Goal: Task Accomplishment & Management: Complete application form

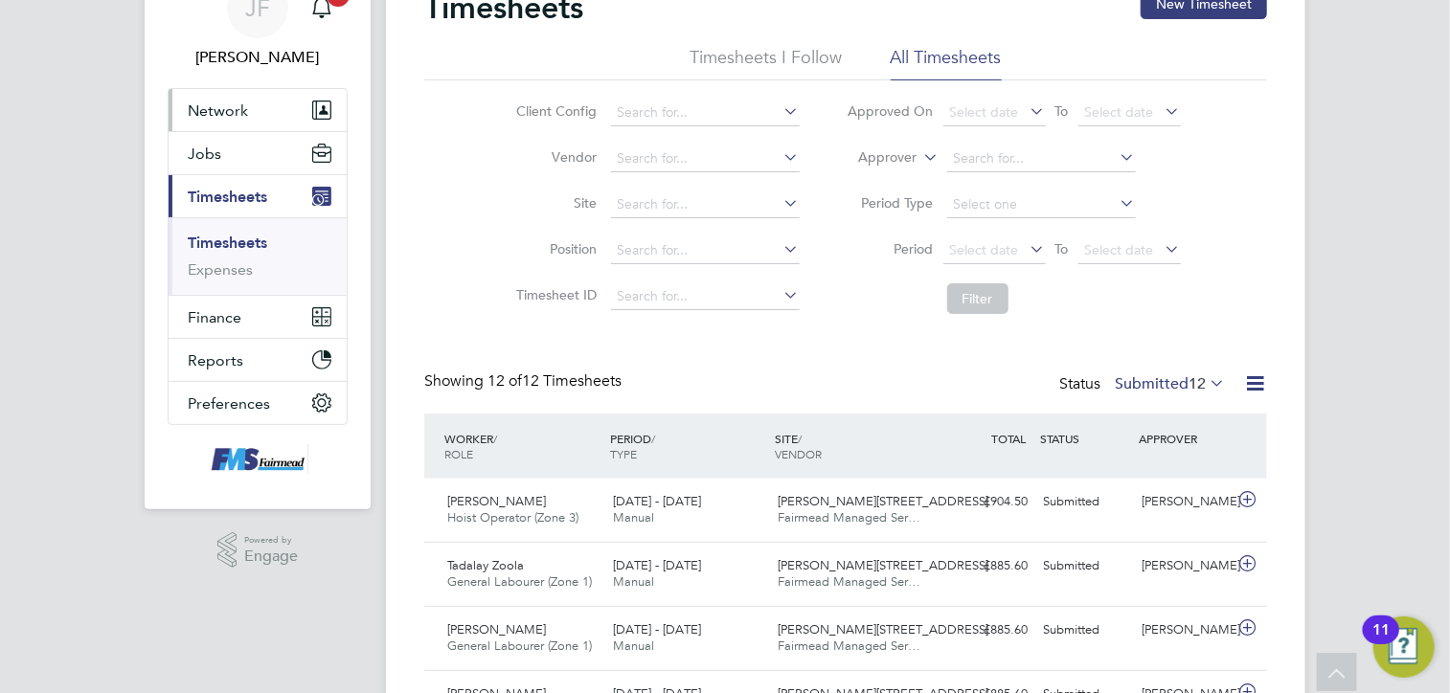
click at [209, 122] on button "Network" at bounding box center [258, 110] width 178 height 42
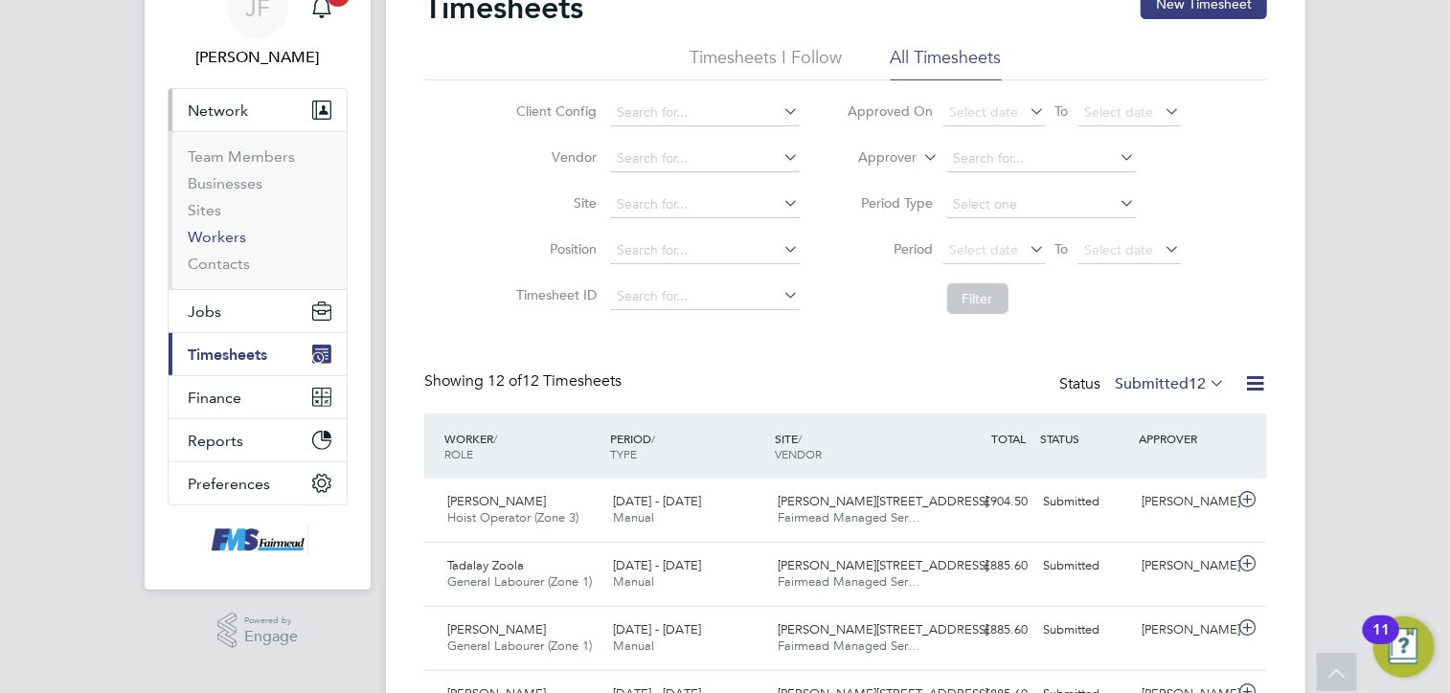
click at [205, 242] on link "Workers" at bounding box center [217, 237] width 58 height 18
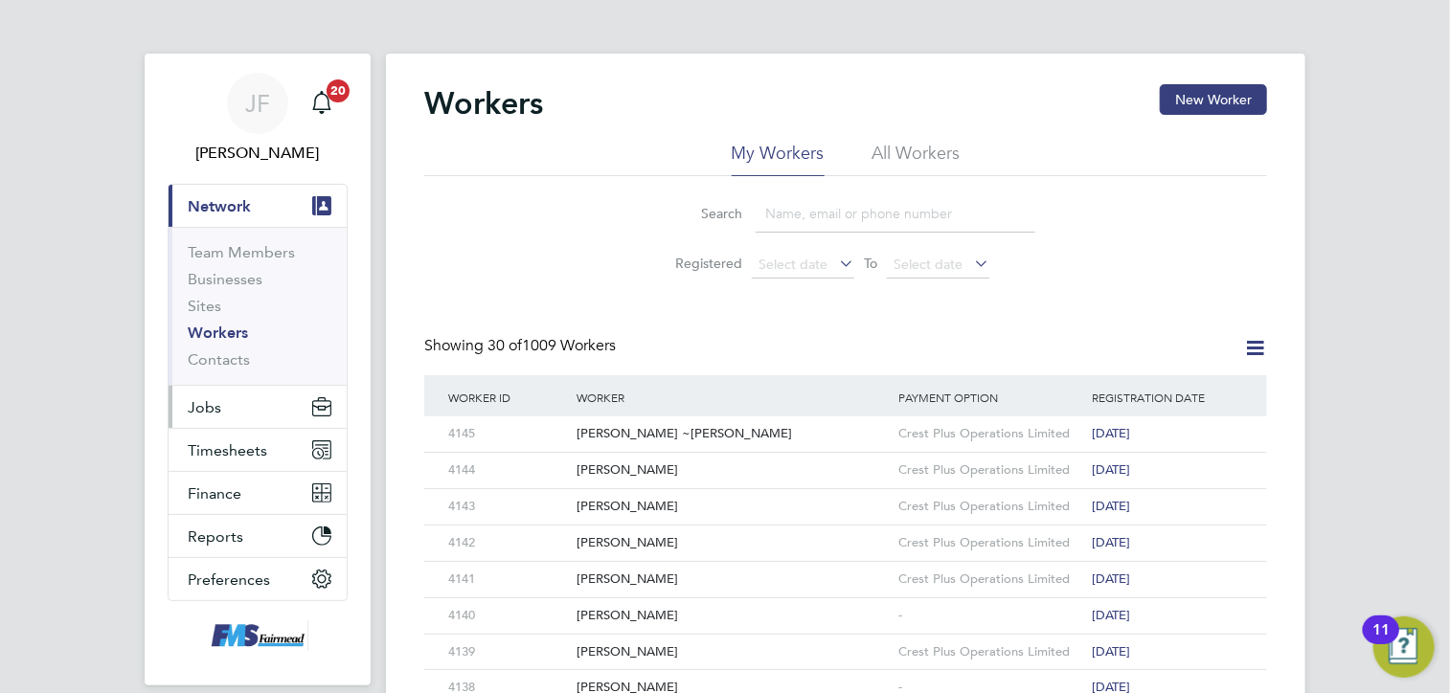
click at [225, 405] on button "Jobs" at bounding box center [258, 407] width 178 height 42
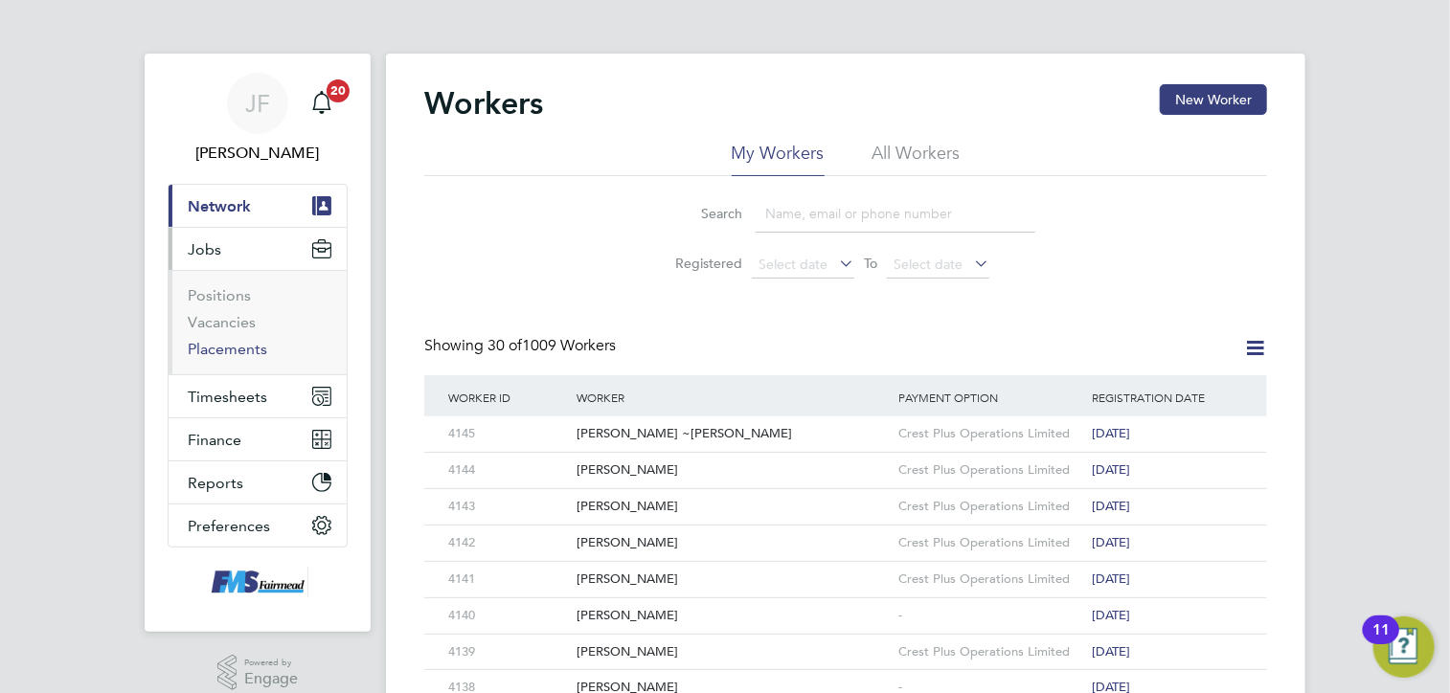
click at [221, 348] on link "Placements" at bounding box center [227, 349] width 79 height 18
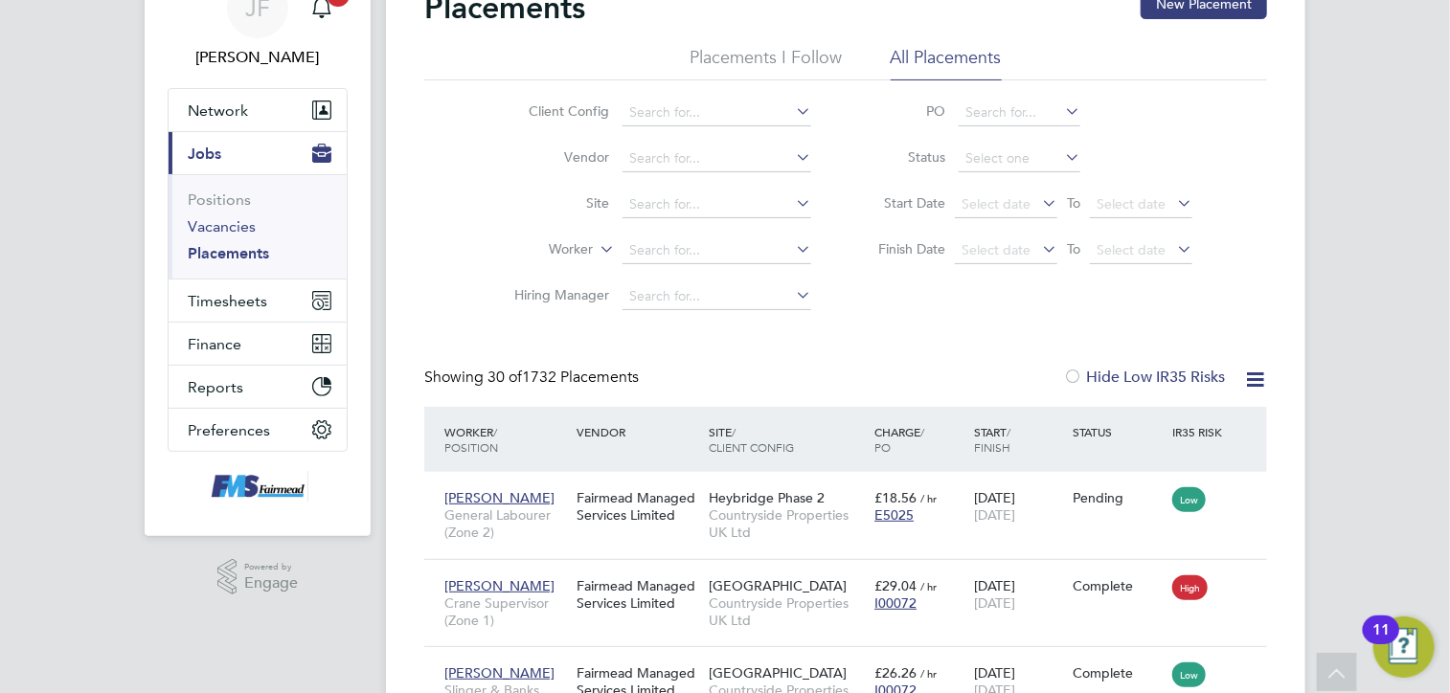
click at [209, 225] on link "Vacancies" at bounding box center [222, 226] width 68 height 18
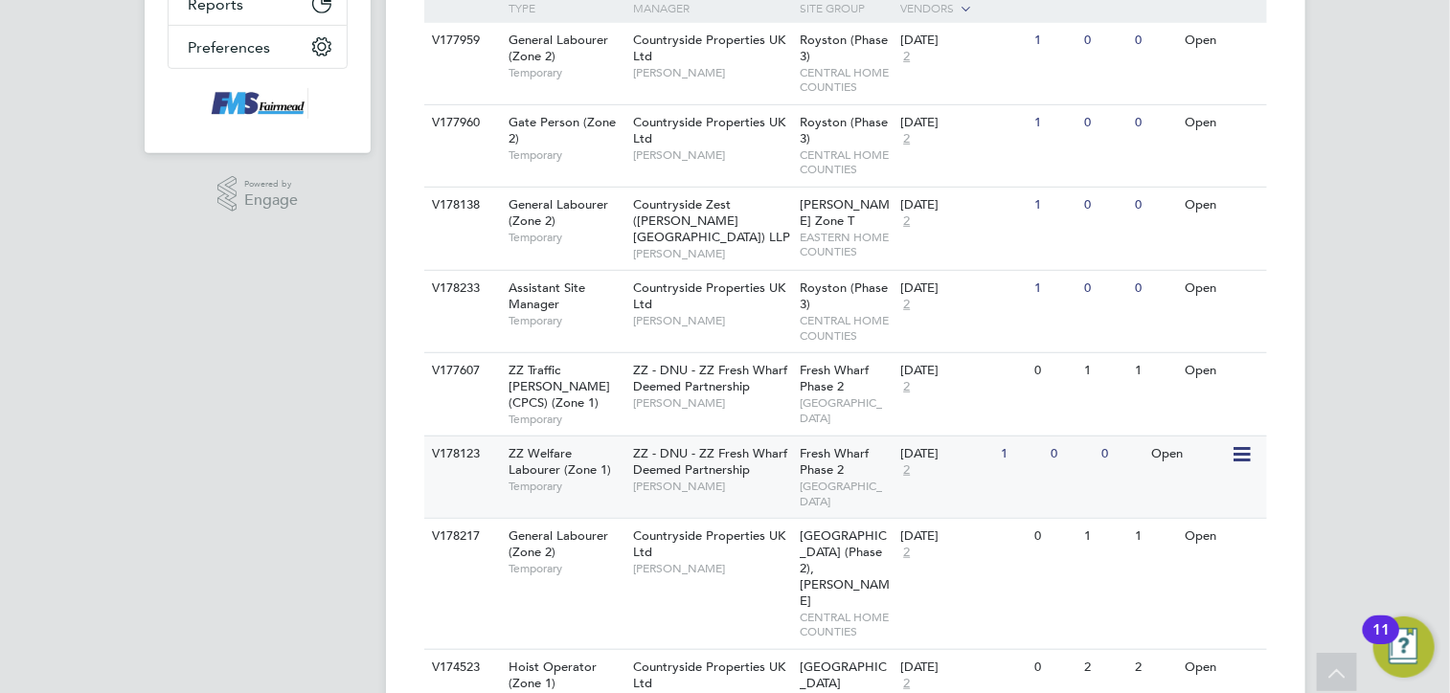
click at [1106, 445] on div "V178123 ZZ Welfare Labourer (Zone 1) Temporary ZZ - DNU - ZZ Fresh Wharf Deemed…" at bounding box center [845, 477] width 843 height 82
click at [1206, 440] on div "V178123 ZZ Welfare Labourer (Zone 1) Temporary ZZ - DNU - ZZ Fresh Wharf Deemed…" at bounding box center [845, 477] width 843 height 82
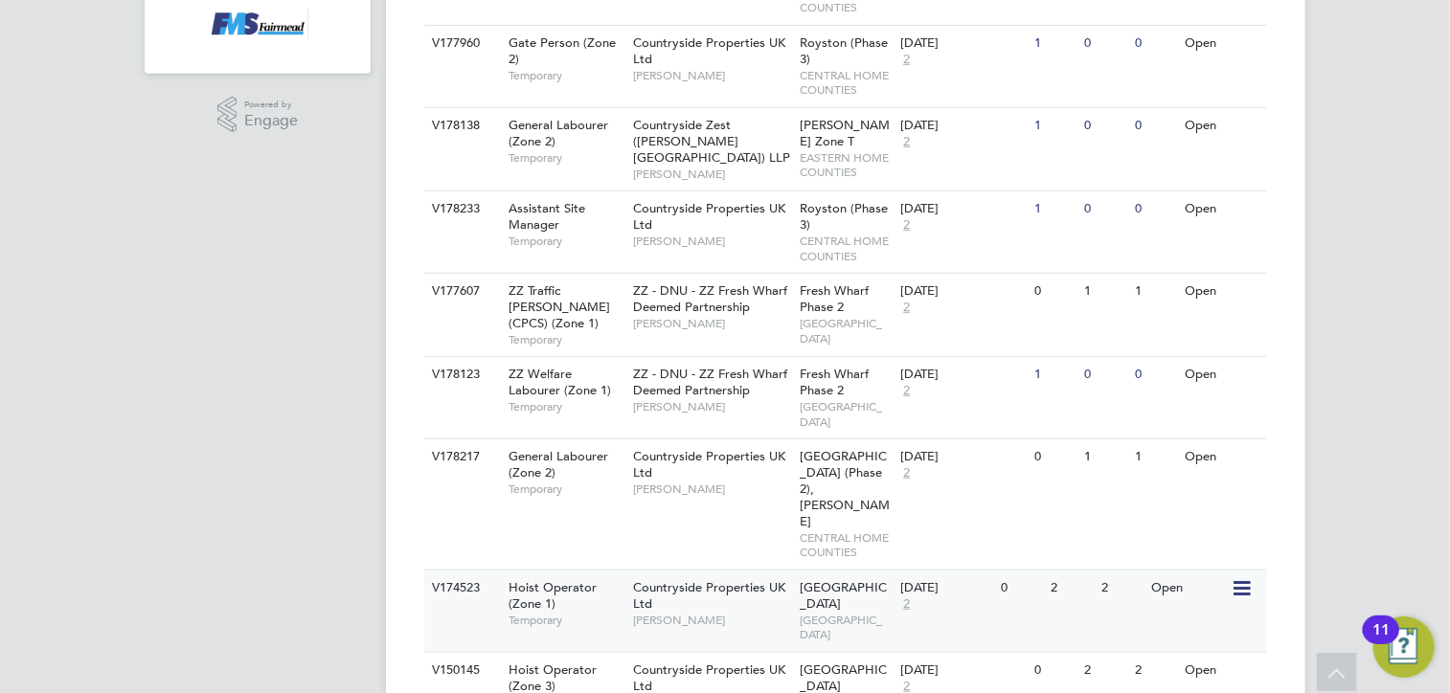
click at [709, 571] on div "Countryside Properties UK Ltd Levi Daniel" at bounding box center [712, 604] width 168 height 66
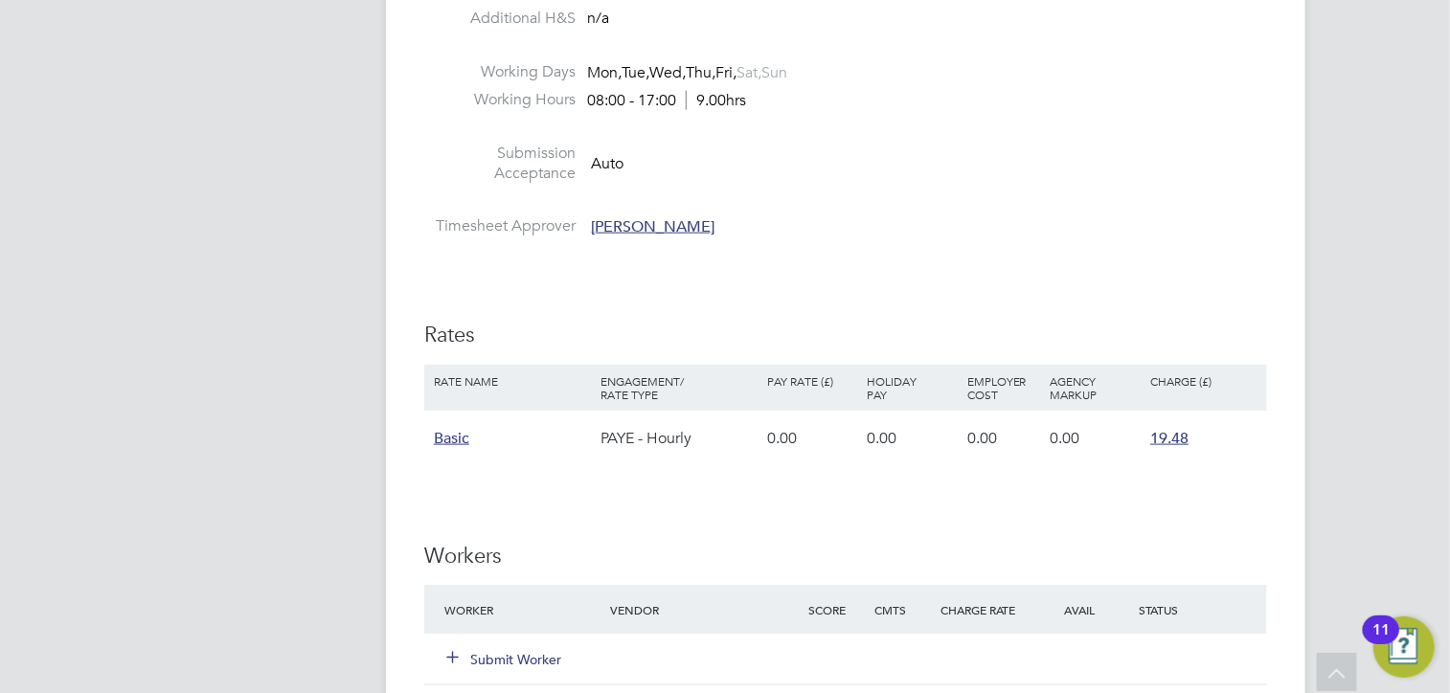
scroll to position [1149, 0]
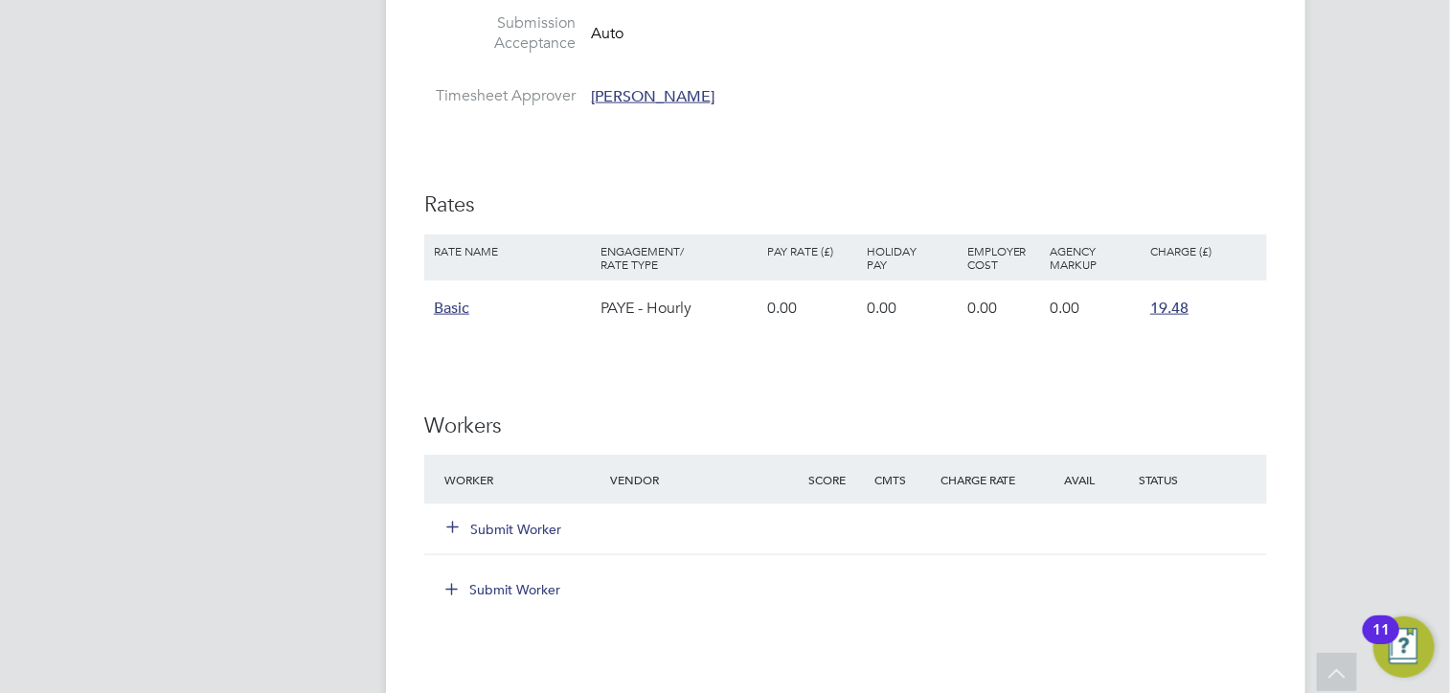
click at [493, 524] on button "Submit Worker" at bounding box center [504, 529] width 115 height 19
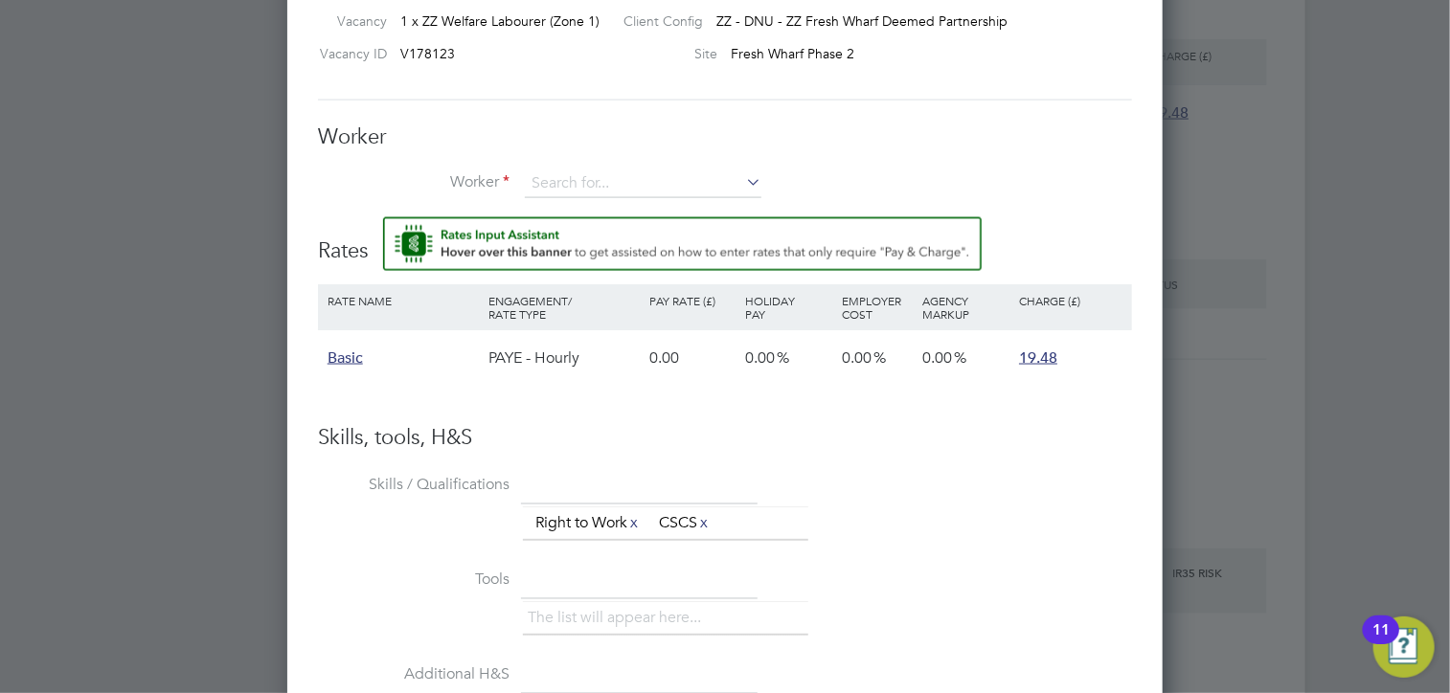
scroll to position [1347, 0]
click at [567, 176] on input at bounding box center [643, 182] width 237 height 29
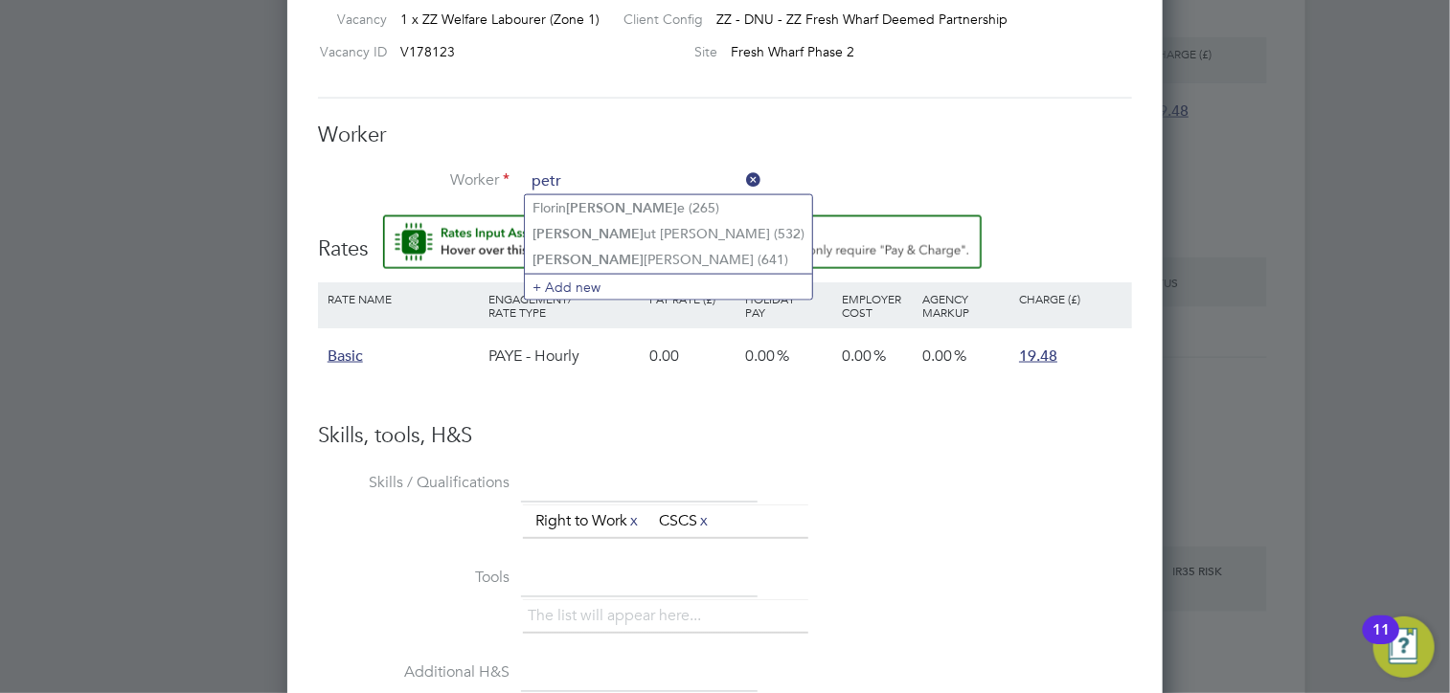
type input "petr"
click at [742, 184] on icon at bounding box center [742, 180] width 0 height 27
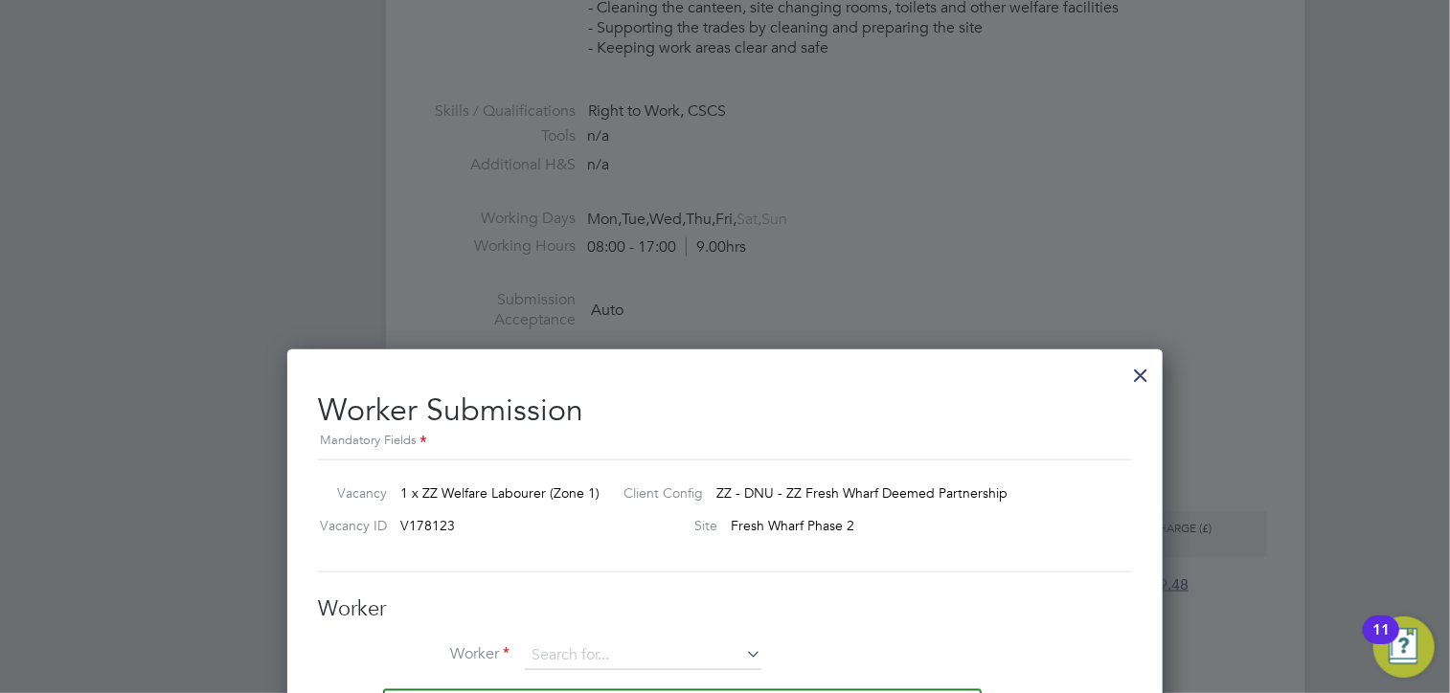
scroll to position [868, 0]
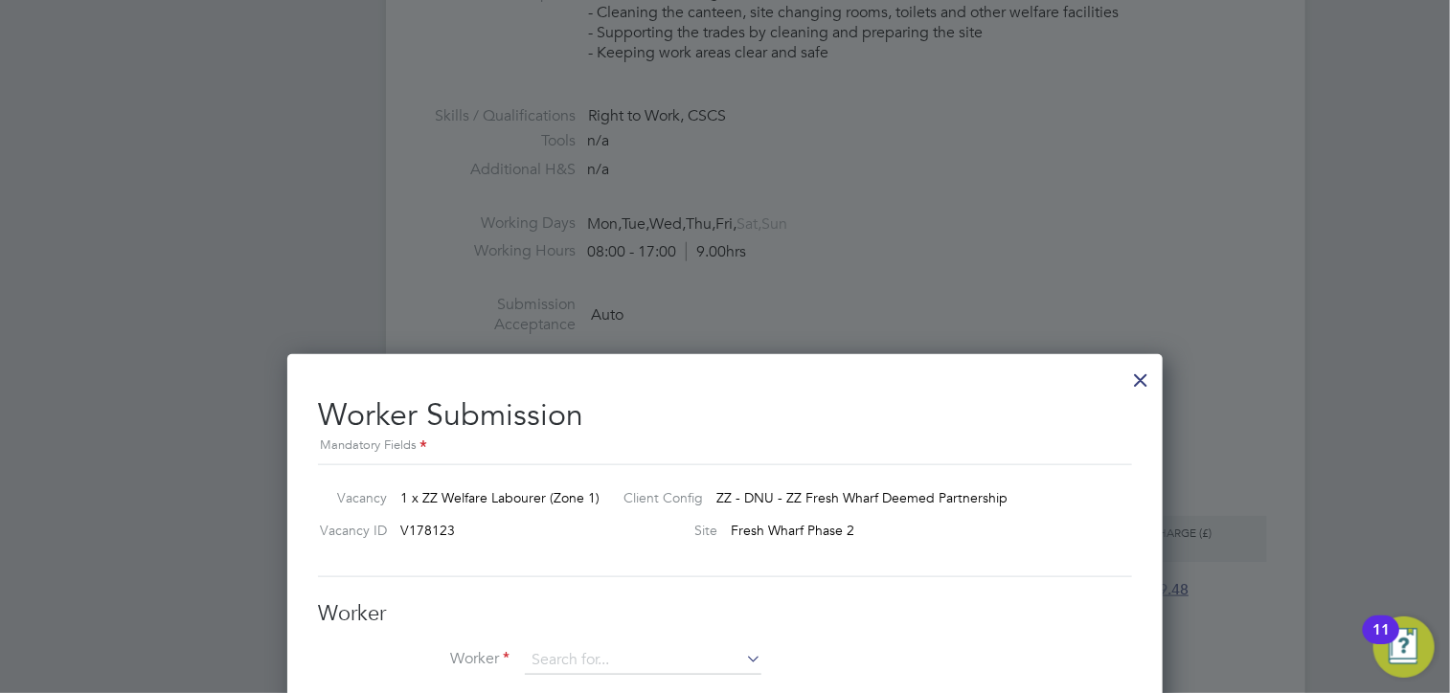
click at [1144, 375] on div at bounding box center [1140, 375] width 34 height 34
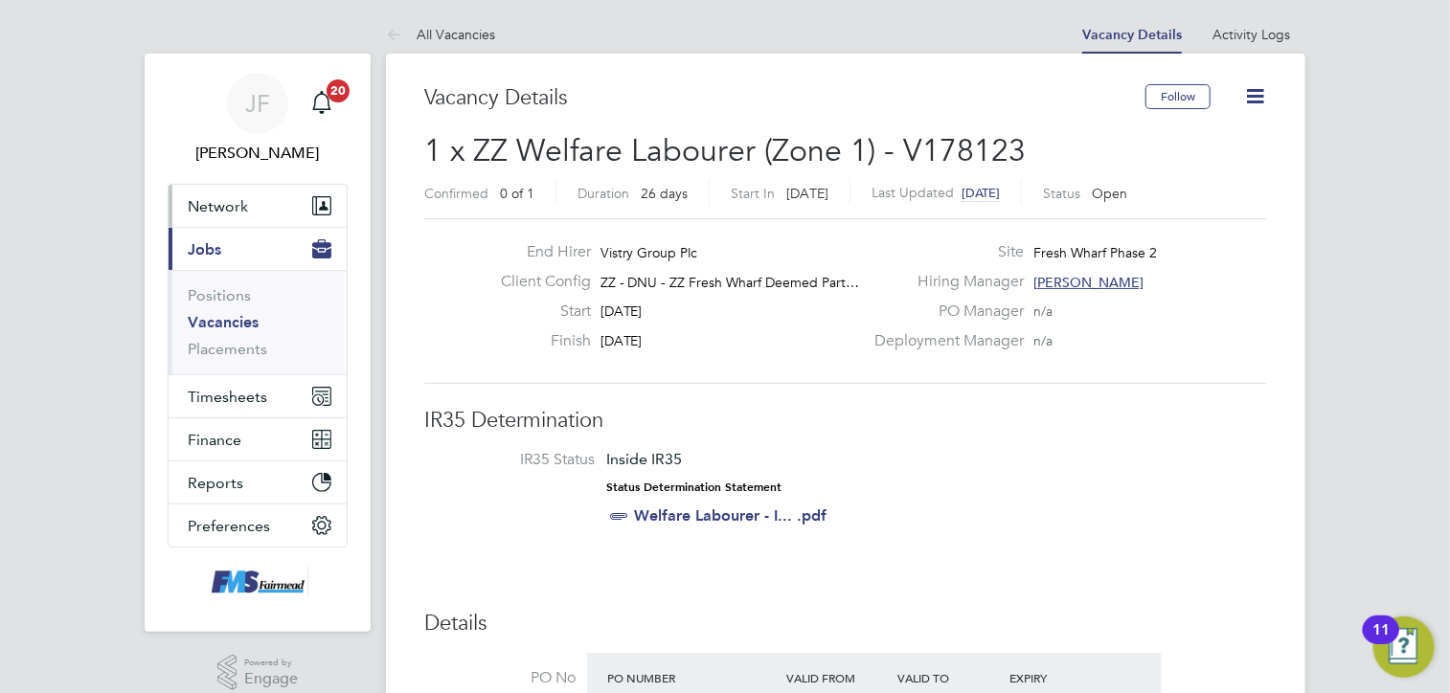
click at [205, 217] on button "Network" at bounding box center [258, 206] width 178 height 42
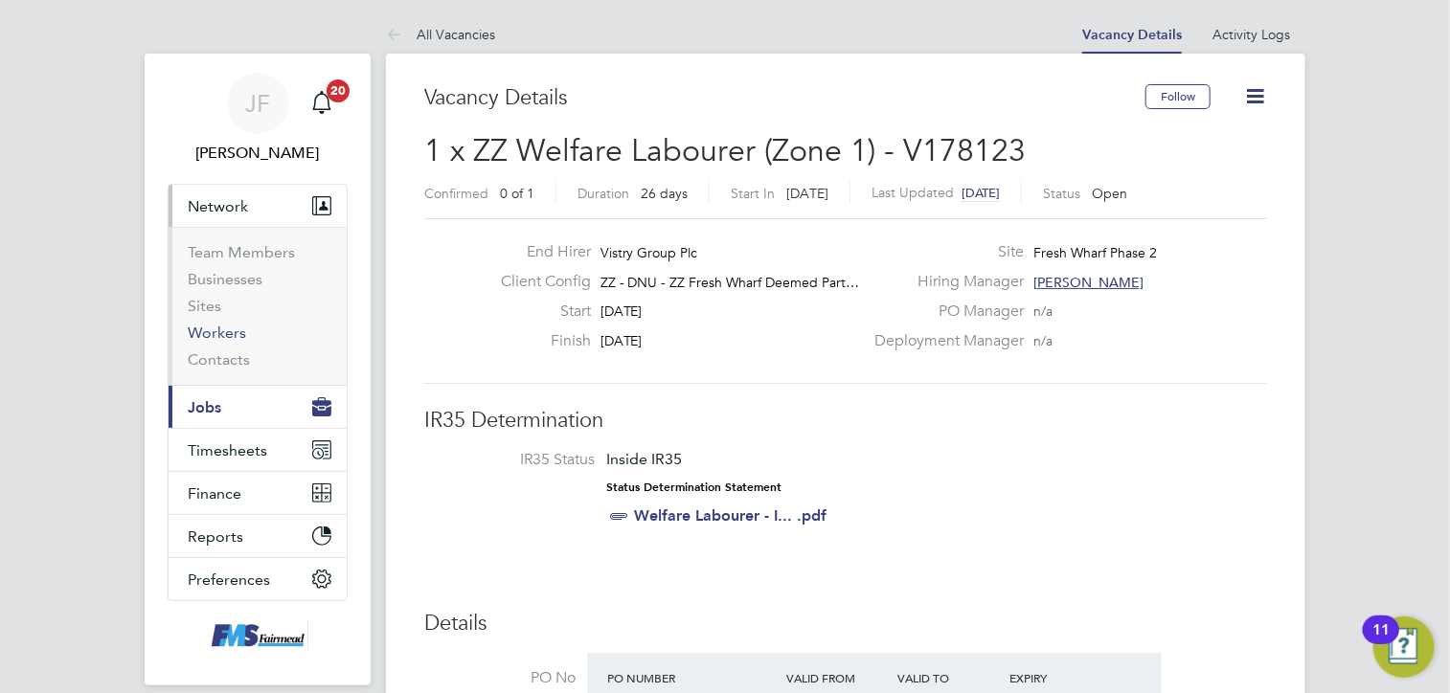
click at [209, 338] on link "Workers" at bounding box center [217, 333] width 58 height 18
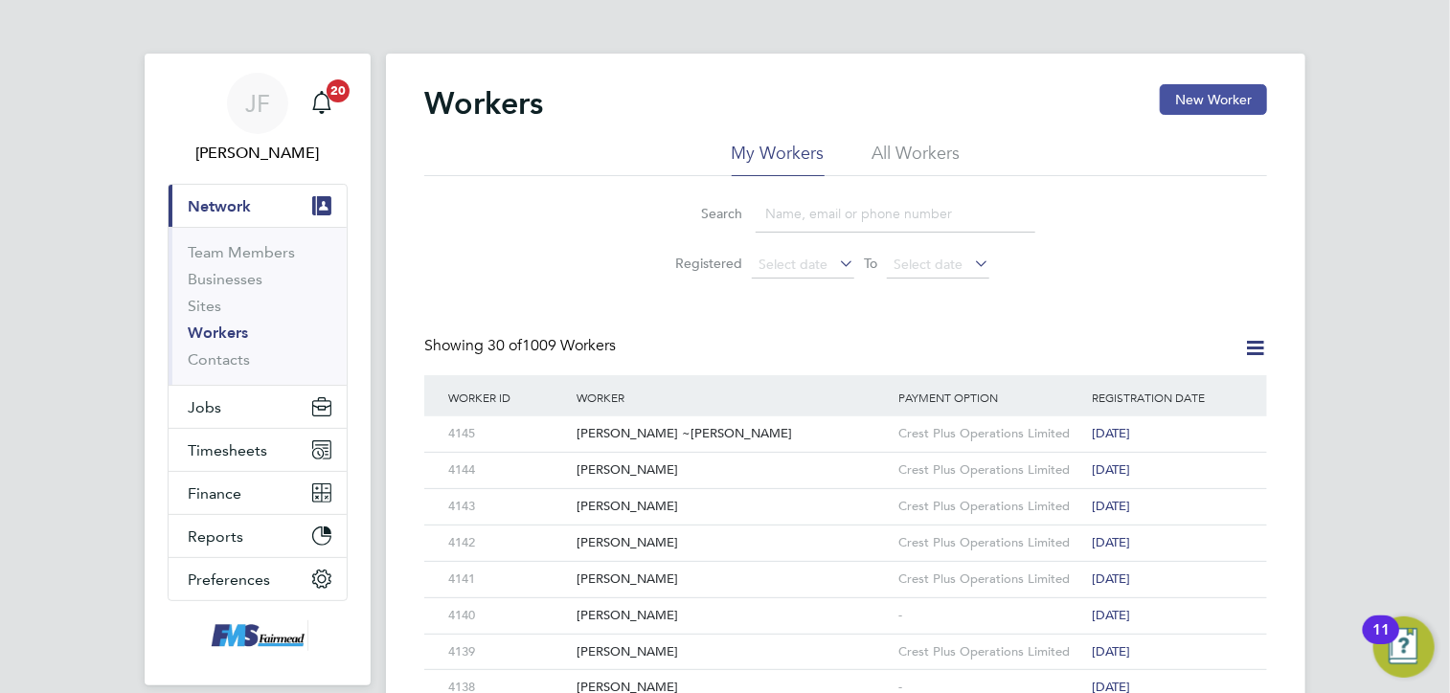
click at [1220, 88] on button "New Worker" at bounding box center [1213, 99] width 107 height 31
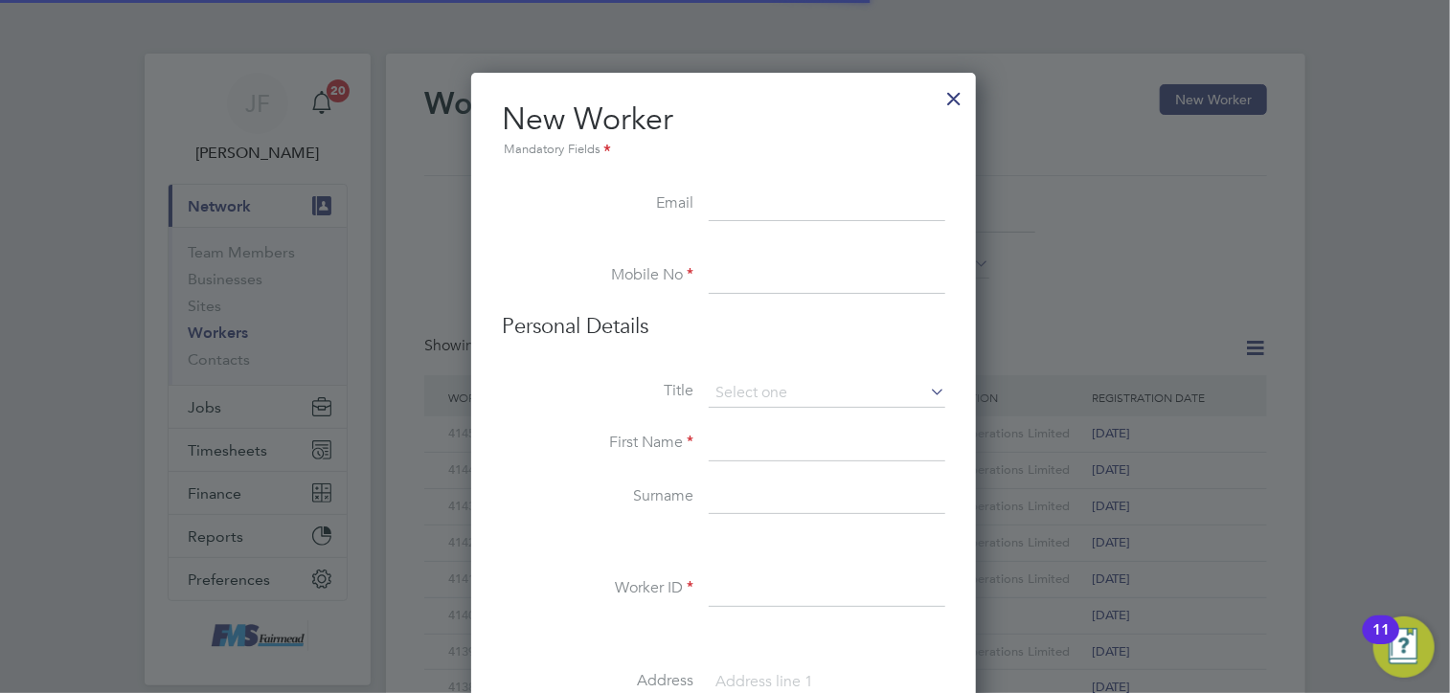
scroll to position [1623, 507]
click at [766, 205] on input at bounding box center [827, 205] width 237 height 34
paste input "Petronela.apostol96@gmail.com"
type input "Petronela.apostol96@gmail.com"
drag, startPoint x: 745, startPoint y: 256, endPoint x: 740, endPoint y: 266, distance: 11.6
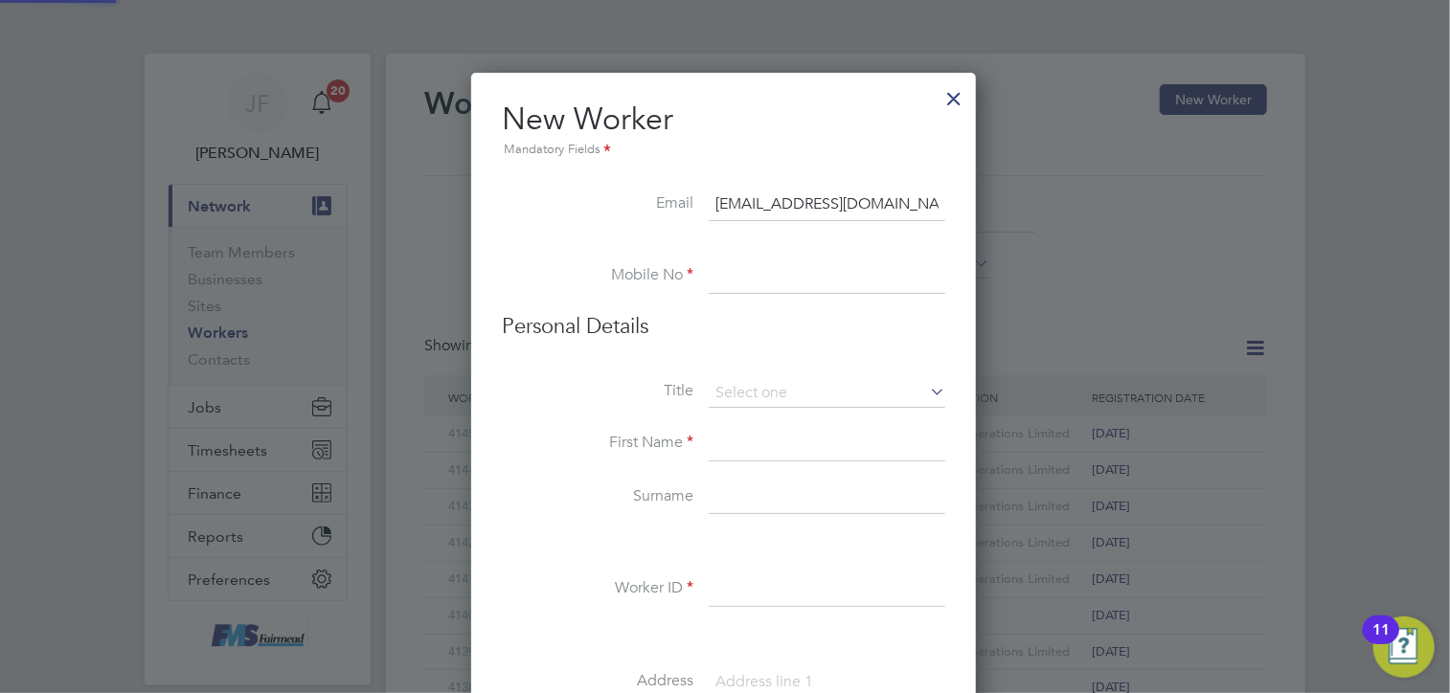
click at [745, 256] on li at bounding box center [723, 249] width 443 height 19
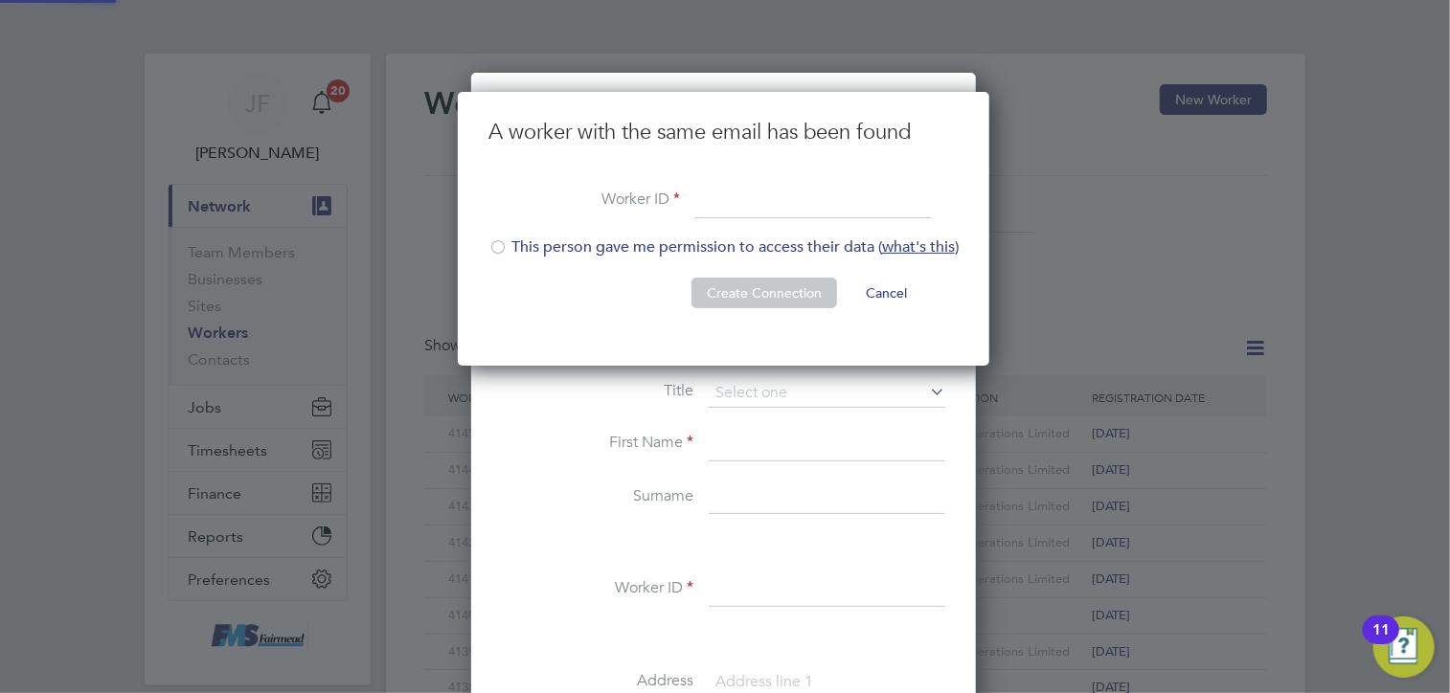
scroll to position [274, 533]
click at [740, 269] on li "This person gave me permission to access their data ( what's this )" at bounding box center [723, 257] width 470 height 39
click at [719, 198] on input at bounding box center [813, 202] width 237 height 34
type input "4141"
click at [764, 297] on button "Create Connection" at bounding box center [764, 293] width 146 height 31
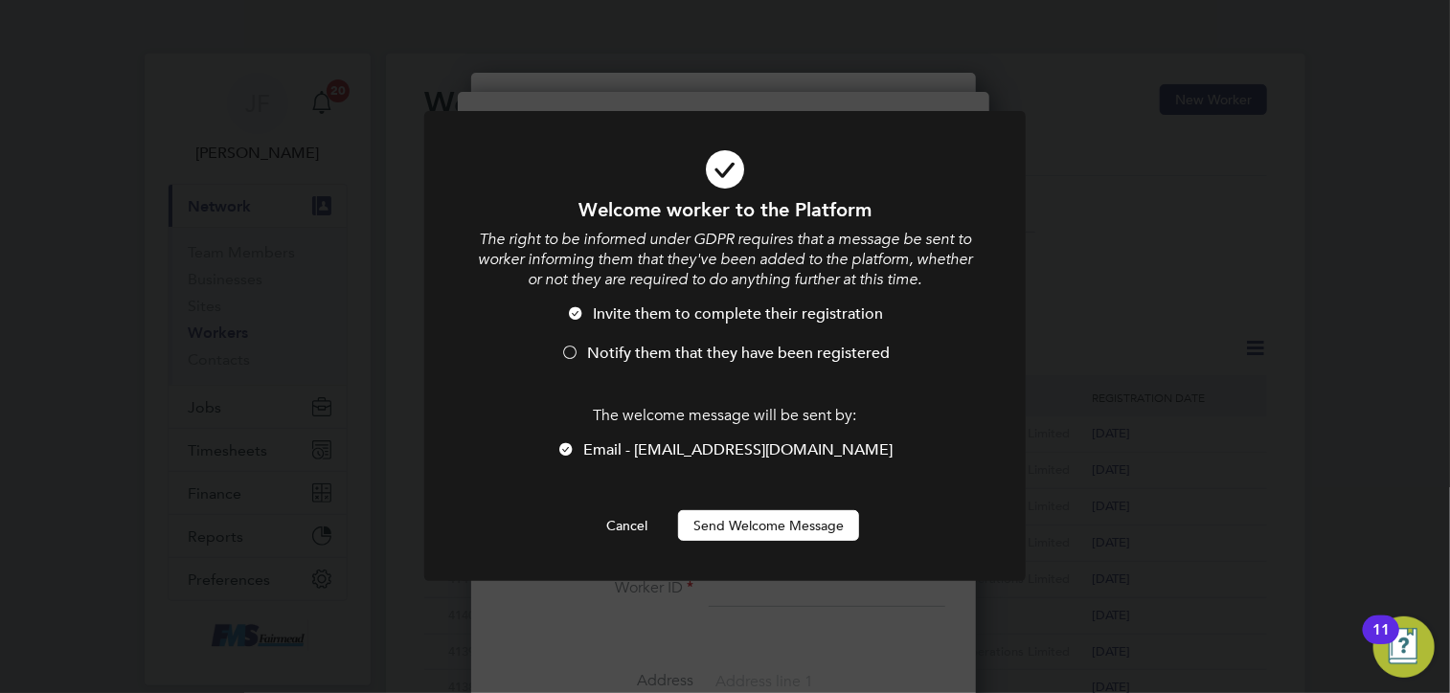
click at [727, 521] on button "Send Welcome Message" at bounding box center [768, 525] width 181 height 31
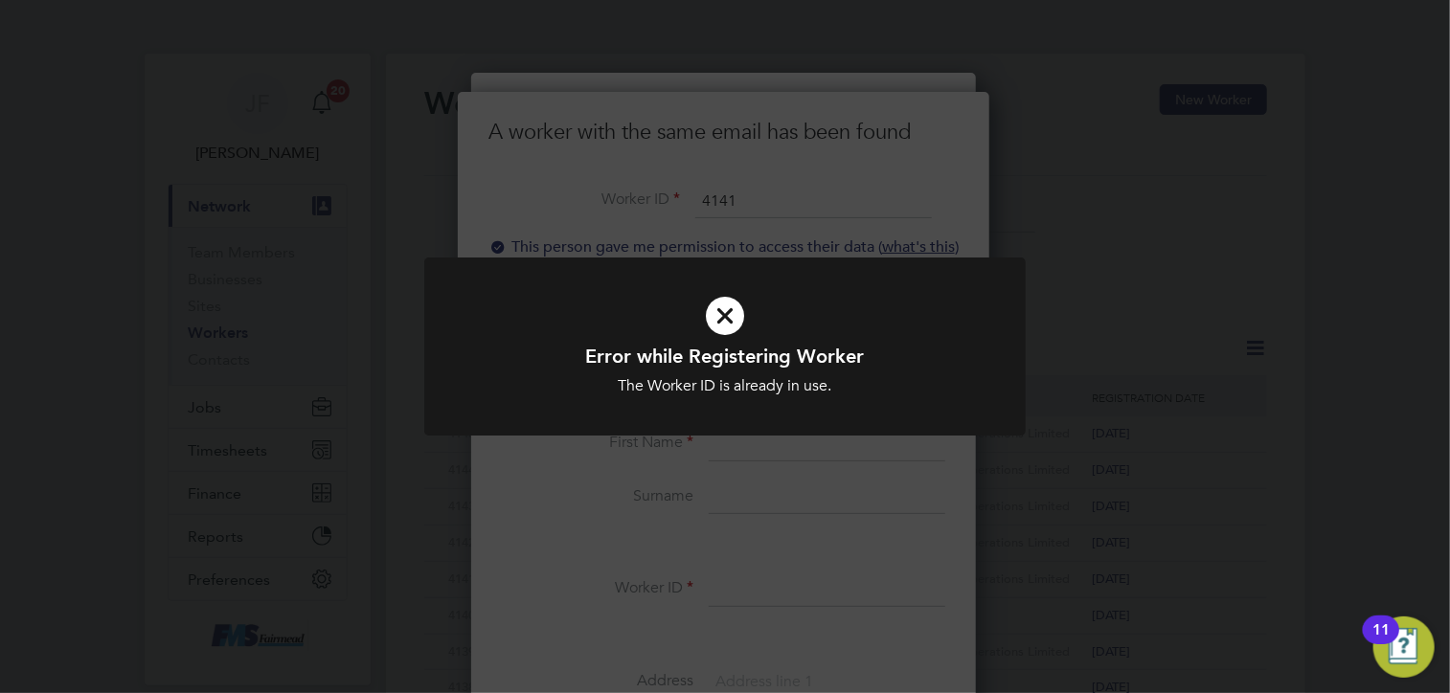
click at [598, 466] on div "Error while Registering Worker The Worker ID is already in use. Cancel Okay" at bounding box center [725, 346] width 1450 height 693
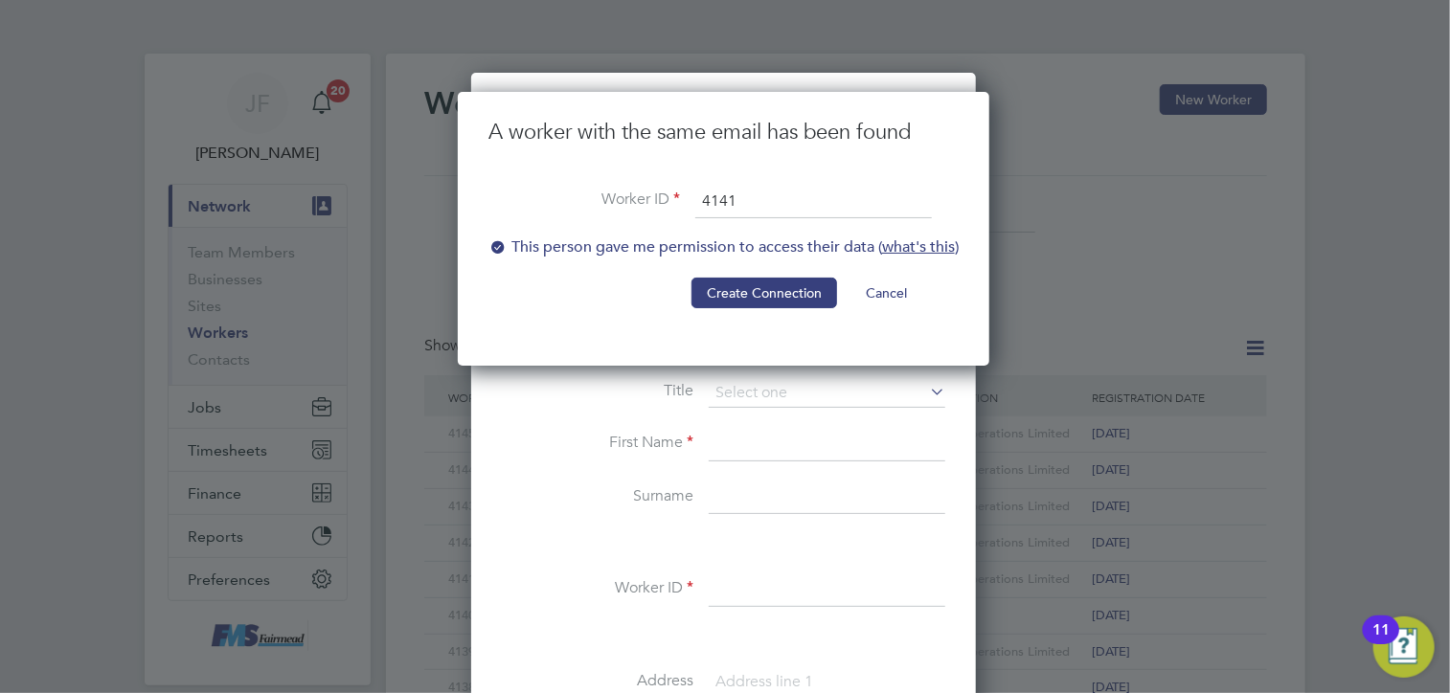
click at [752, 206] on input "4141" at bounding box center [813, 202] width 237 height 34
click at [882, 287] on button "Cancel" at bounding box center [886, 293] width 72 height 31
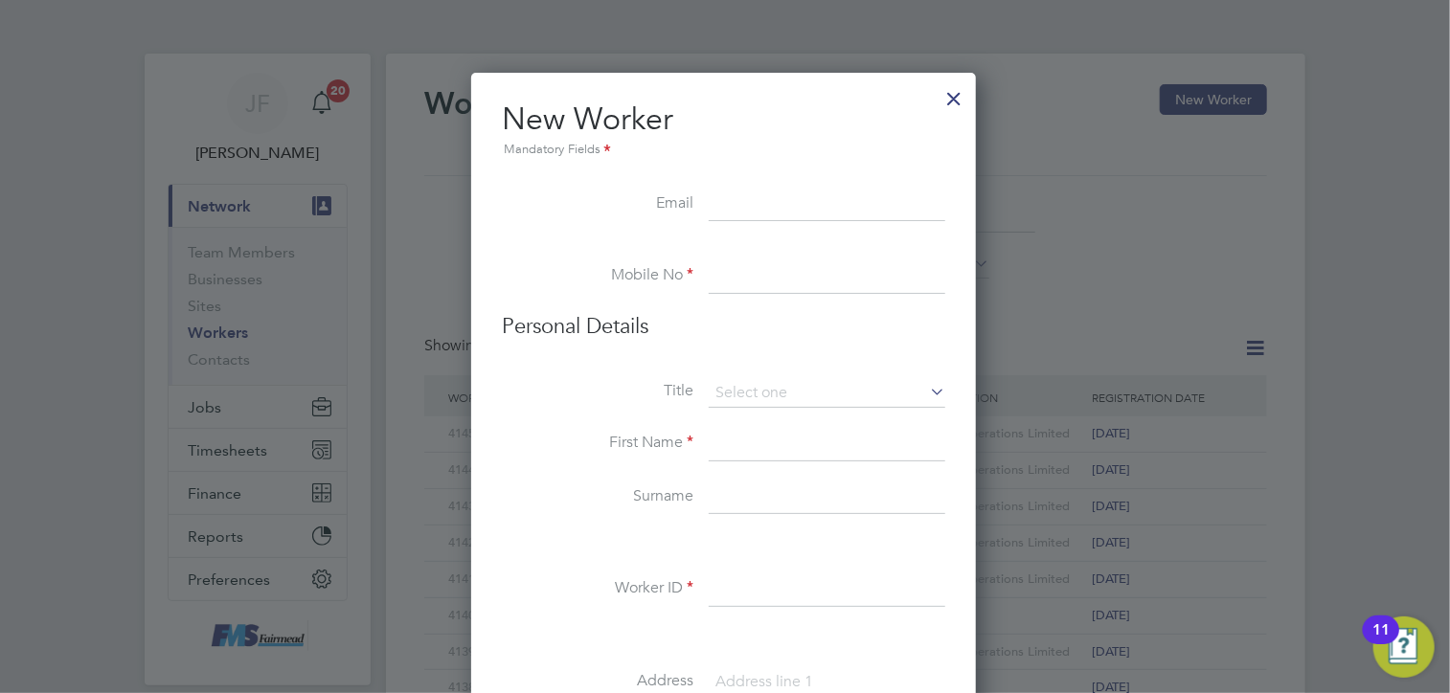
click at [947, 99] on div at bounding box center [954, 94] width 34 height 34
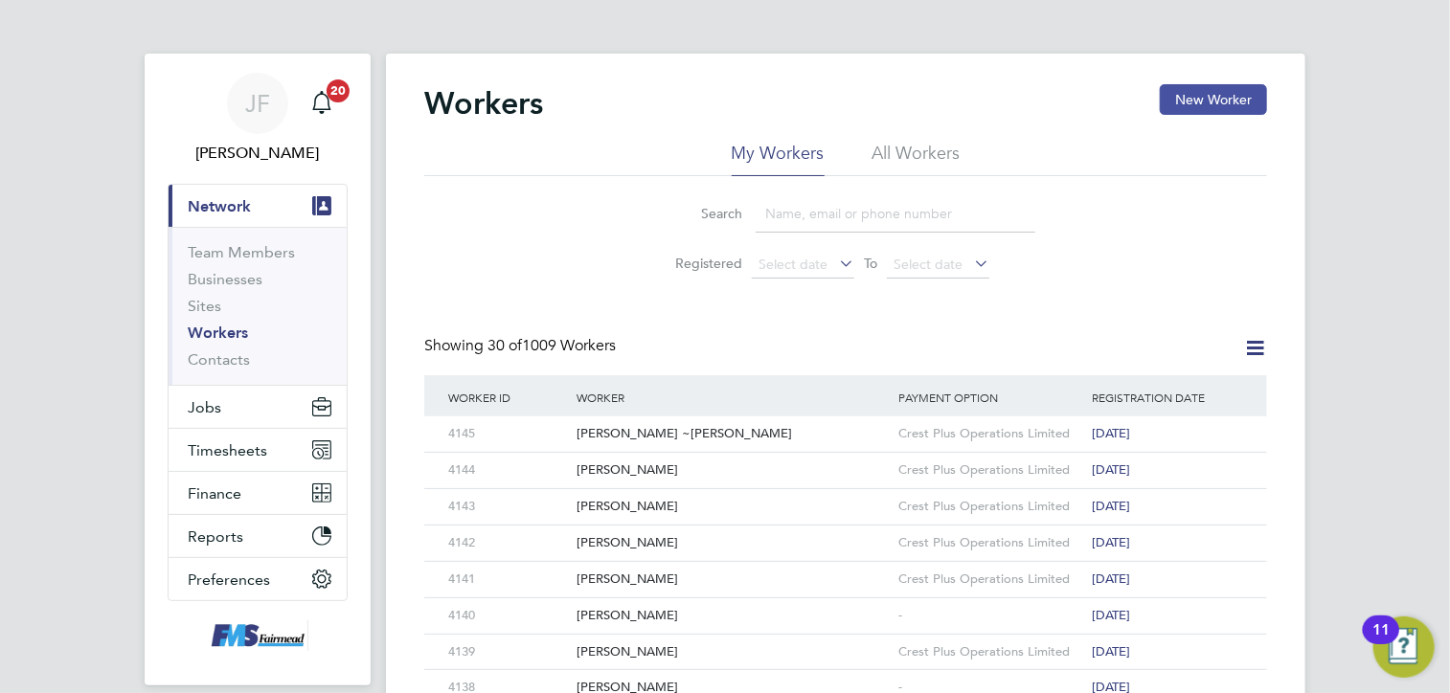
click at [1232, 101] on button "New Worker" at bounding box center [1213, 99] width 107 height 31
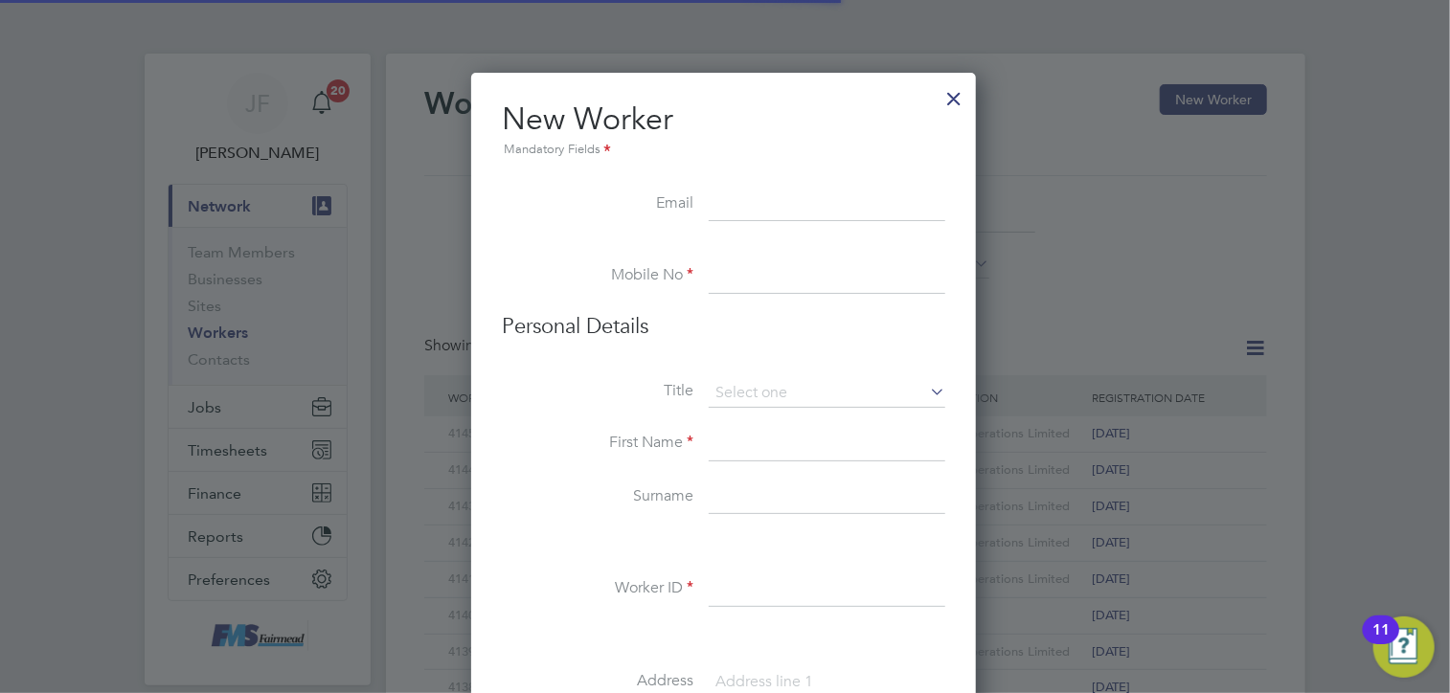
scroll to position [1623, 507]
click at [744, 202] on input at bounding box center [827, 205] width 237 height 34
paste input "Petronela.apostol96@gmail.com"
type input "Petronela.apostol96@gmail.com"
click at [762, 279] on input at bounding box center [827, 277] width 237 height 34
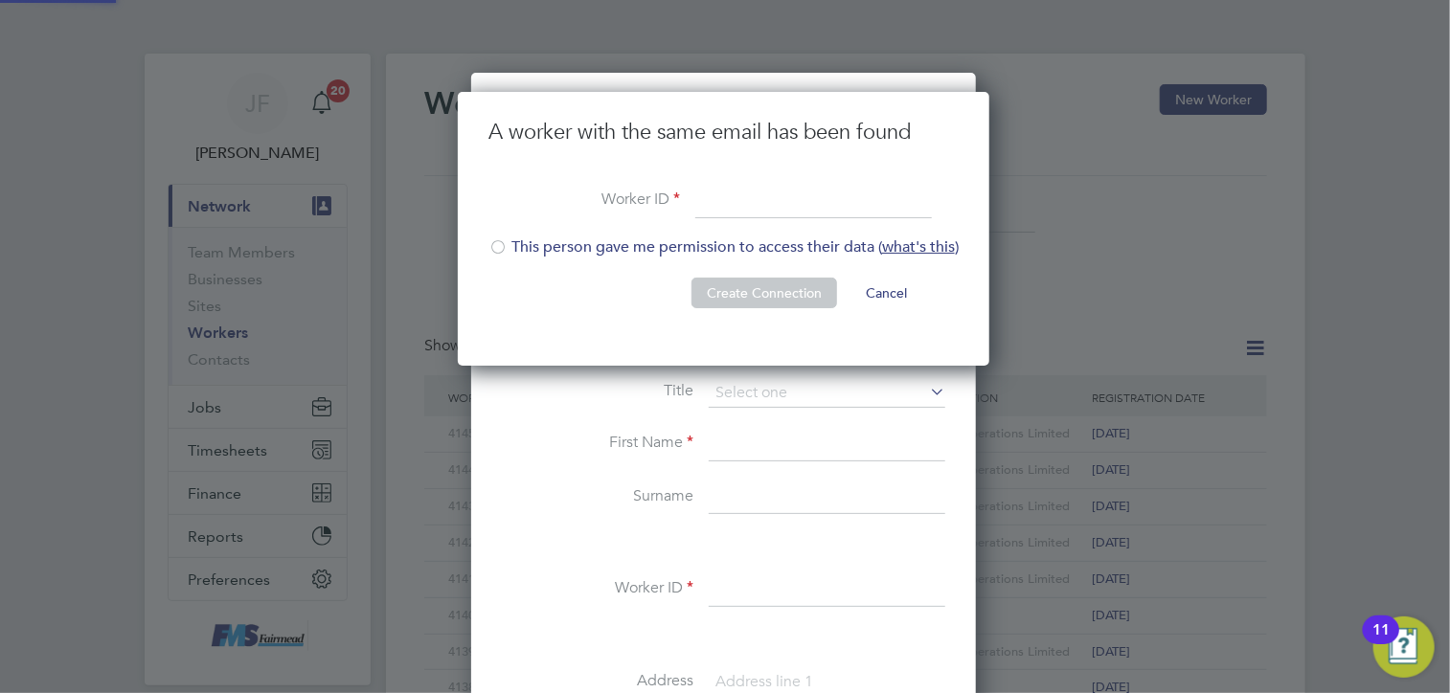
scroll to position [274, 533]
click at [729, 202] on input at bounding box center [813, 202] width 237 height 34
type input "4146"
click at [523, 243] on li "This person gave me permission to access their data ( what's this )" at bounding box center [723, 257] width 470 height 39
click at [758, 290] on button "Create Connection" at bounding box center [764, 293] width 146 height 31
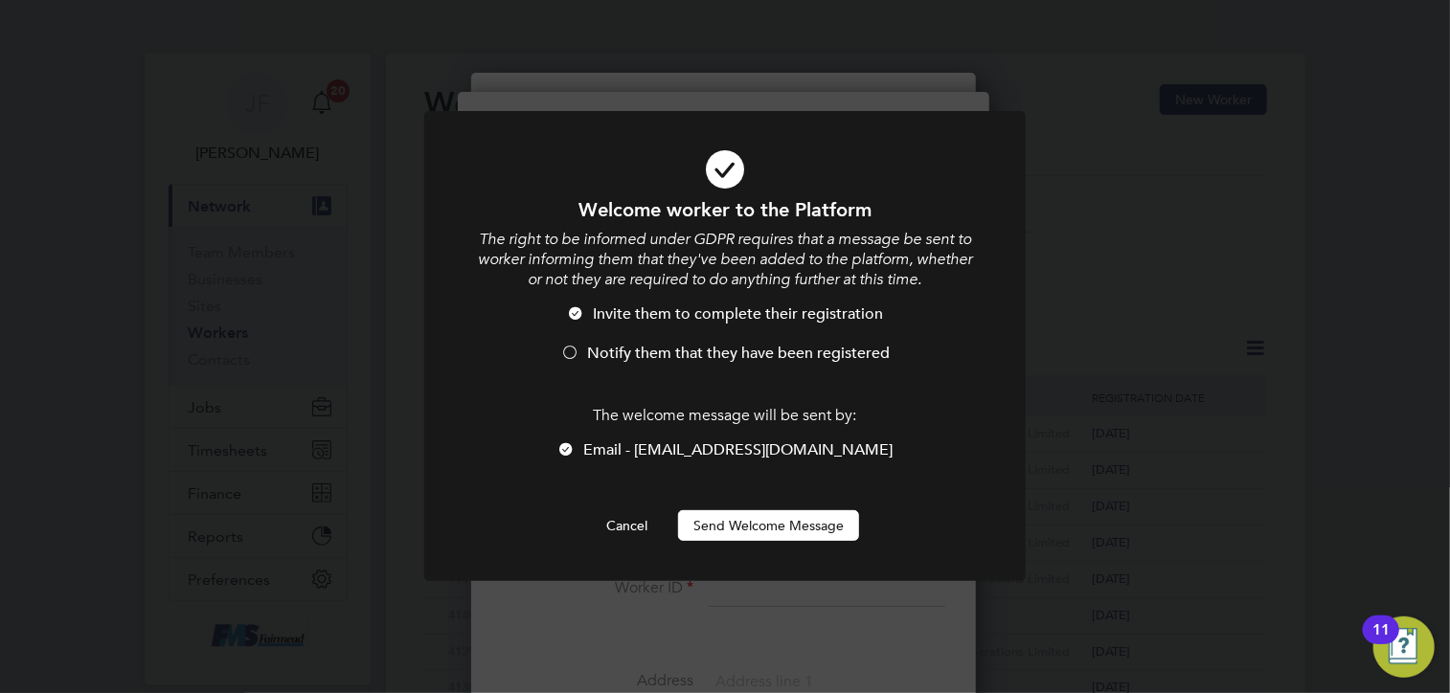
click at [749, 522] on button "Send Welcome Message" at bounding box center [768, 525] width 181 height 31
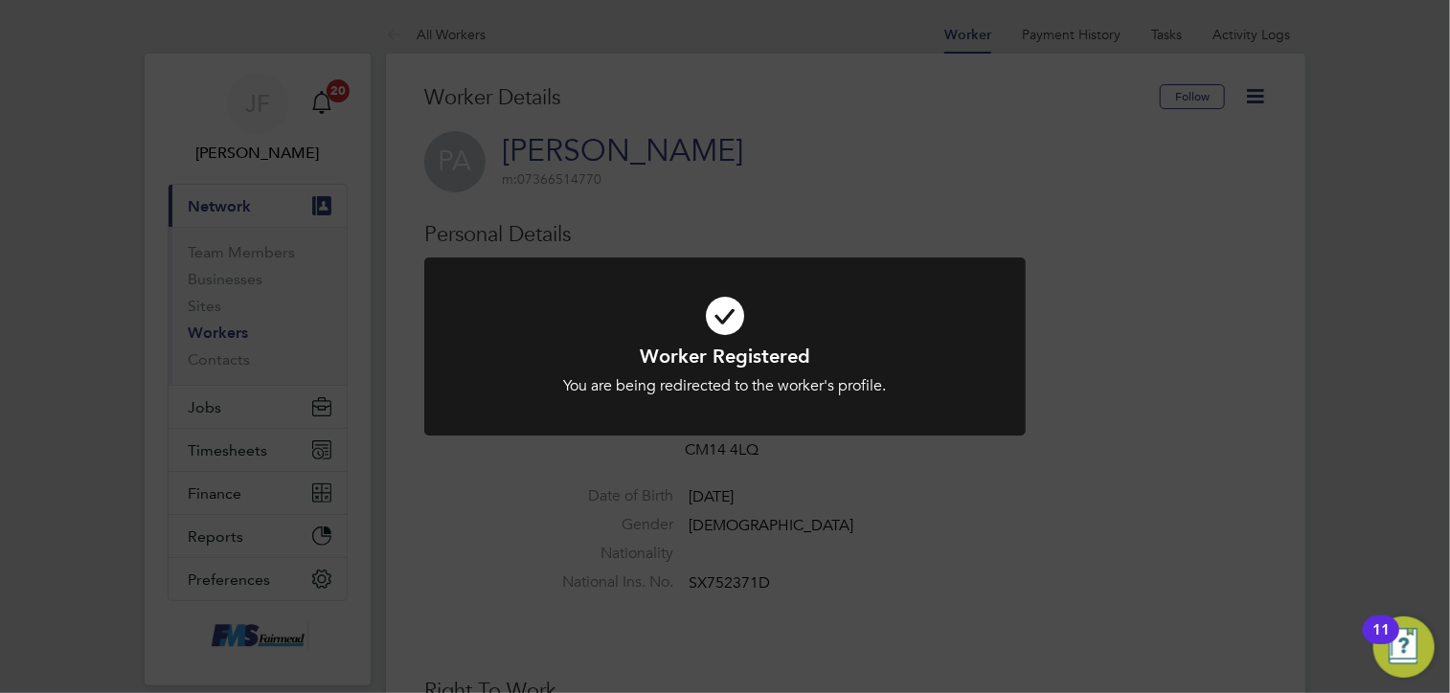
click at [454, 488] on div "Worker Registered You are being redirected to the worker's profile. Cancel Okay" at bounding box center [725, 346] width 1450 height 693
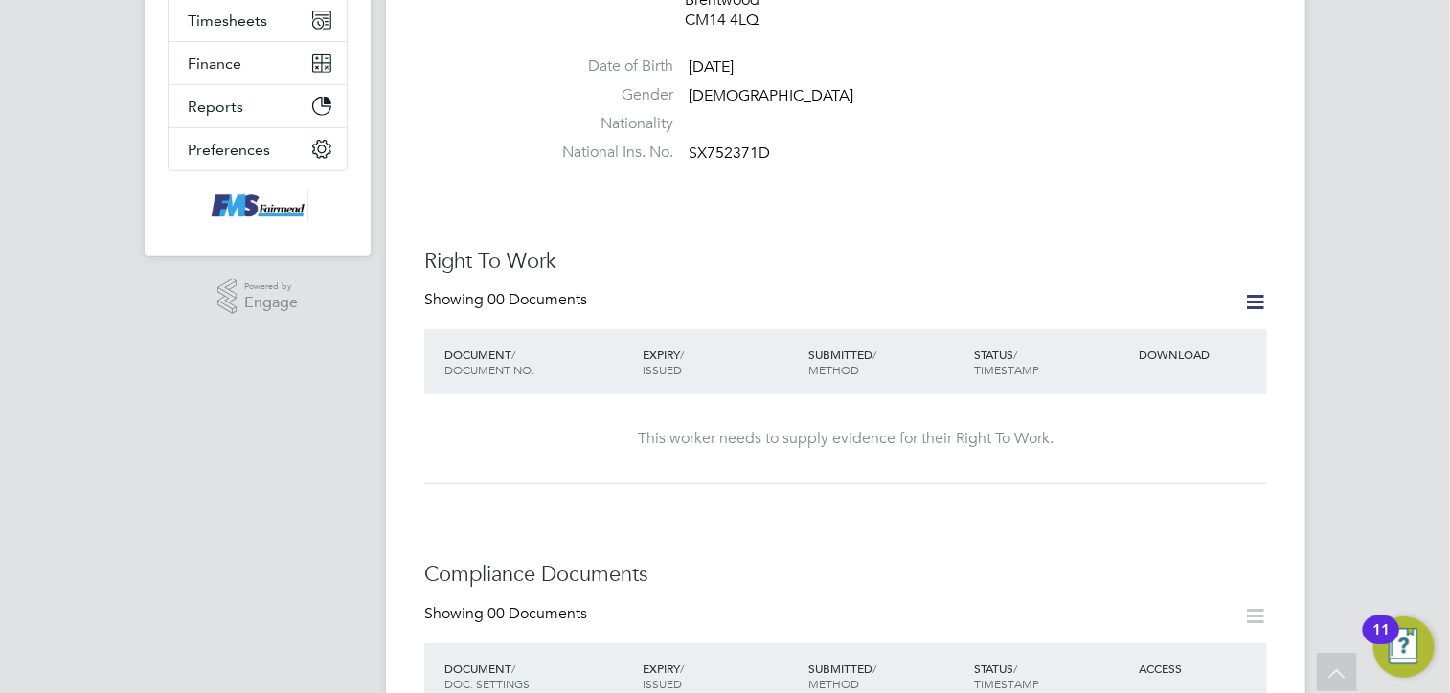
scroll to position [422, 0]
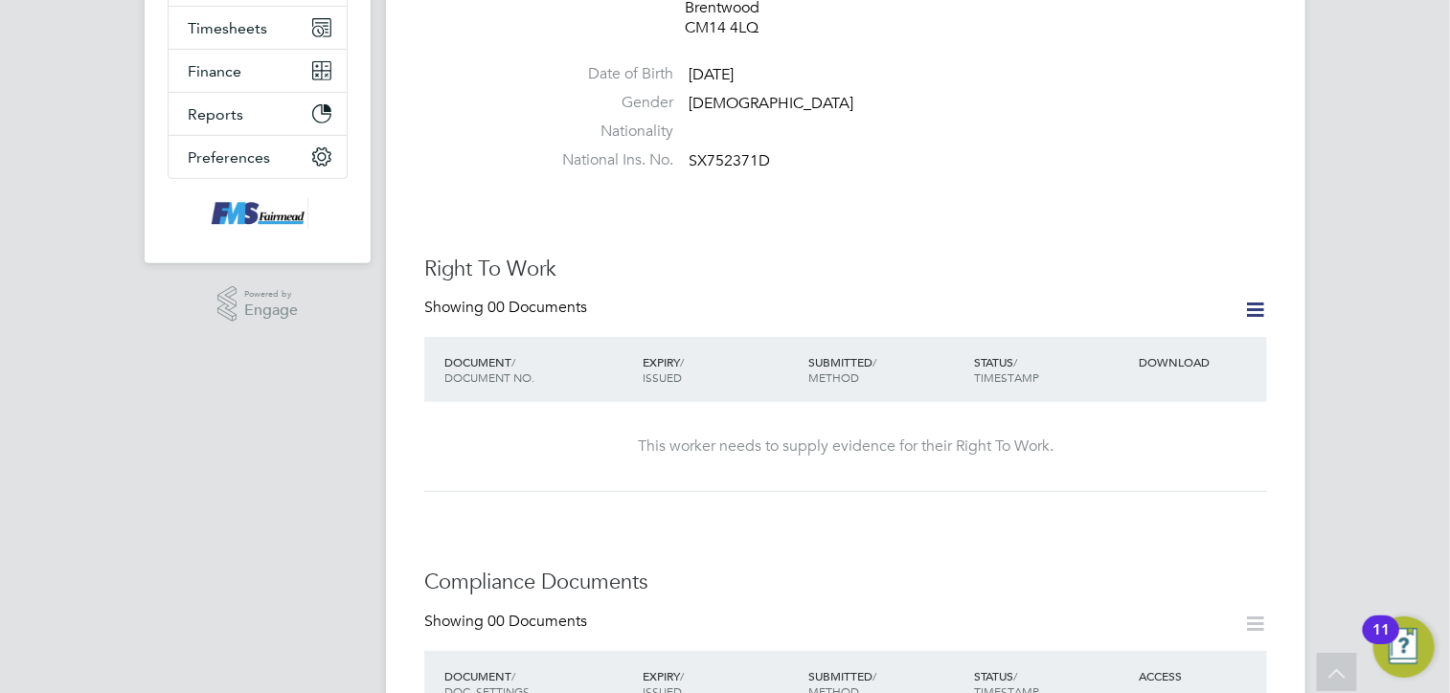
click at [1249, 298] on icon at bounding box center [1255, 310] width 24 height 24
click at [1095, 338] on li "Add Right To Work Document" at bounding box center [1148, 337] width 231 height 27
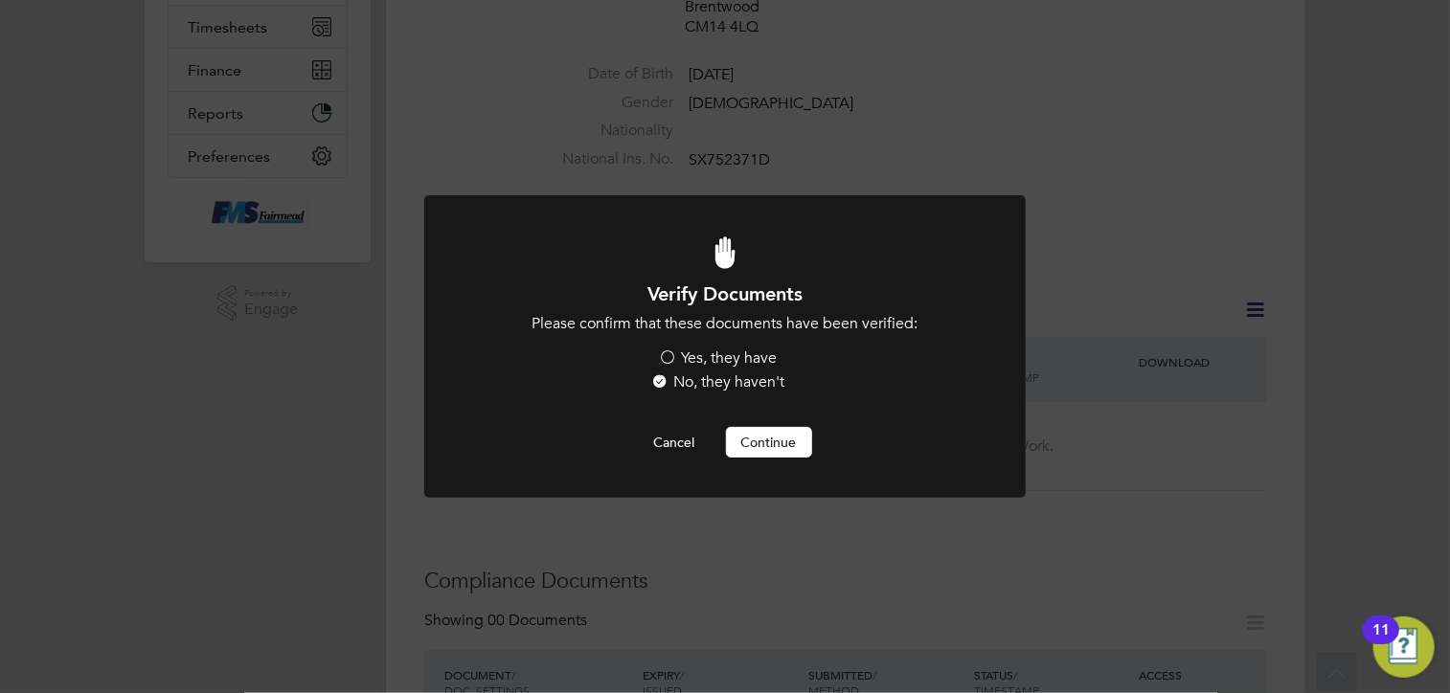
scroll to position [0, 0]
click at [667, 352] on label "Yes, they have" at bounding box center [718, 359] width 119 height 20
click at [0, 0] on input "Yes, they have" at bounding box center [0, 0] width 0 height 0
click at [759, 443] on button "Continue" at bounding box center [769, 442] width 86 height 31
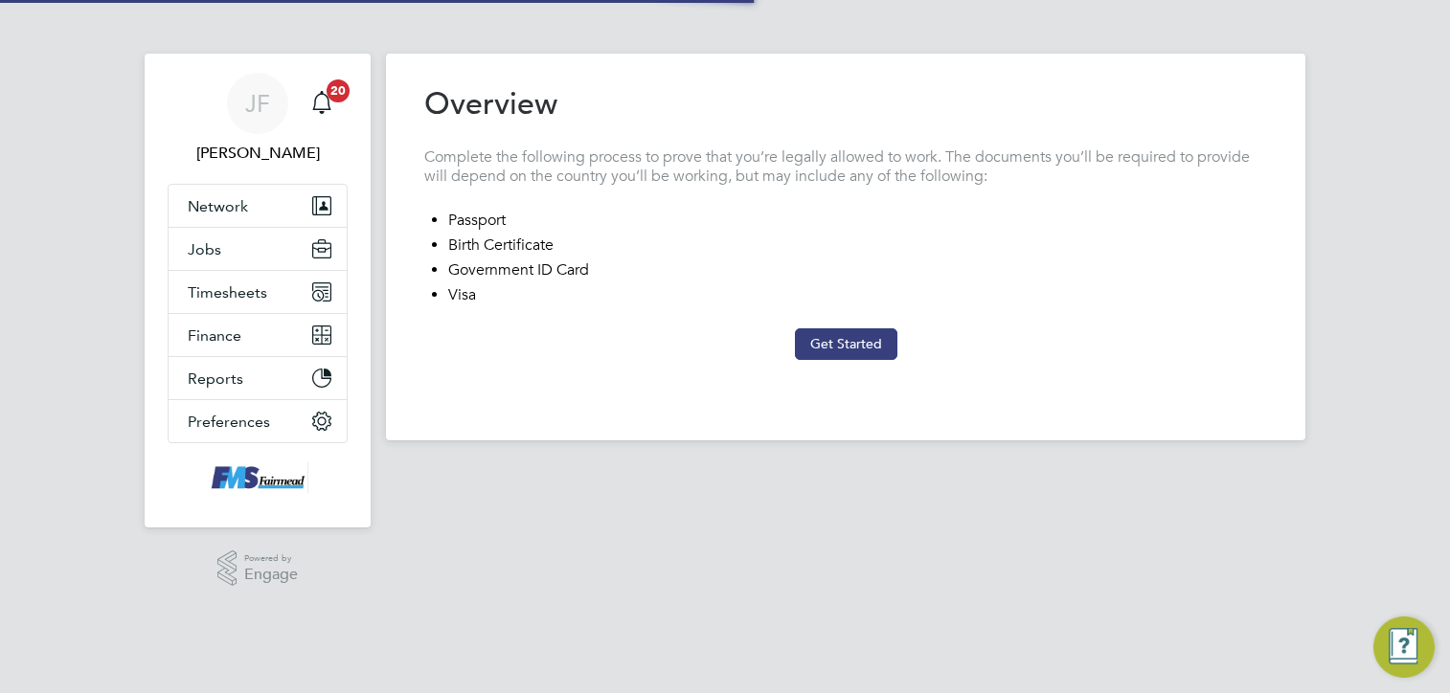
type input "United Kingdom"
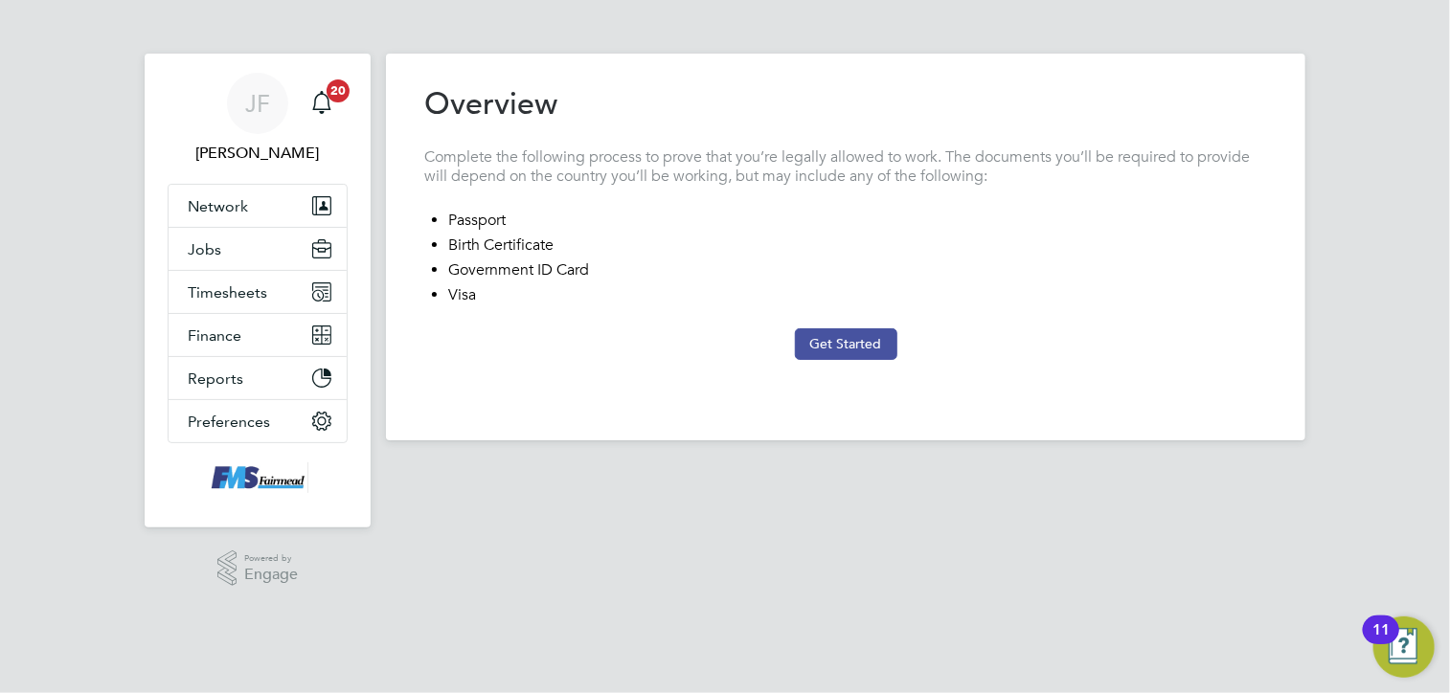
click at [829, 351] on button "Get Started" at bounding box center [846, 343] width 102 height 31
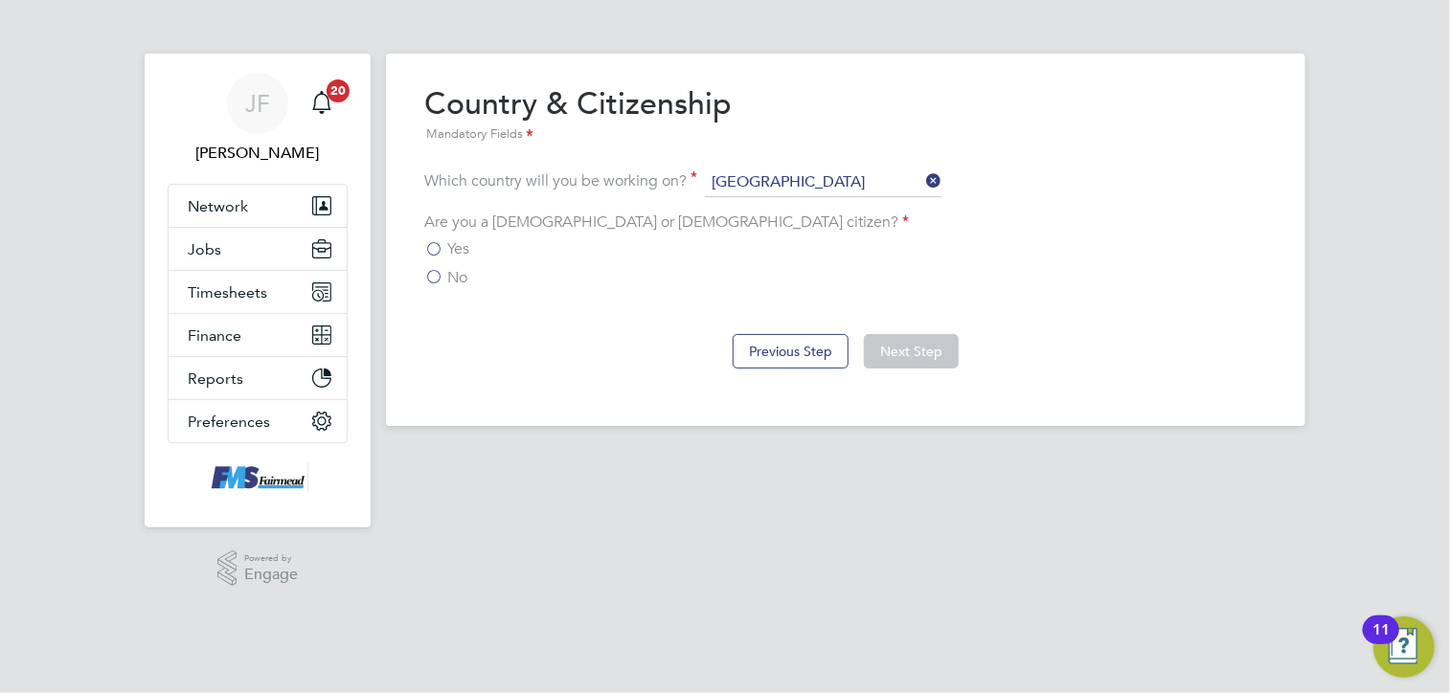
click at [434, 274] on label "No" at bounding box center [445, 277] width 43 height 19
click at [0, 0] on input "No" at bounding box center [0, 0] width 0 height 0
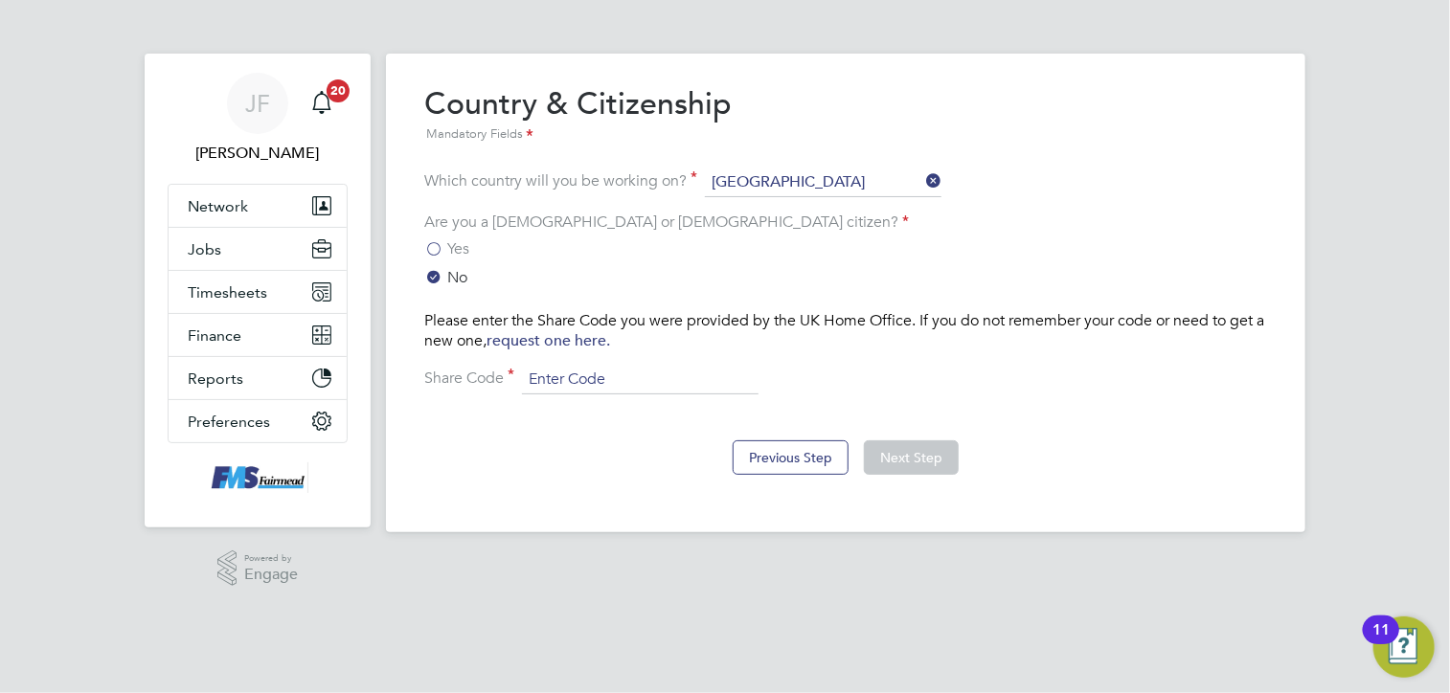
click at [553, 383] on input at bounding box center [640, 380] width 237 height 29
click at [557, 378] on input at bounding box center [640, 380] width 237 height 29
click at [571, 378] on input "W3P 3336PD" at bounding box center [640, 380] width 237 height 29
click at [565, 381] on input "W3P 3336PD" at bounding box center [640, 380] width 237 height 29
type input "W3P3336PD"
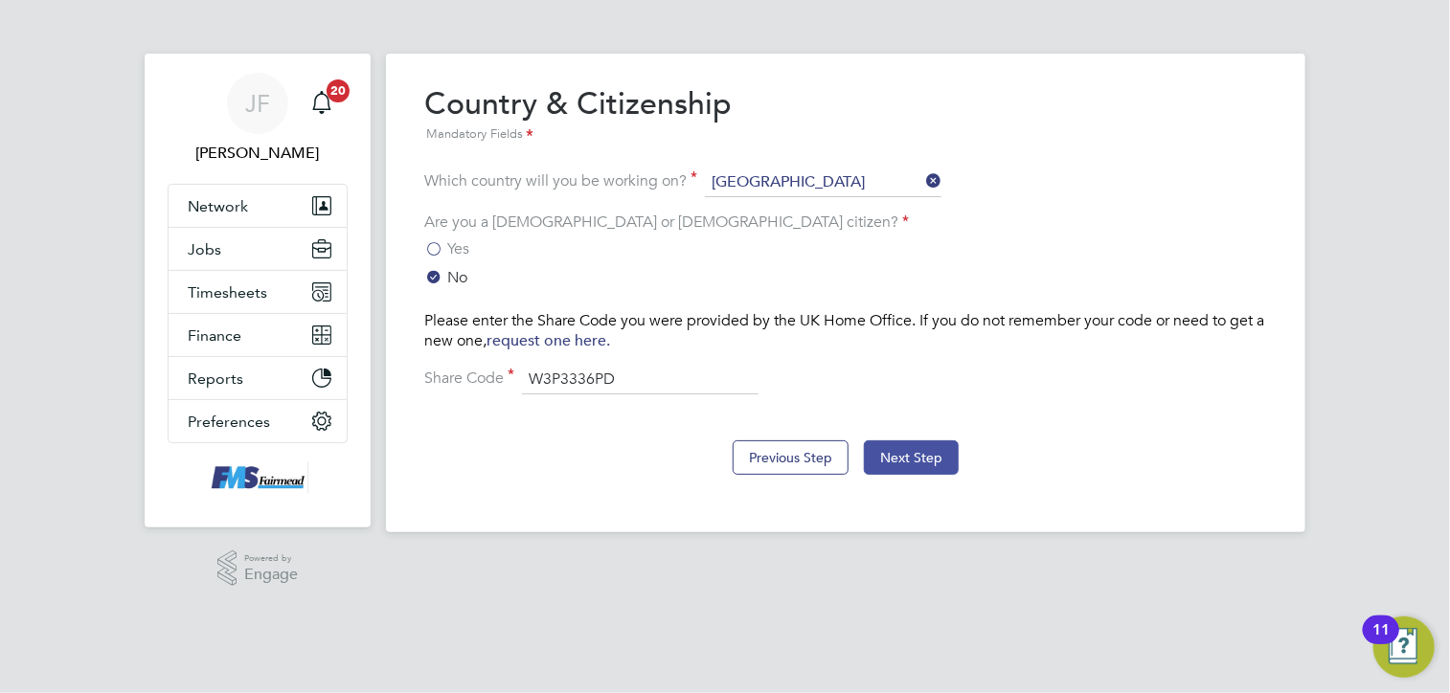
click at [898, 459] on button "Next Step" at bounding box center [911, 458] width 95 height 34
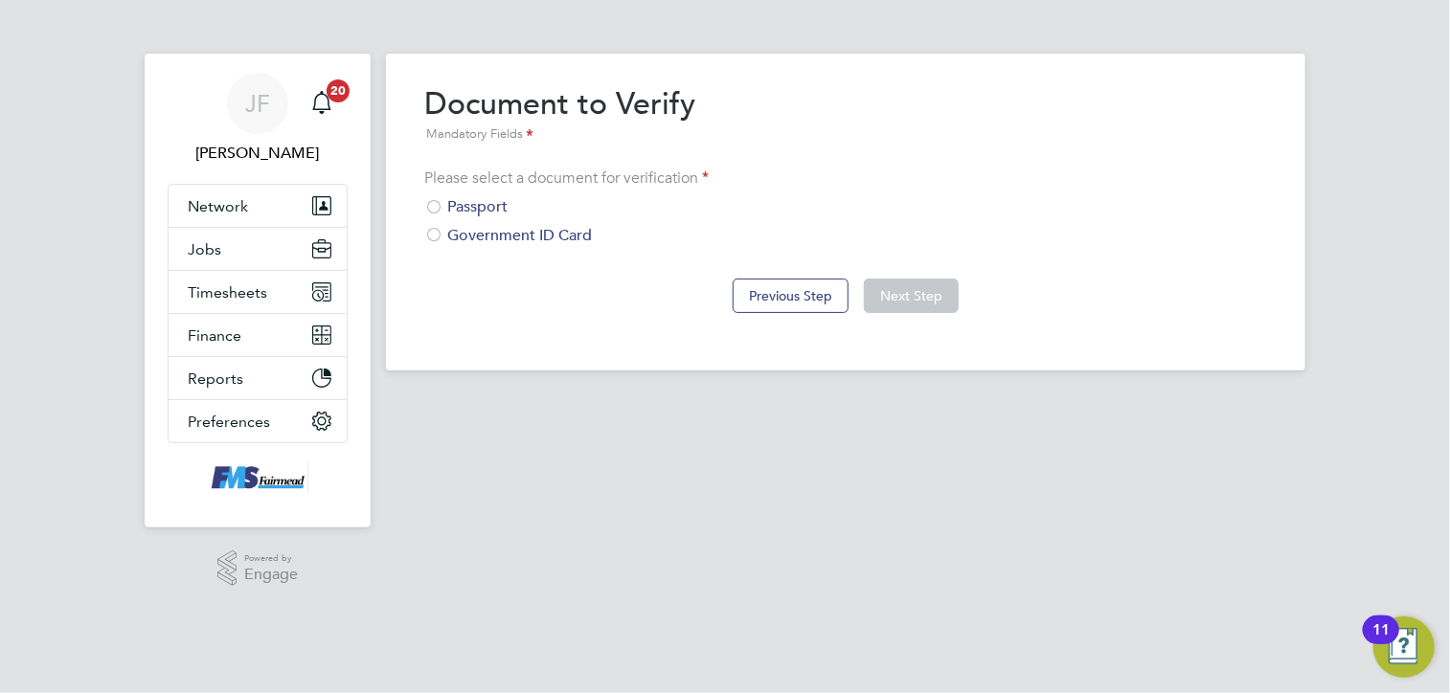
click at [437, 206] on div at bounding box center [433, 208] width 19 height 19
click at [949, 298] on button "Next Step" at bounding box center [911, 296] width 95 height 34
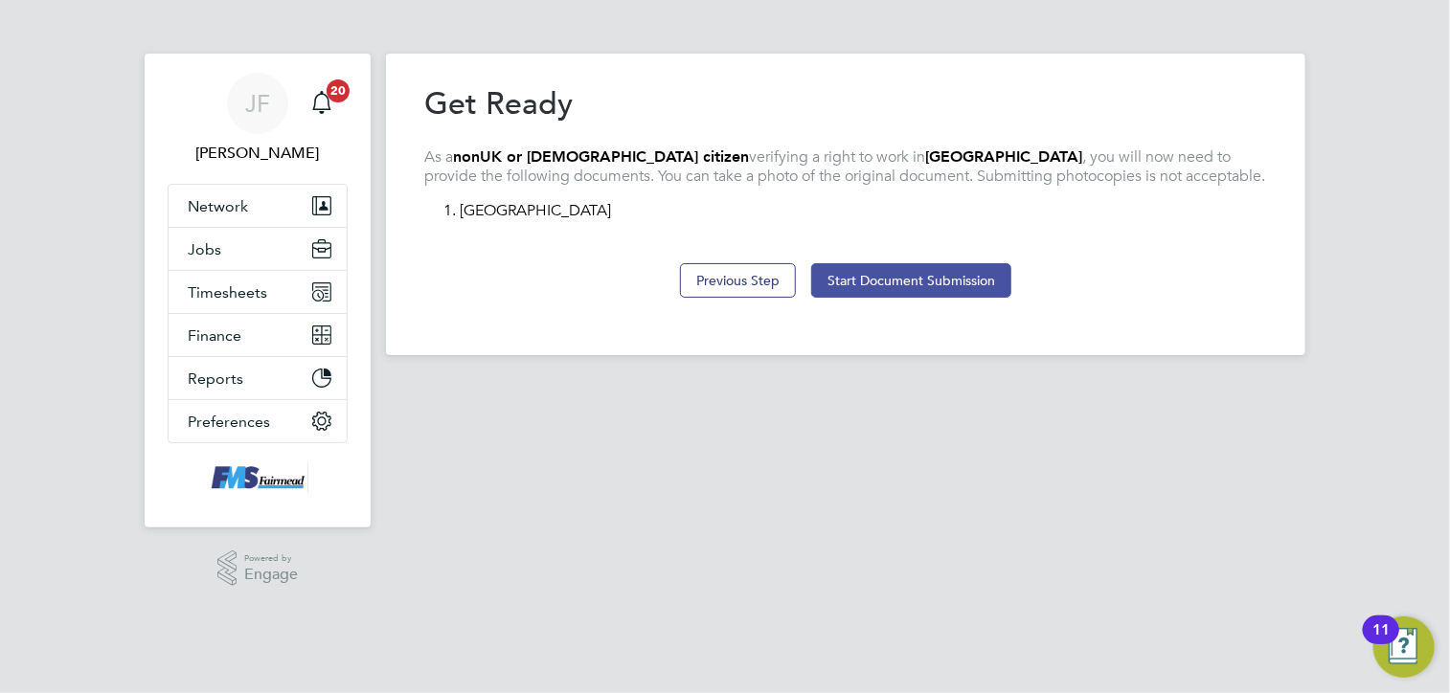
click at [896, 279] on button "Start Document Submission" at bounding box center [911, 280] width 200 height 34
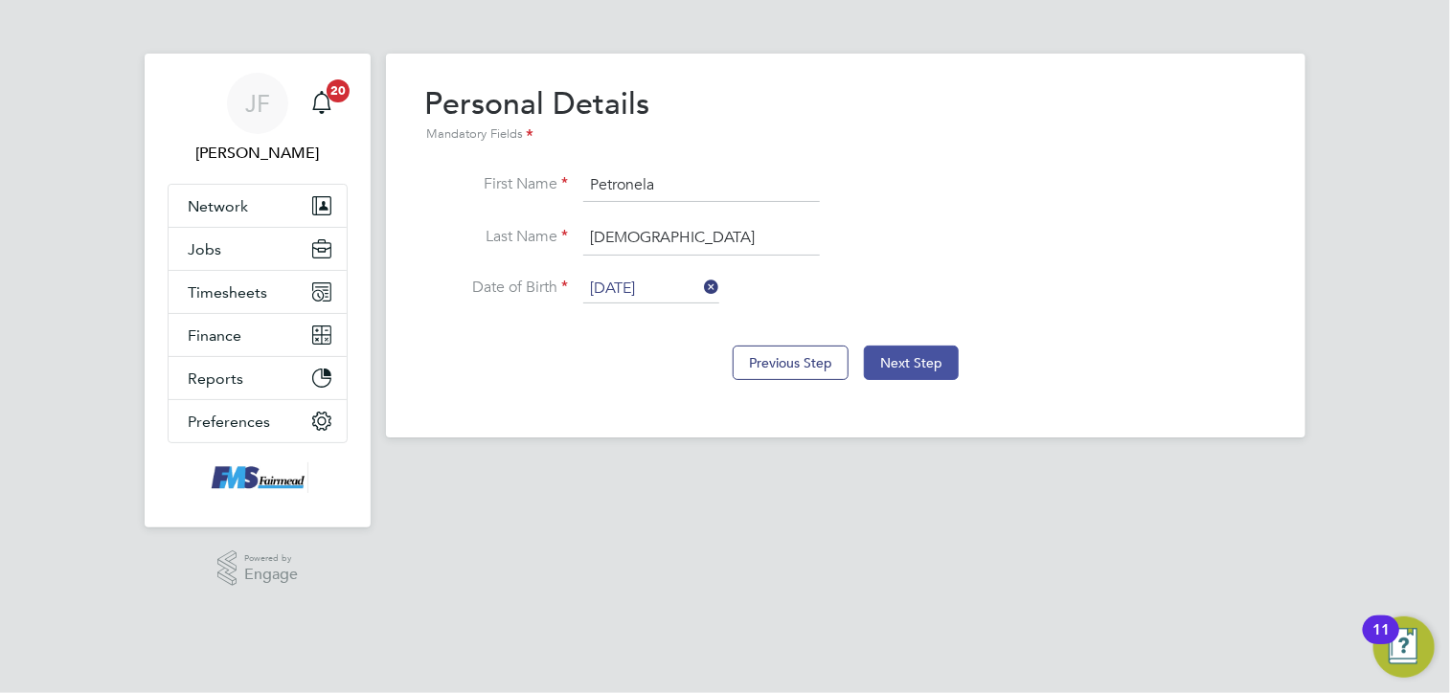
click at [900, 358] on button "Next Step" at bounding box center [911, 363] width 95 height 34
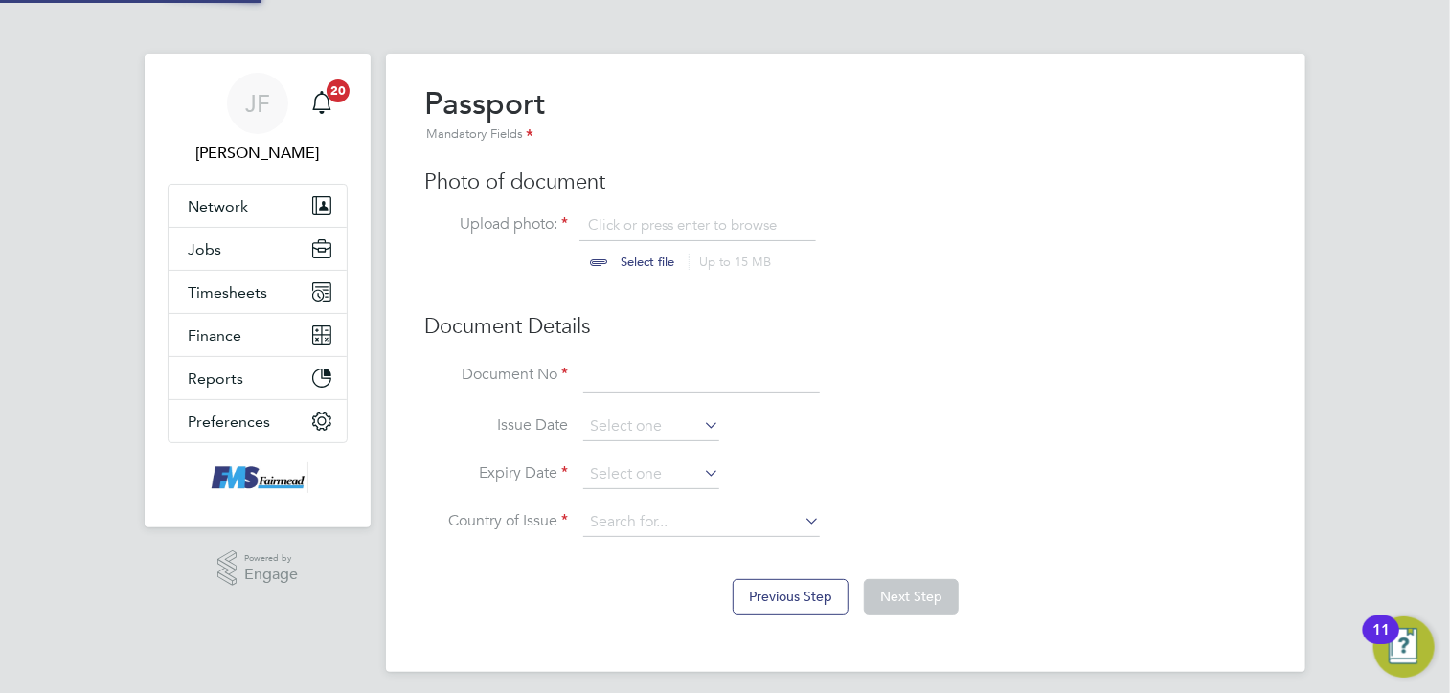
scroll to position [25, 238]
click at [617, 229] on input "file" at bounding box center [665, 243] width 301 height 57
click at [594, 380] on input at bounding box center [701, 377] width 237 height 34
click at [611, 379] on input at bounding box center [701, 377] width 237 height 34
type input "059227475"
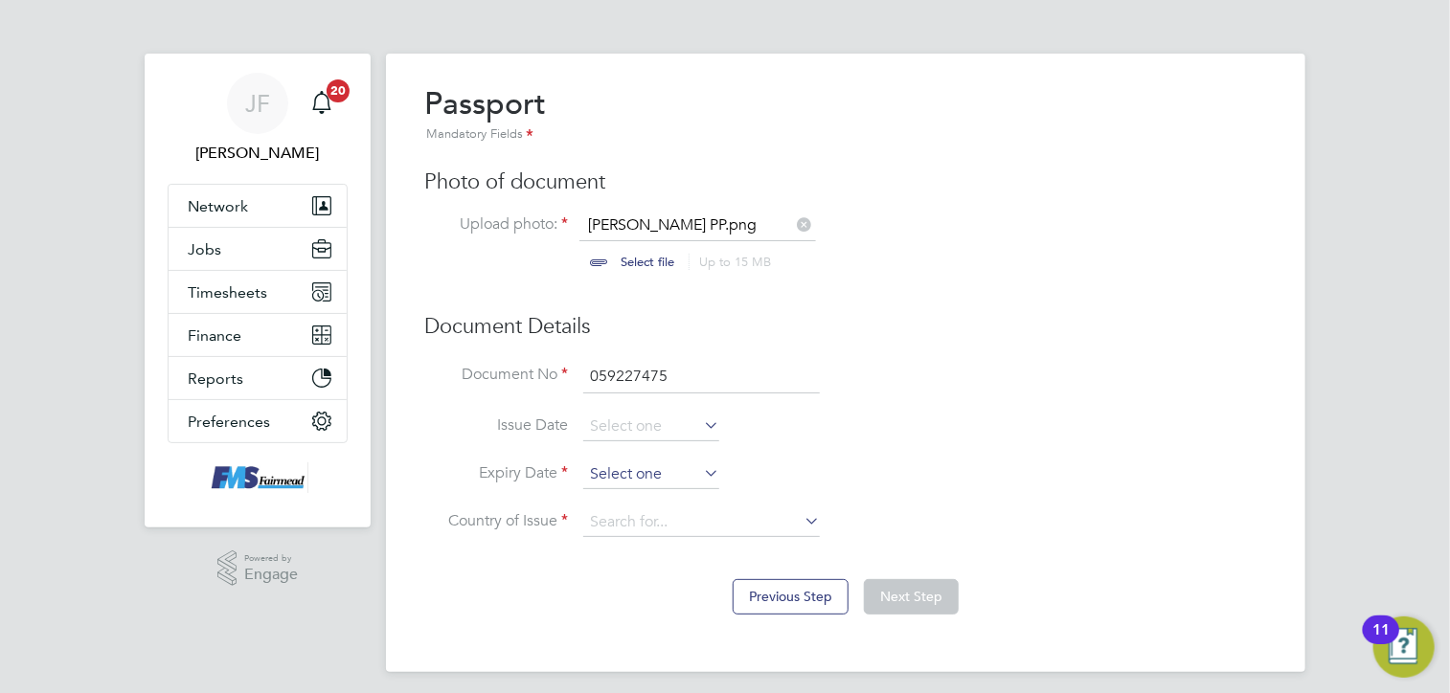
click at [616, 467] on input at bounding box center [651, 475] width 136 height 29
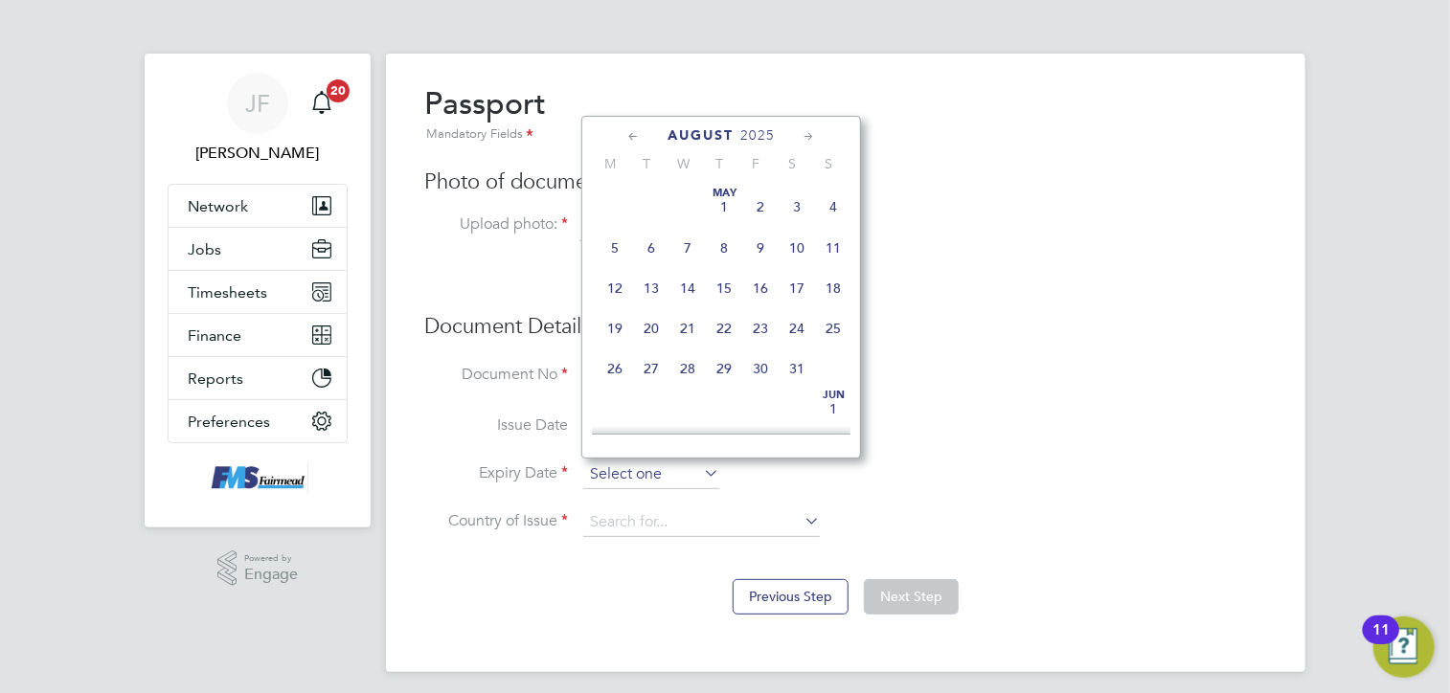
scroll to position [667, 0]
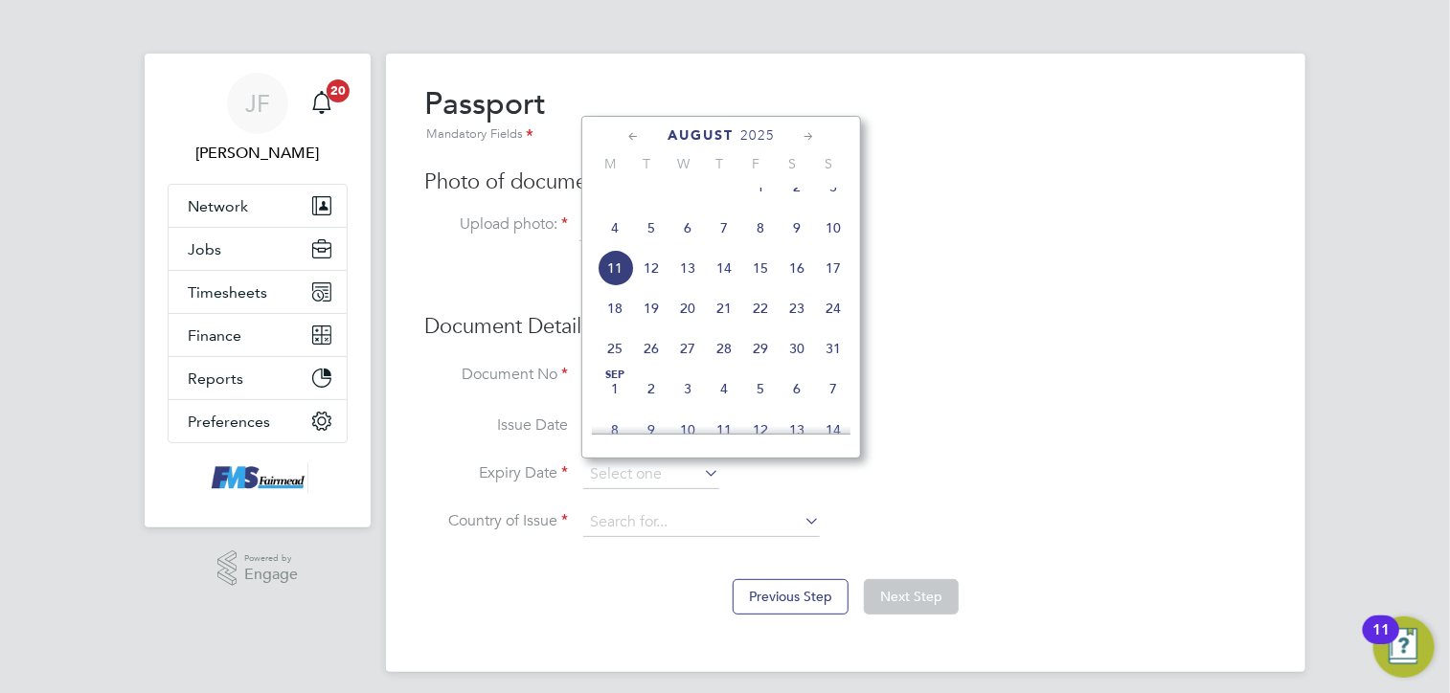
click at [751, 134] on span "2025" at bounding box center [757, 135] width 34 height 16
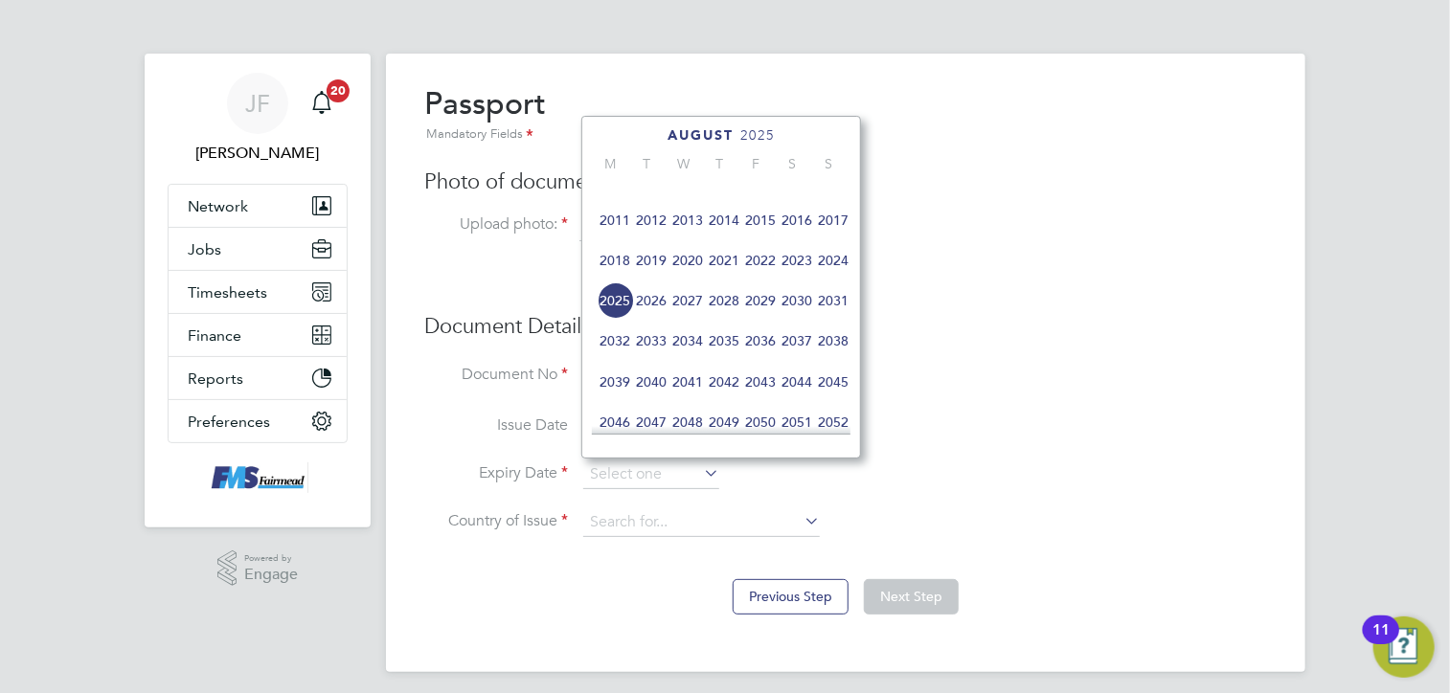
click at [801, 313] on span "2030" at bounding box center [797, 301] width 36 height 36
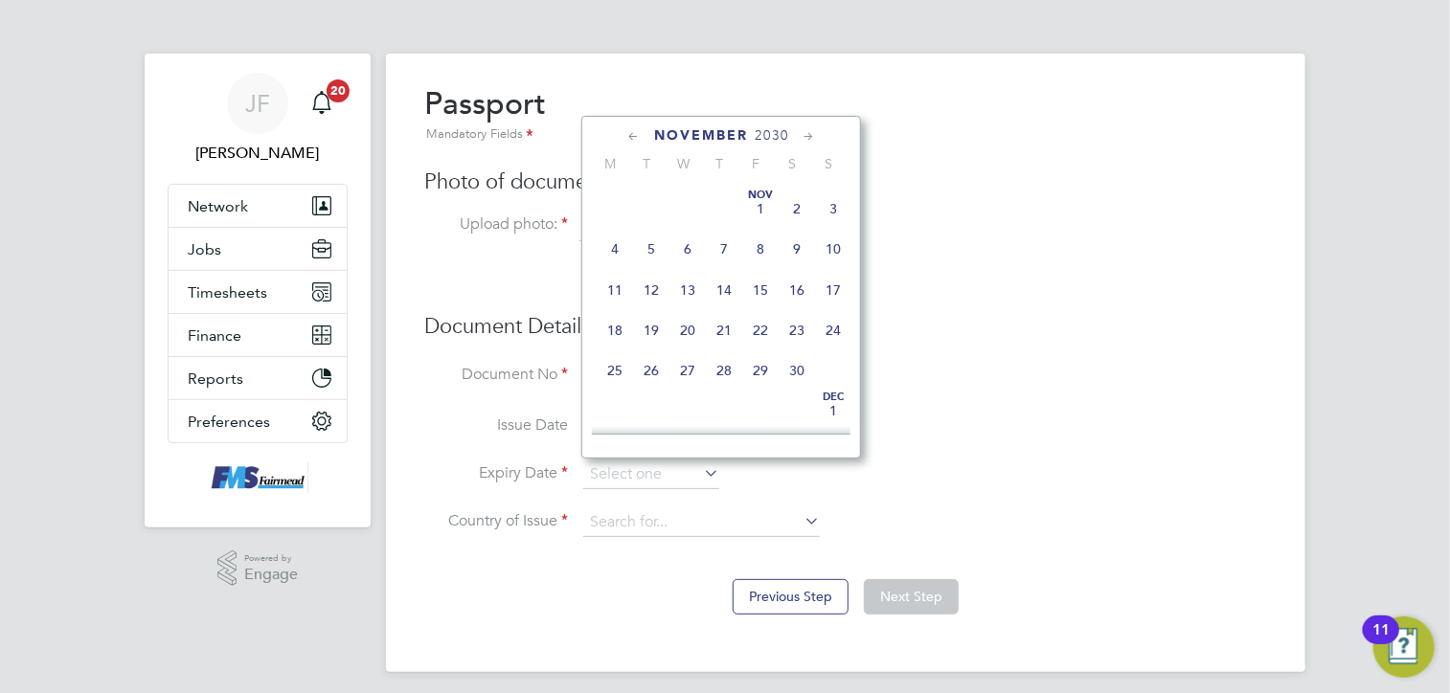
scroll to position [1442, 0]
click at [624, 319] on span "9" at bounding box center [615, 301] width 36 height 36
type input "09 Dec 2030"
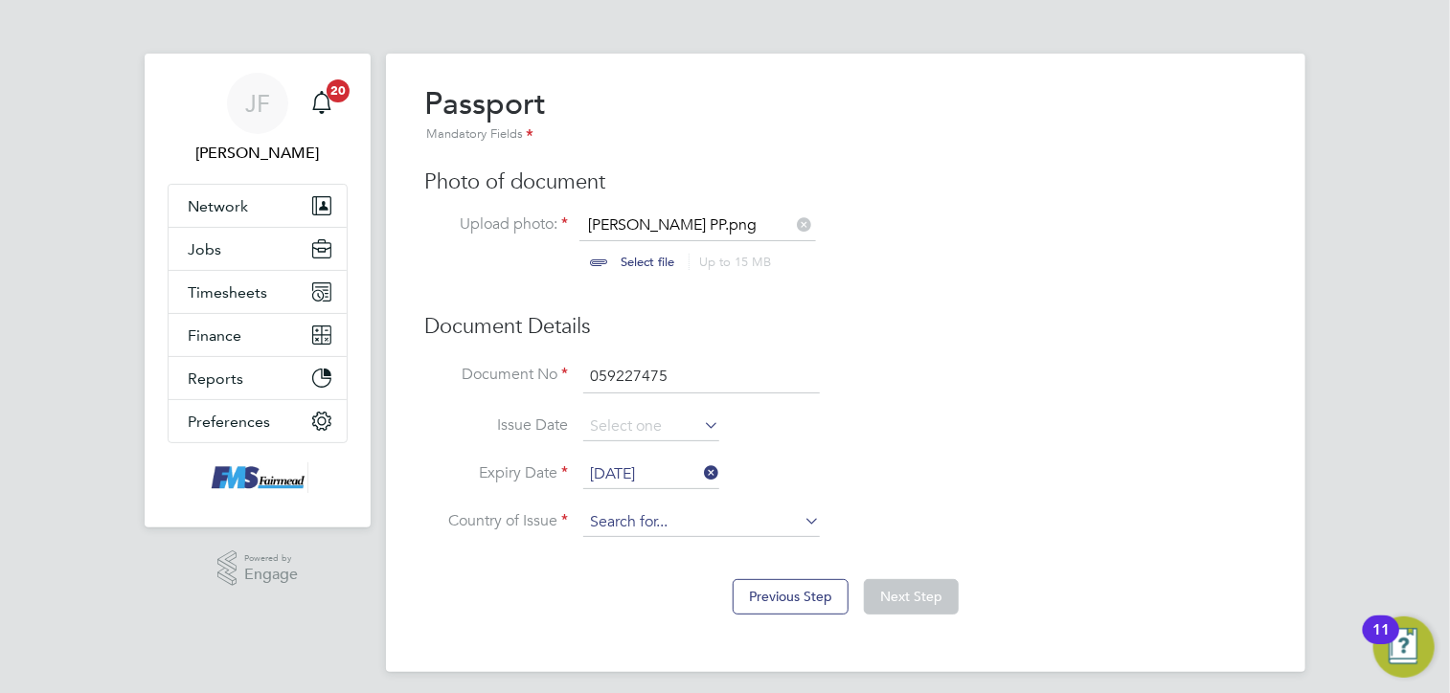
click at [607, 516] on input at bounding box center [701, 523] width 237 height 29
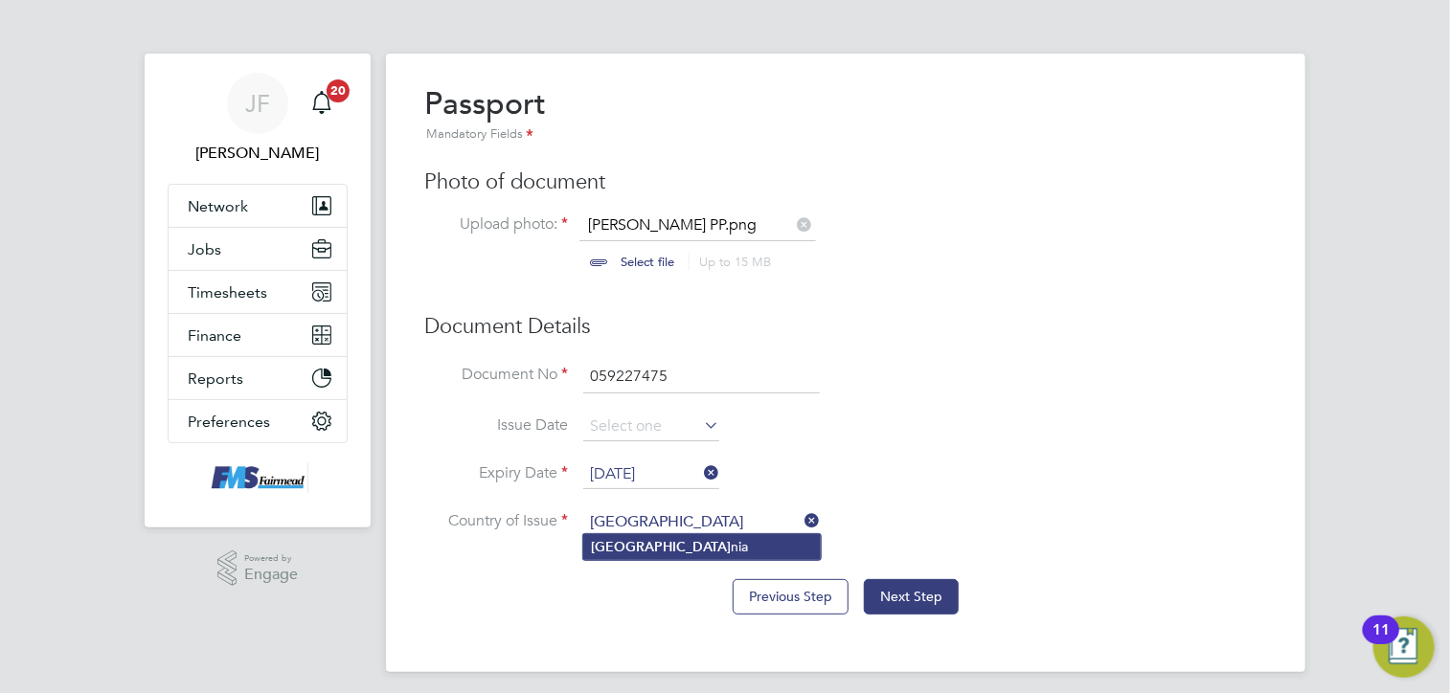
click at [631, 543] on li "Roma nia" at bounding box center [702, 547] width 238 height 26
type input "Romania"
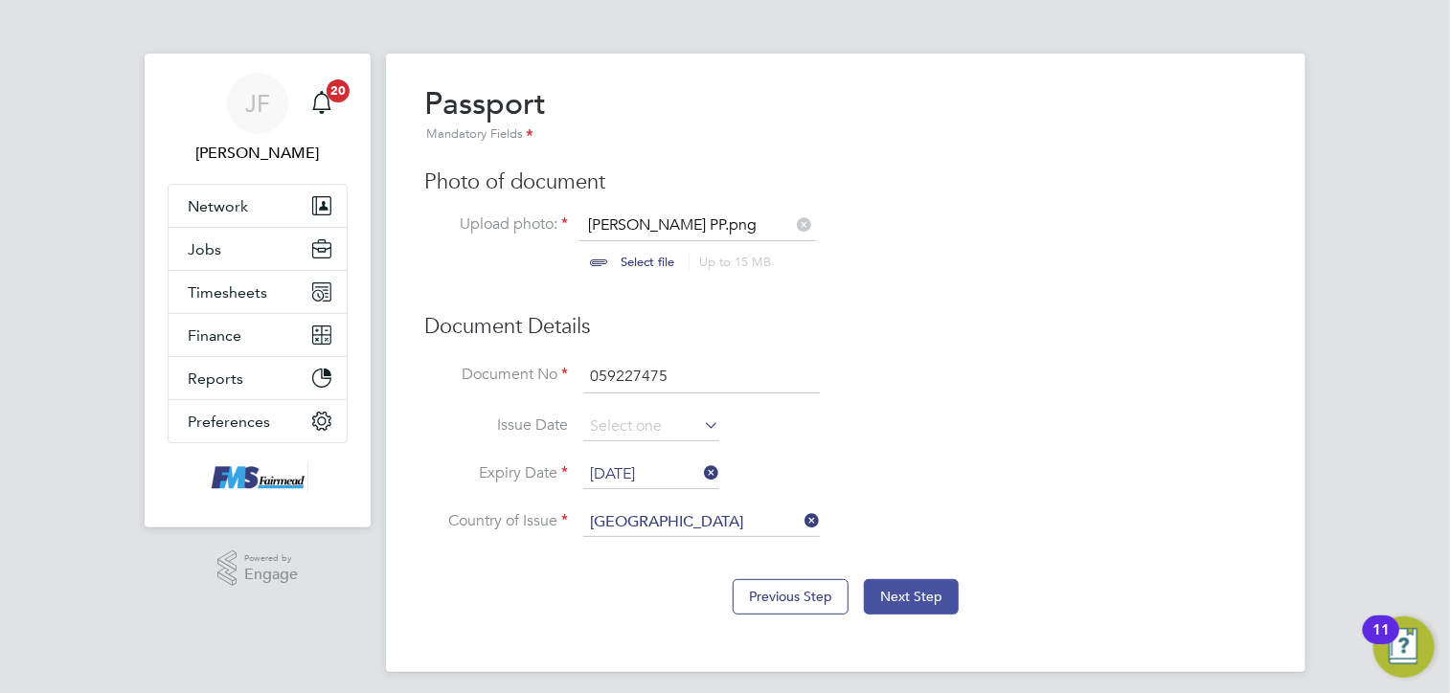
click at [920, 600] on button "Next Step" at bounding box center [911, 596] width 95 height 34
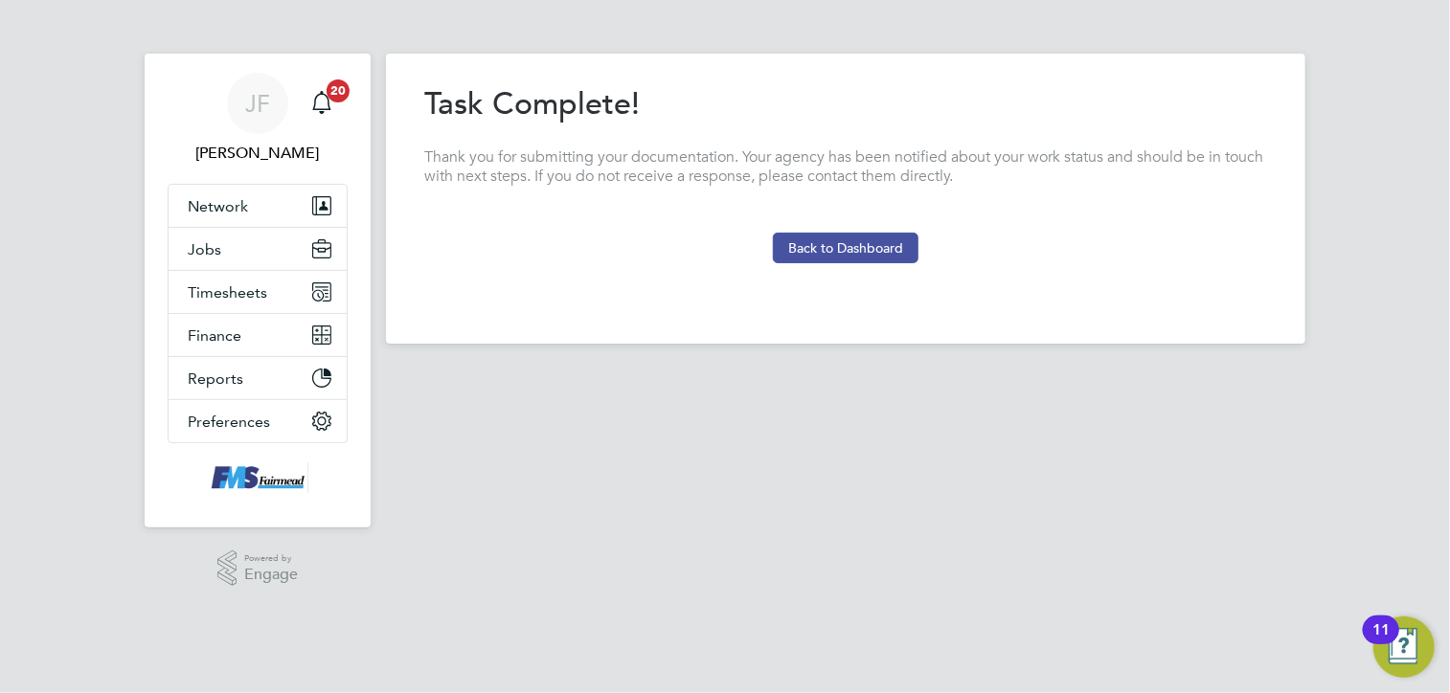
click at [868, 238] on button "Back to Dashboard" at bounding box center [846, 248] width 146 height 31
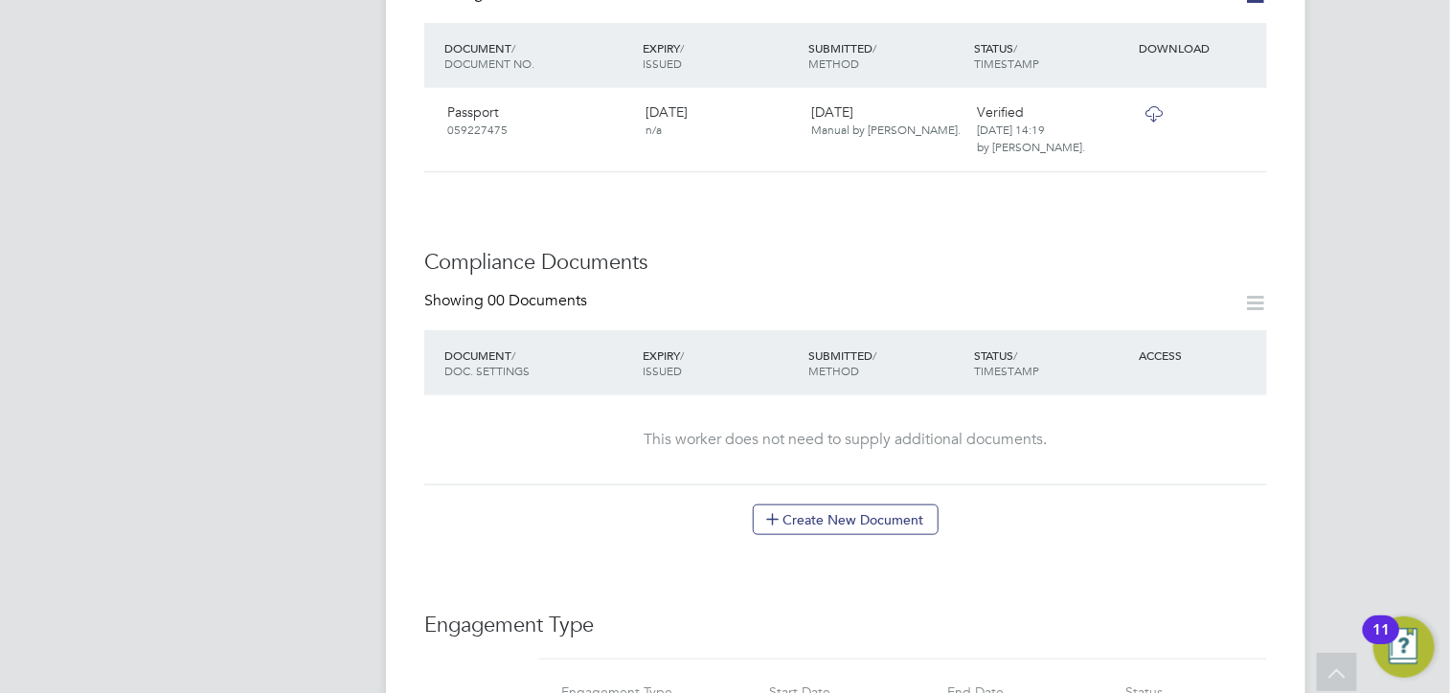
scroll to position [766, 0]
click at [1248, 291] on icon at bounding box center [1255, 302] width 24 height 24
click at [1031, 516] on div "Worker Details Follow PA Petronela Apostol m: 07366514770 Personal Details ID 4…" at bounding box center [845, 429] width 843 height 2223
click at [881, 504] on button "Create New Document" at bounding box center [846, 519] width 186 height 31
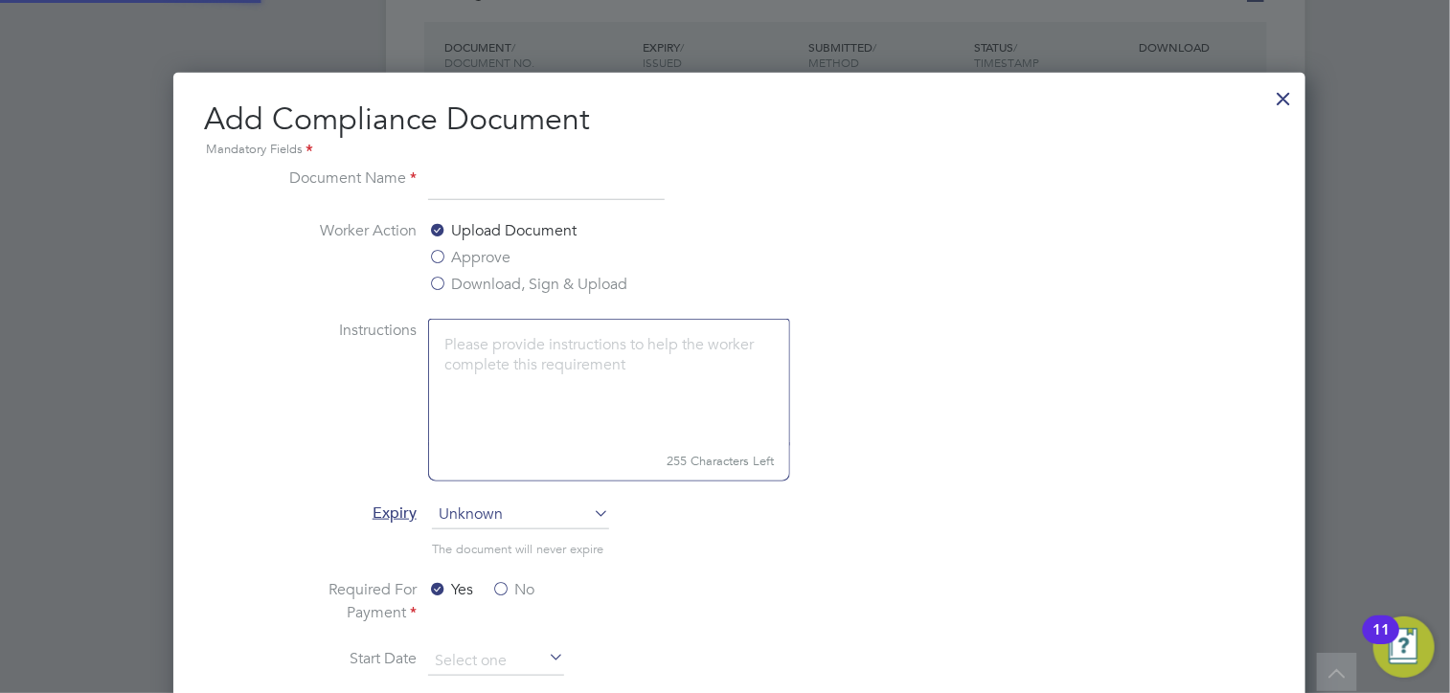
scroll to position [9, 9]
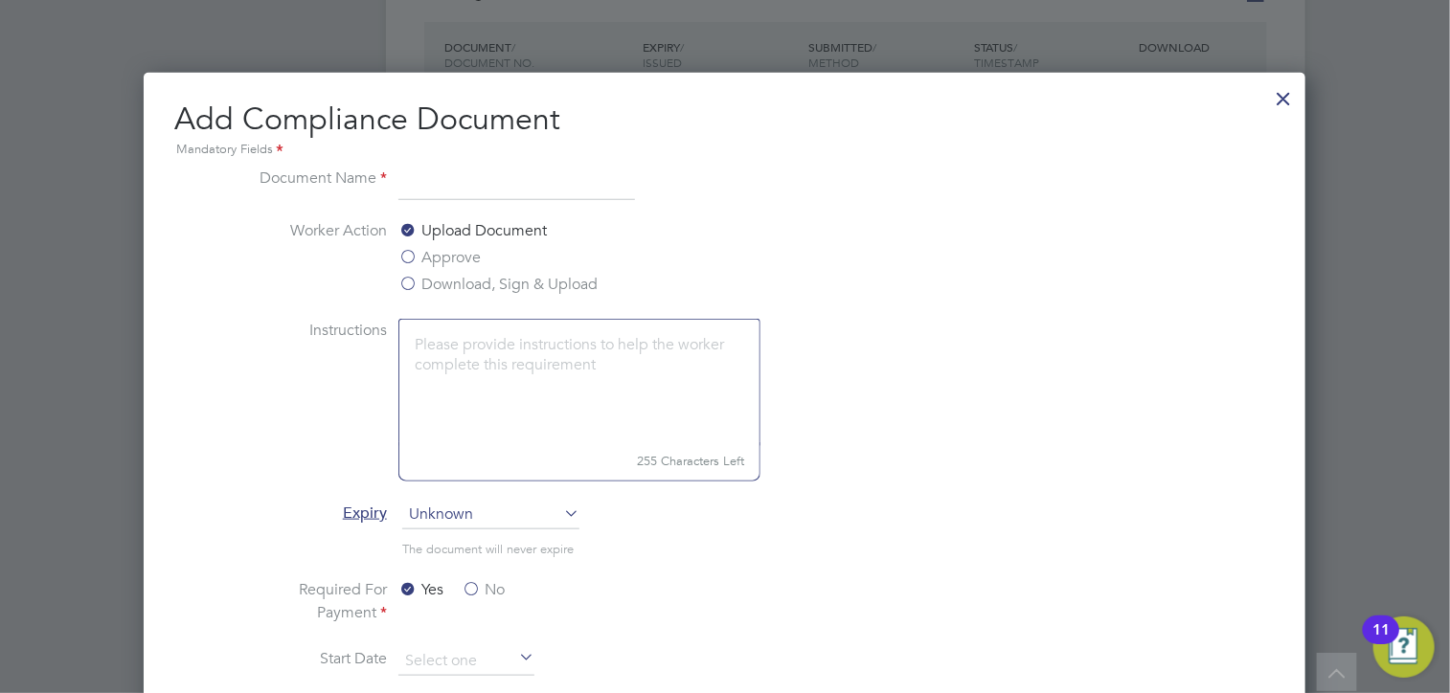
click at [412, 179] on input at bounding box center [516, 184] width 237 height 34
click at [433, 183] on input at bounding box center [516, 184] width 237 height 34
type input "CSCS Welfare Cleaner"
click at [414, 286] on label "Download, Sign & Upload" at bounding box center [497, 284] width 199 height 23
click at [0, 0] on input "Download, Sign & Upload" at bounding box center [0, 0] width 0 height 0
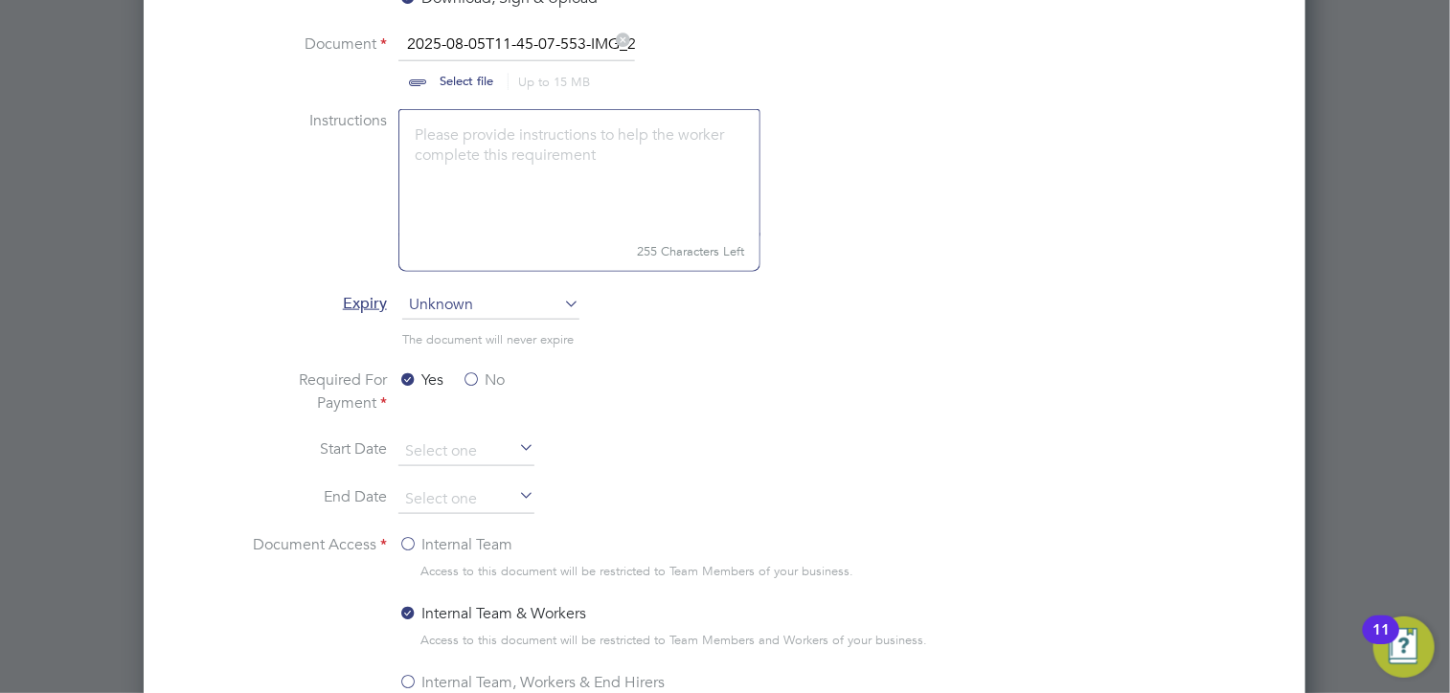
scroll to position [1053, 0]
click at [430, 493] on input at bounding box center [466, 499] width 136 height 29
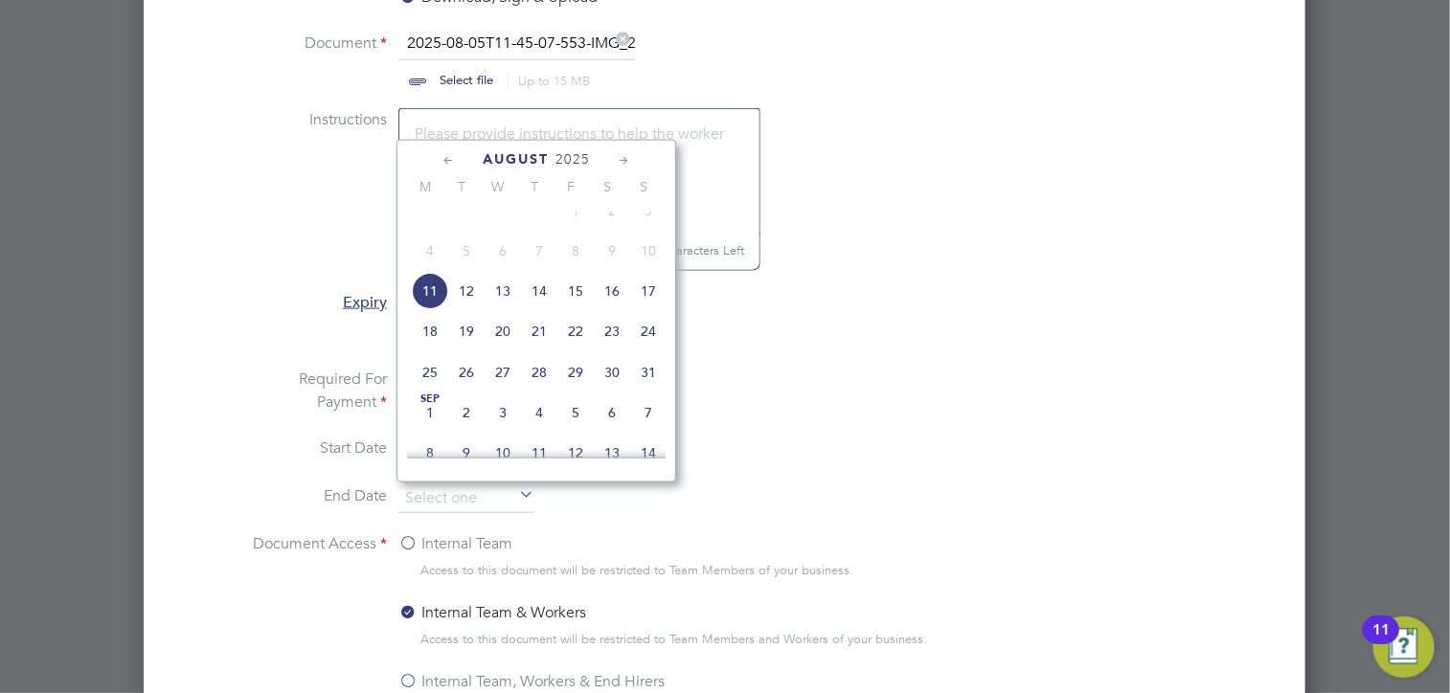
click at [567, 156] on span "2025" at bounding box center [572, 159] width 34 height 16
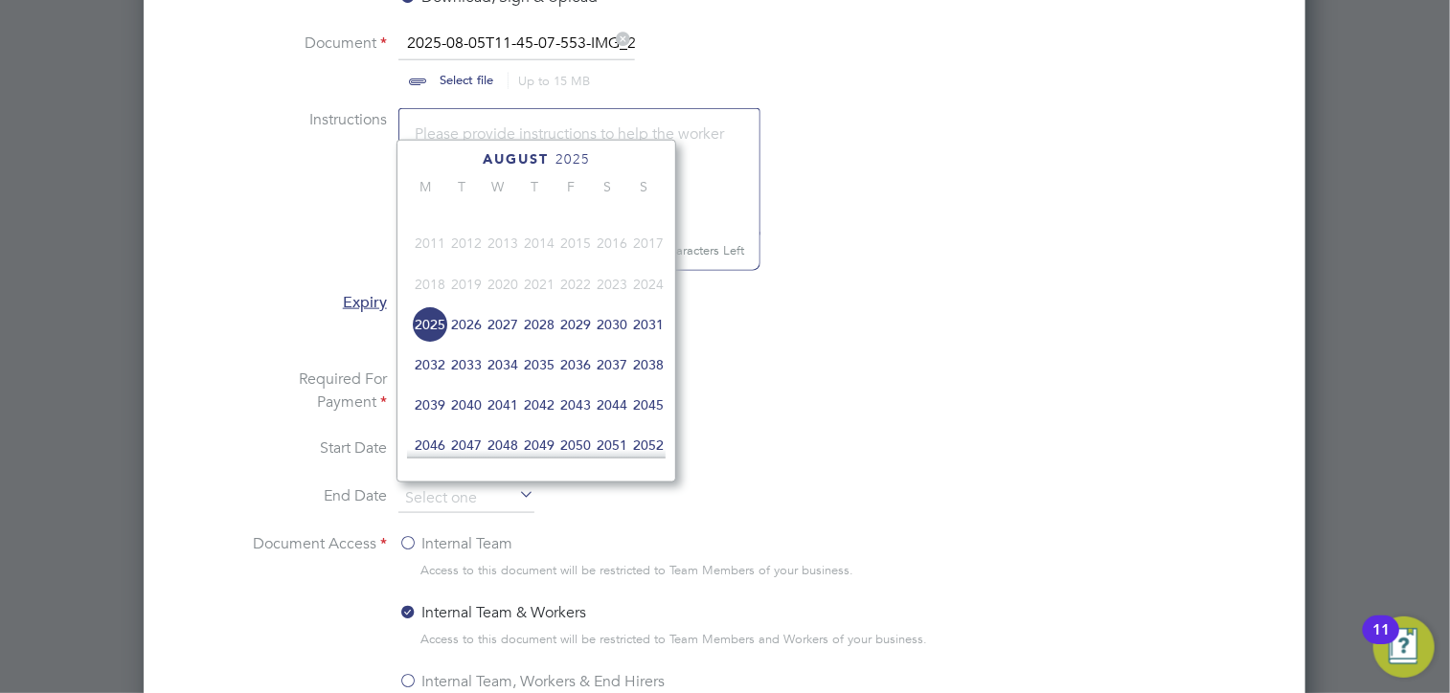
click at [545, 343] on span "2028" at bounding box center [539, 324] width 36 height 36
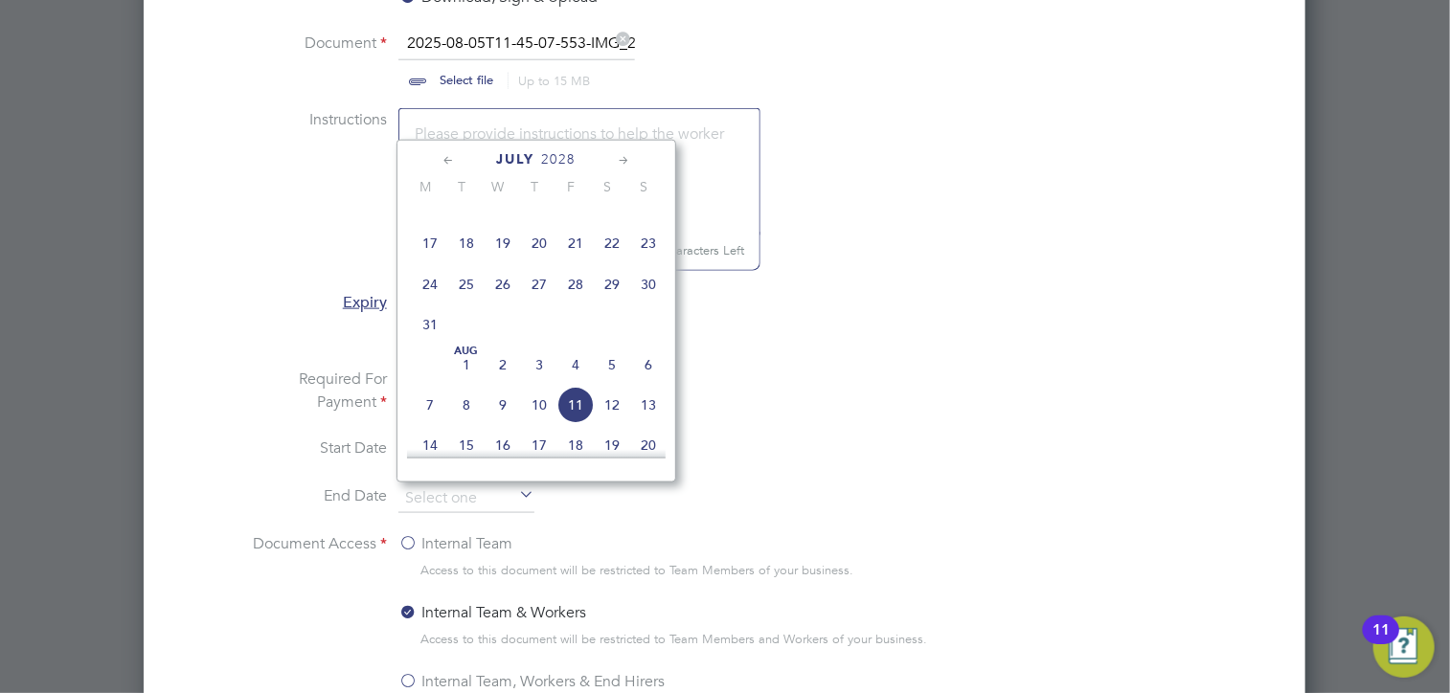
scroll to position [417, 0]
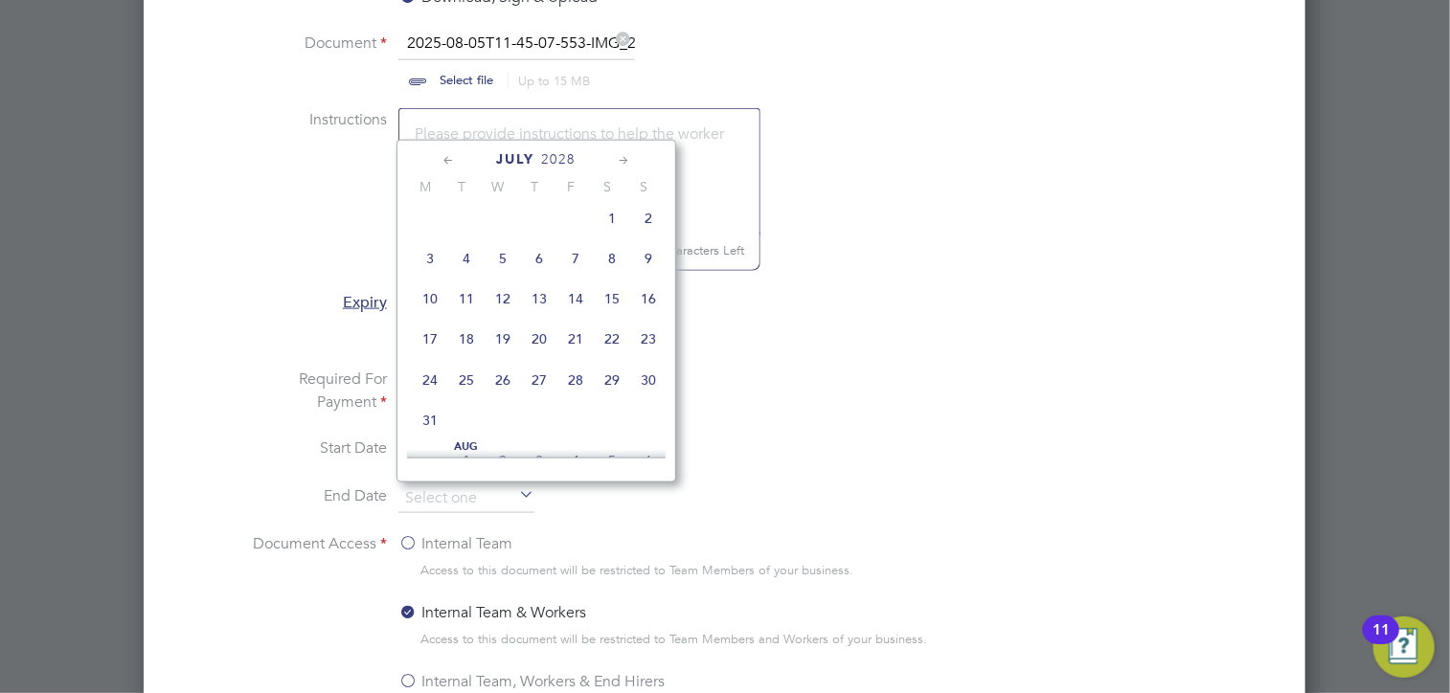
click at [462, 313] on span "11" at bounding box center [466, 299] width 36 height 36
type input "11 Jul 2028"
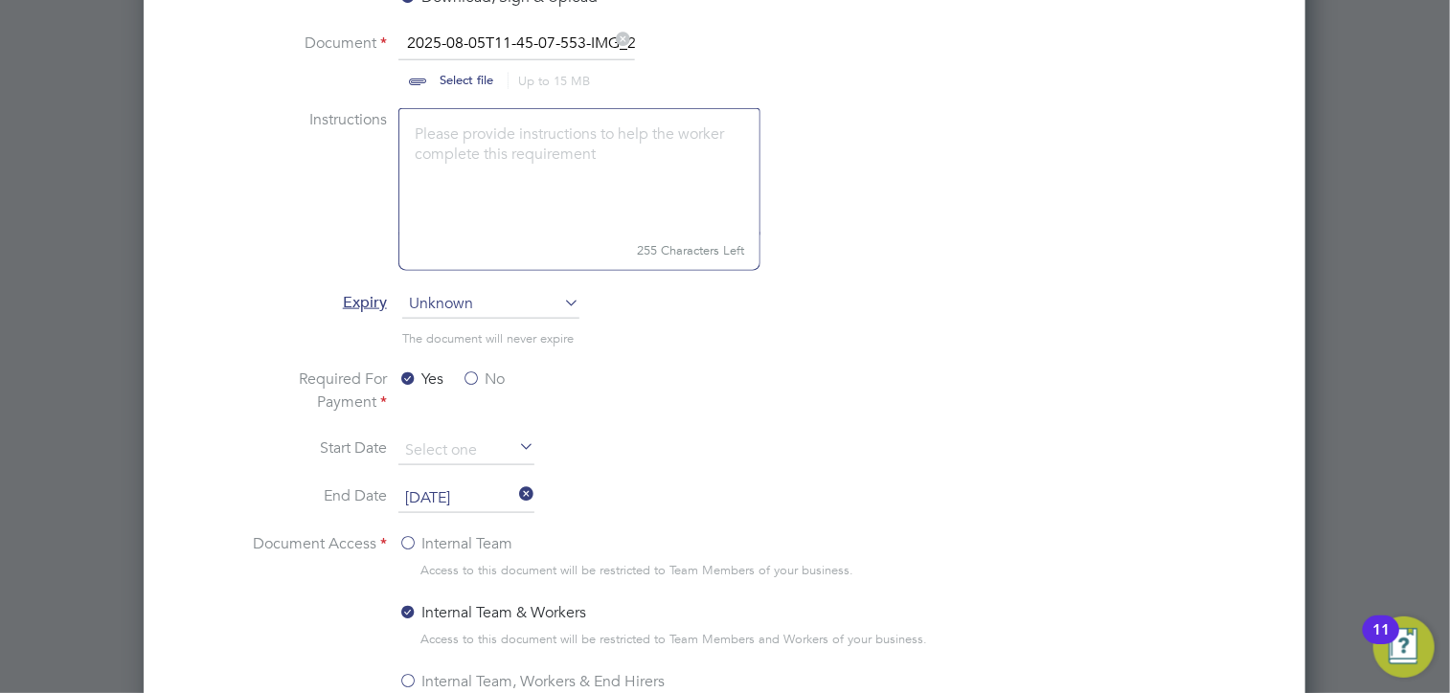
click at [835, 382] on li "Required For Payment Yes No" at bounding box center [724, 402] width 963 height 69
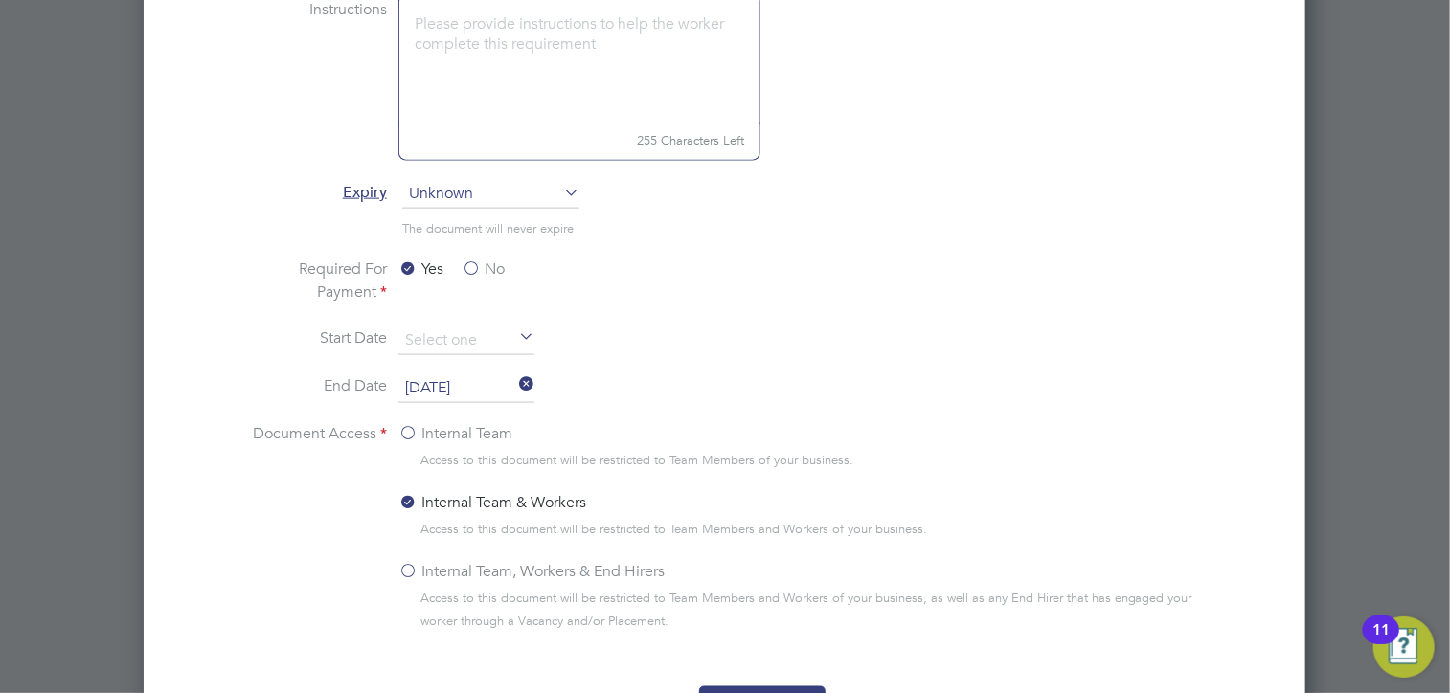
scroll to position [1245, 0]
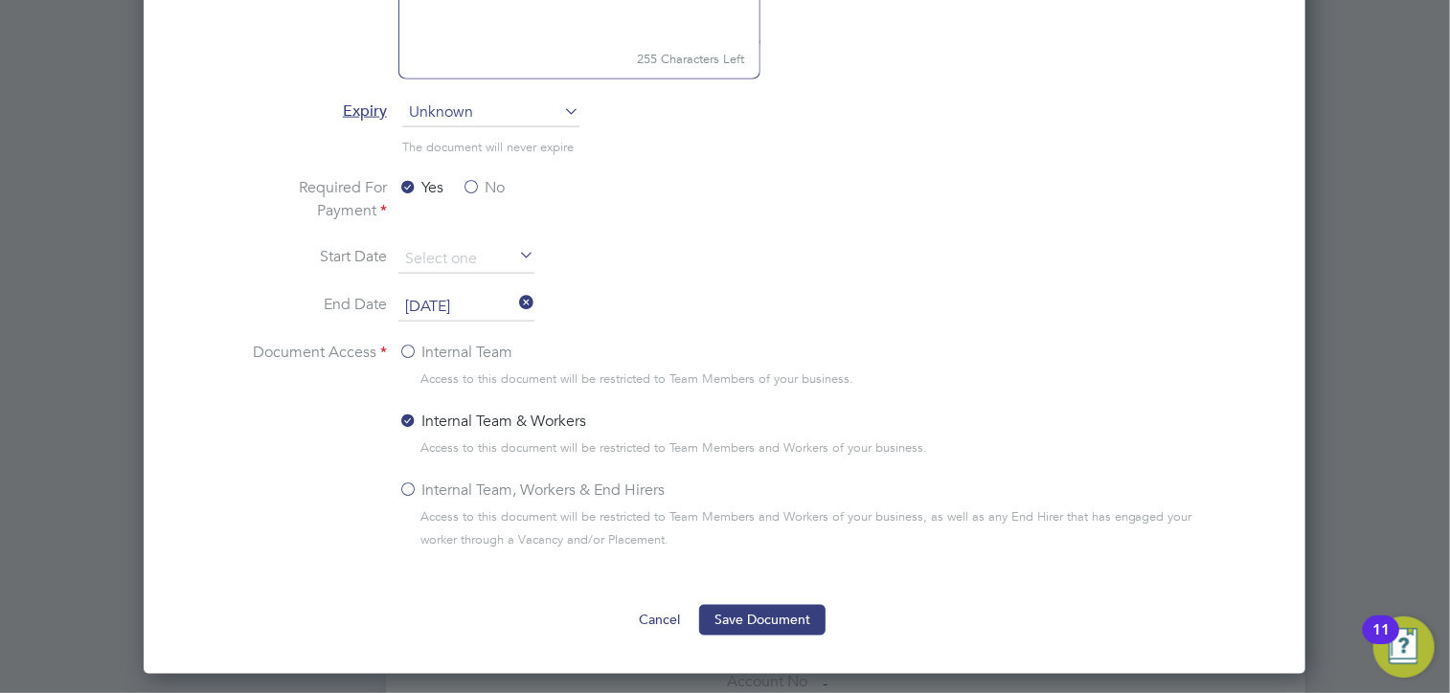
click at [409, 344] on label "Internal Team" at bounding box center [455, 352] width 114 height 23
click at [0, 0] on input "Internal Team" at bounding box center [0, 0] width 0 height 0
click at [764, 609] on button "Save Document" at bounding box center [762, 620] width 126 height 31
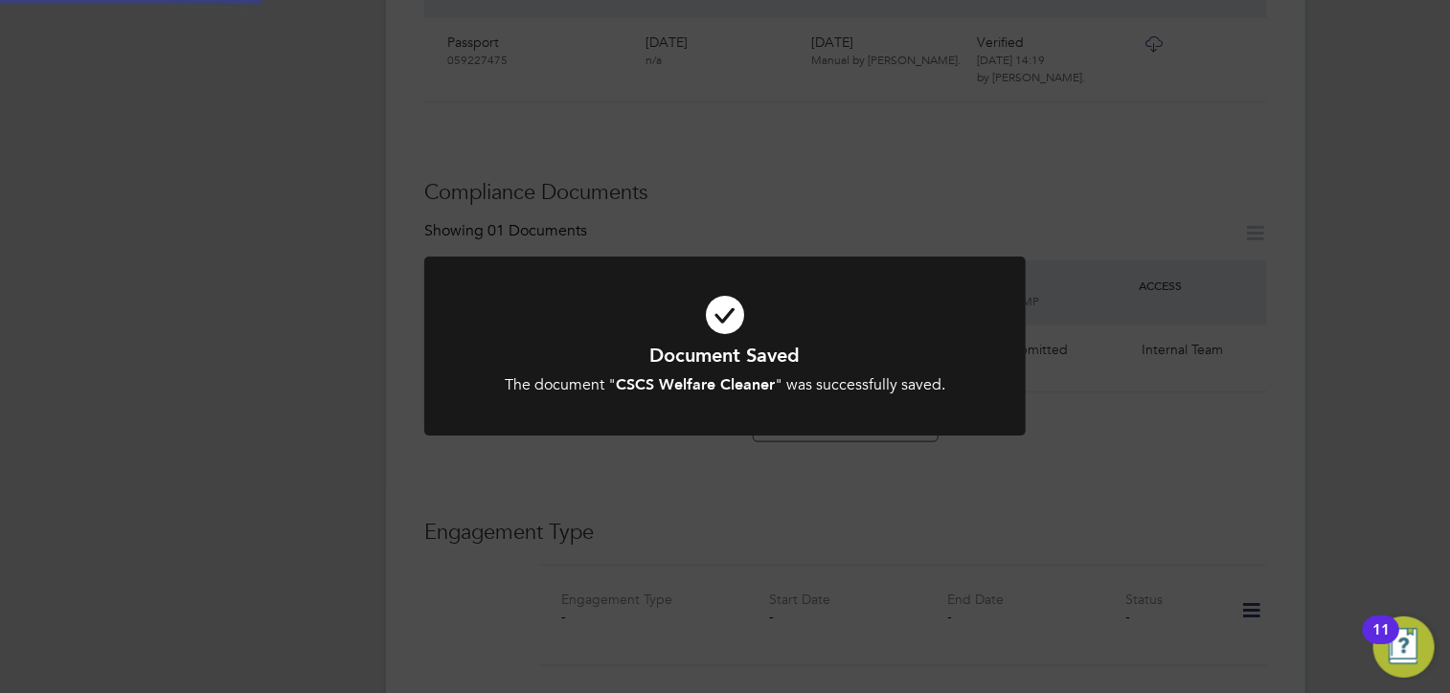
scroll to position [766, 0]
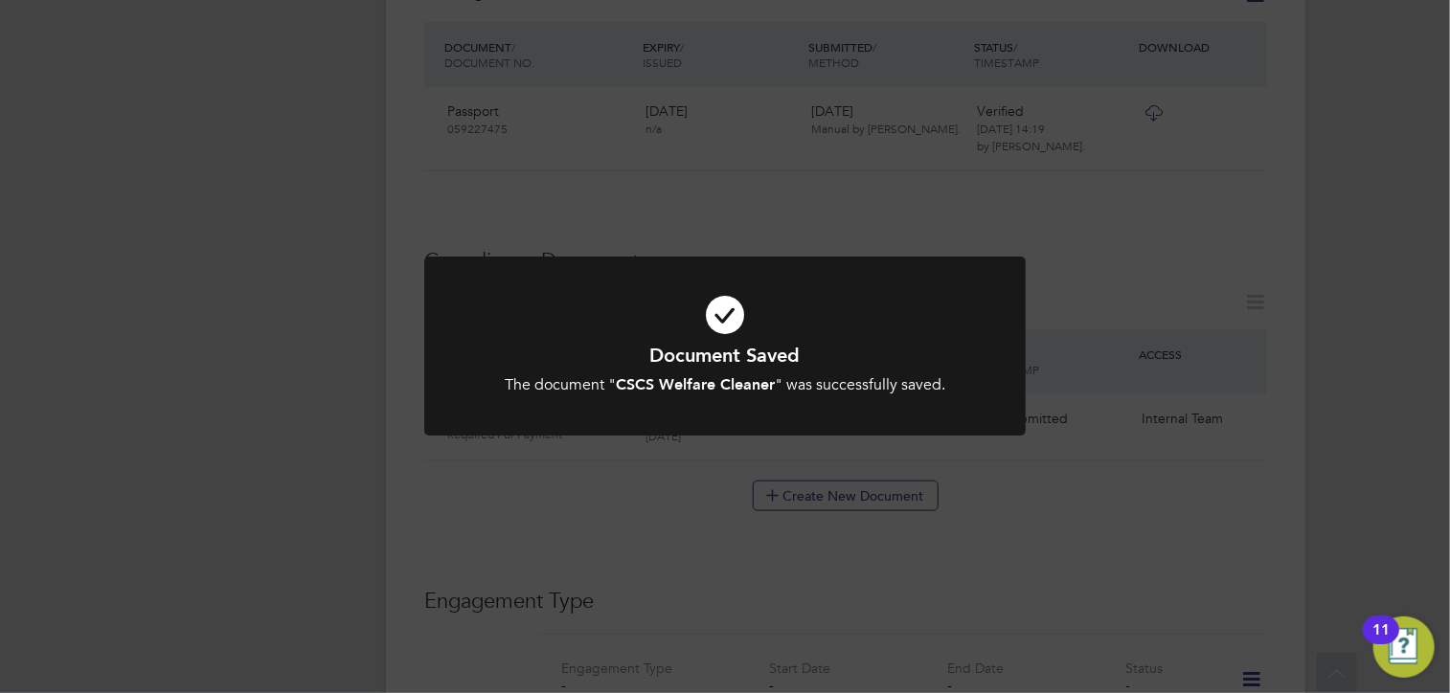
click at [554, 466] on div "Document Saved The document " CSCS Welfare Cleaner " was successfully saved. Ca…" at bounding box center [725, 346] width 1450 height 693
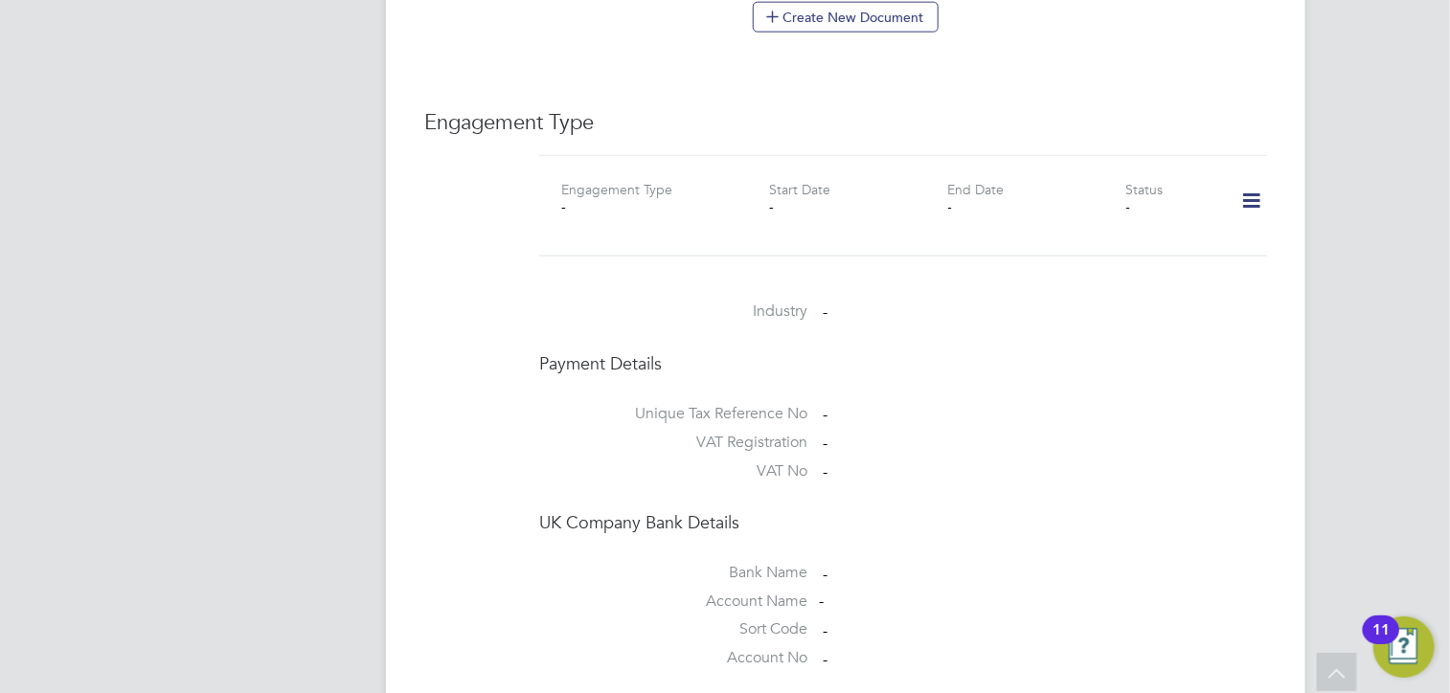
scroll to position [1053, 0]
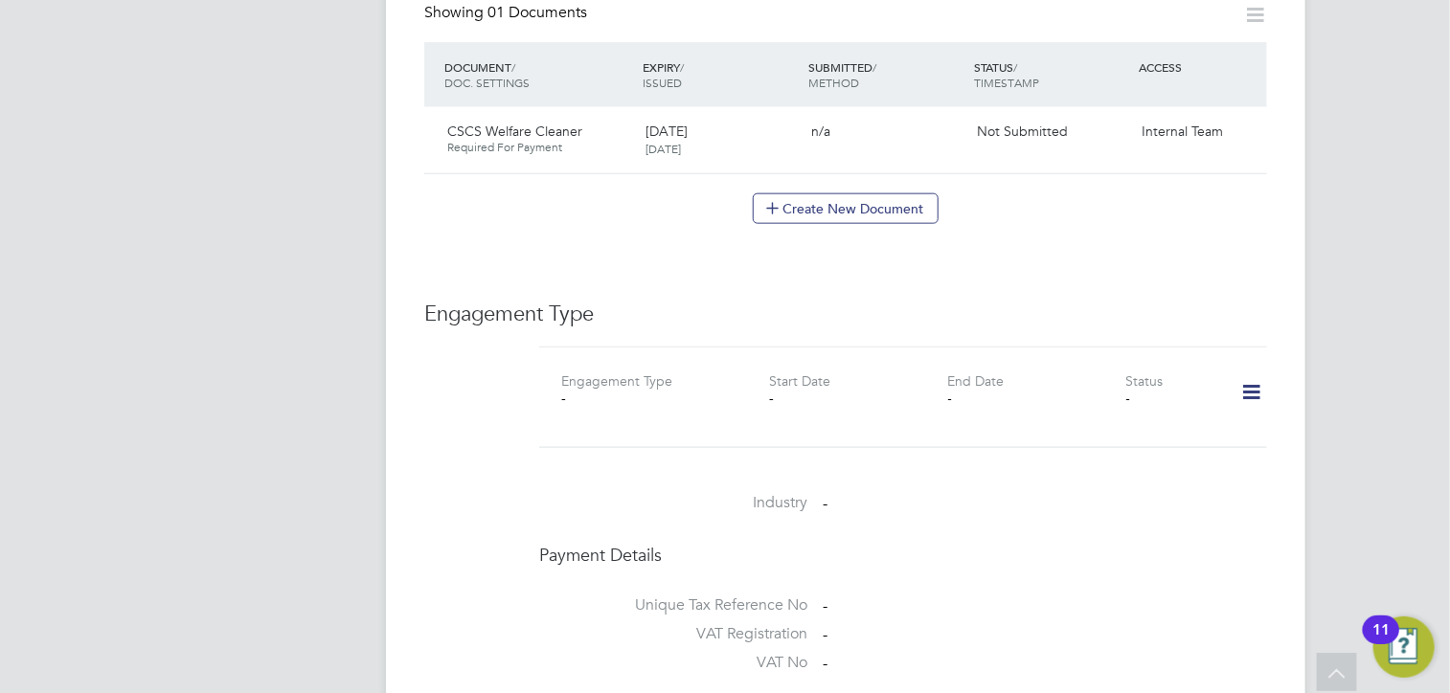
click at [1254, 371] on icon at bounding box center [1251, 393] width 34 height 44
click at [1094, 448] on li "Add Engagement Type" at bounding box center [1153, 455] width 217 height 27
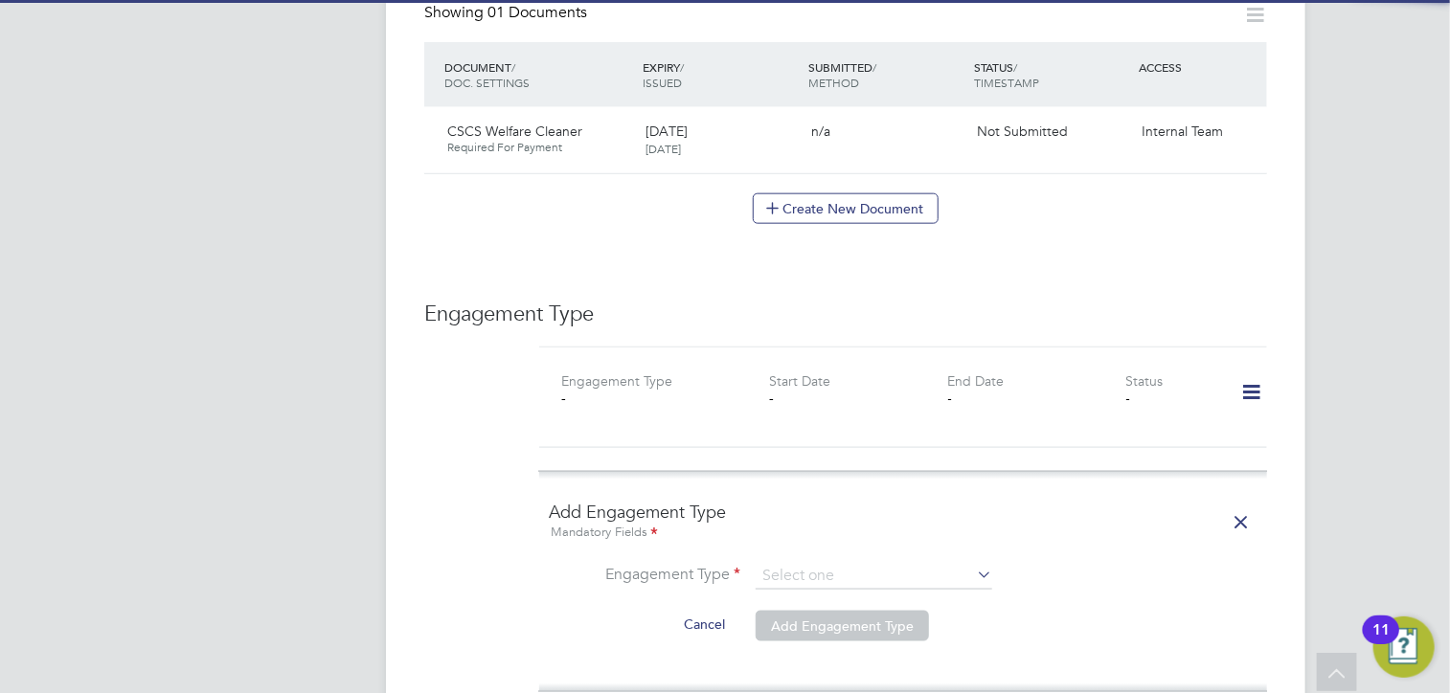
scroll to position [1245, 0]
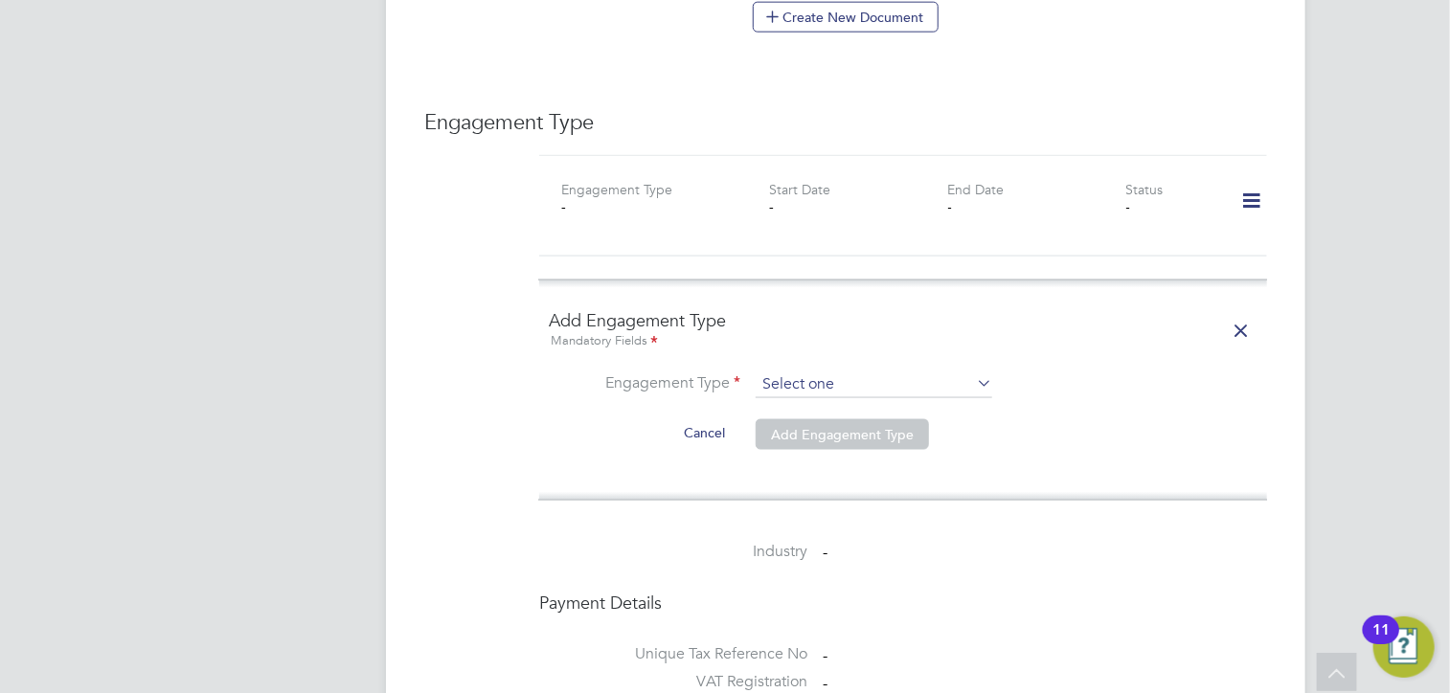
click at [792, 372] on input at bounding box center [874, 385] width 237 height 27
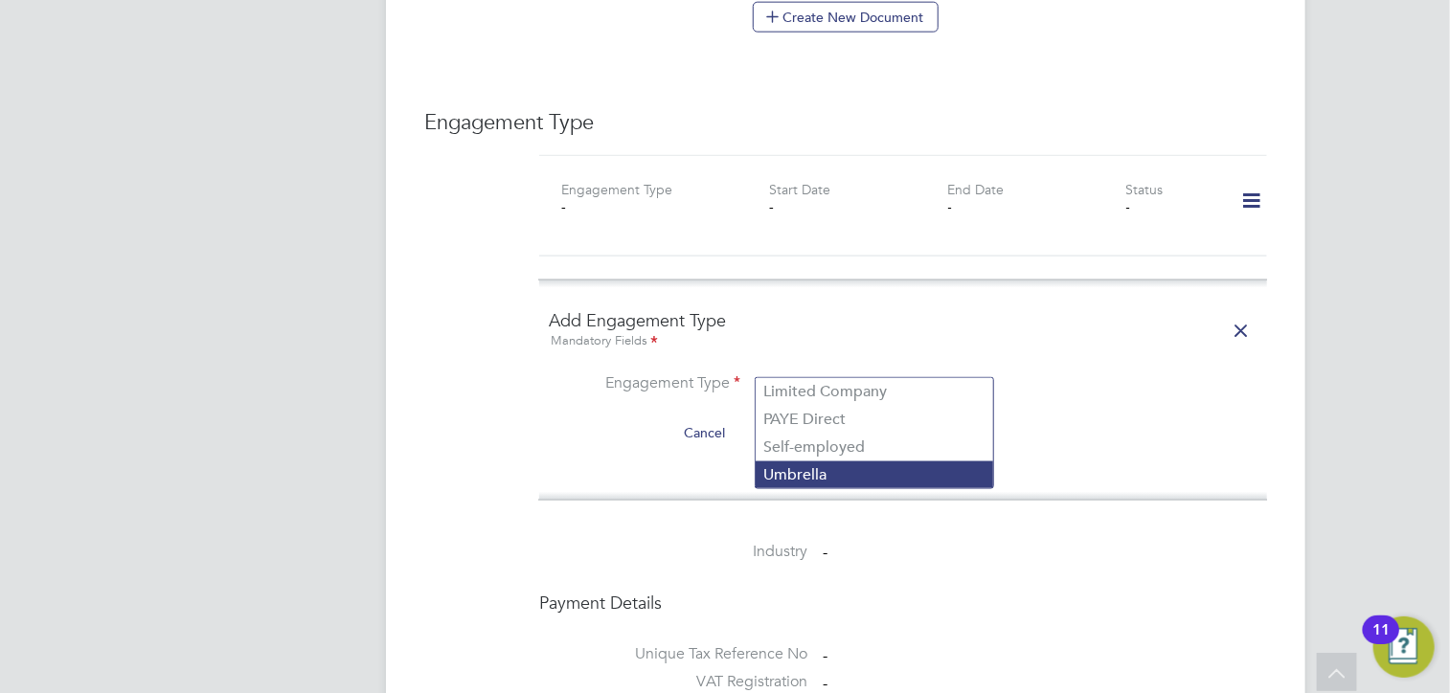
click at [782, 478] on li "Umbrella" at bounding box center [875, 476] width 238 height 28
type input "Umbrella"
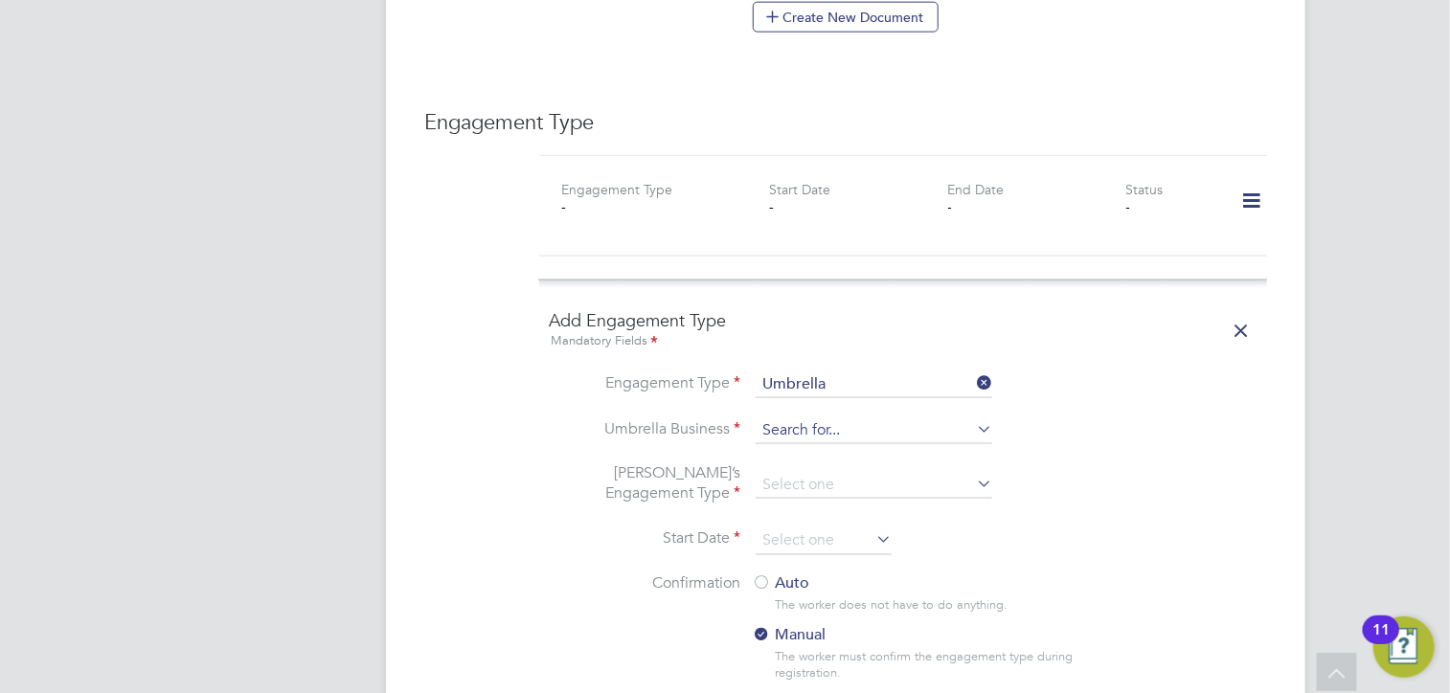
click at [792, 418] on input at bounding box center [874, 431] width 237 height 27
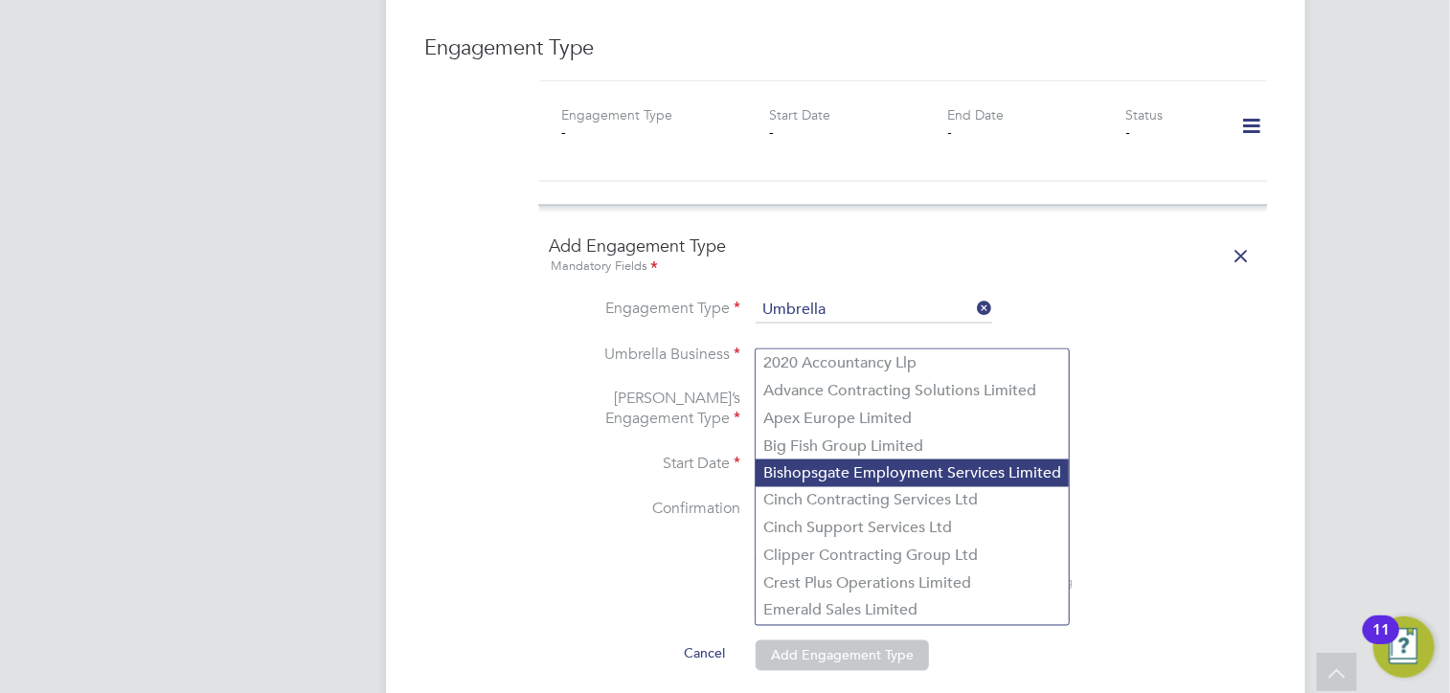
scroll to position [1437, 0]
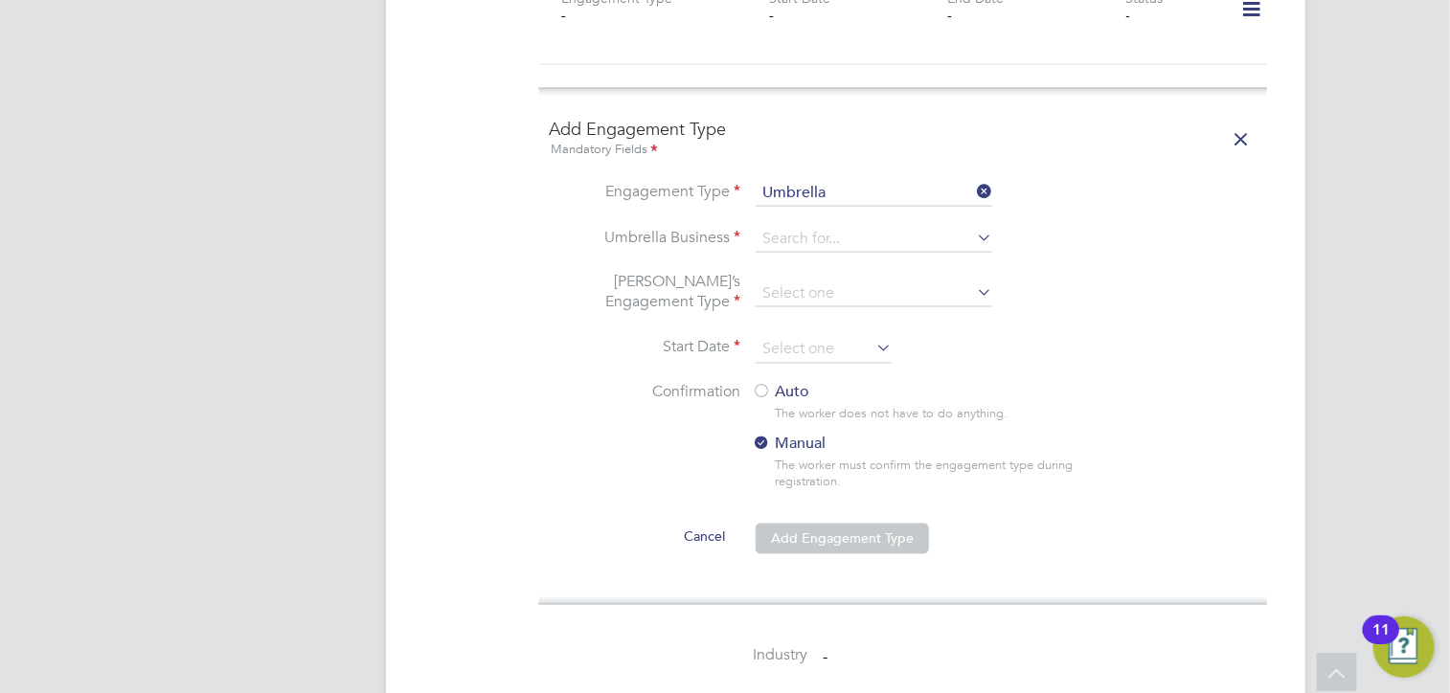
click at [809, 472] on li "Crest Plus Operations Limited" at bounding box center [912, 468] width 313 height 28
type input "Crest Plus Operations Limited"
click at [779, 281] on input at bounding box center [874, 294] width 237 height 27
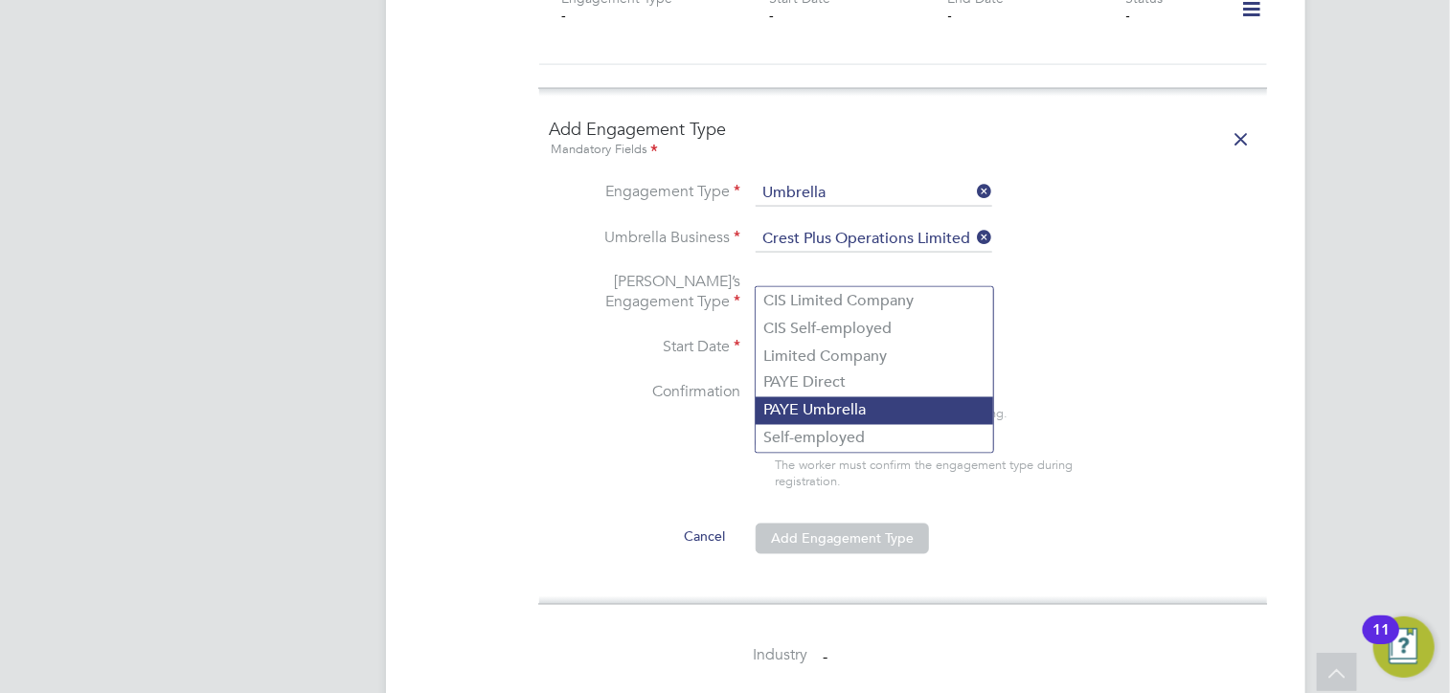
click at [802, 407] on li "PAYE Umbrella" at bounding box center [875, 411] width 238 height 28
type input "PAYE Umbrella"
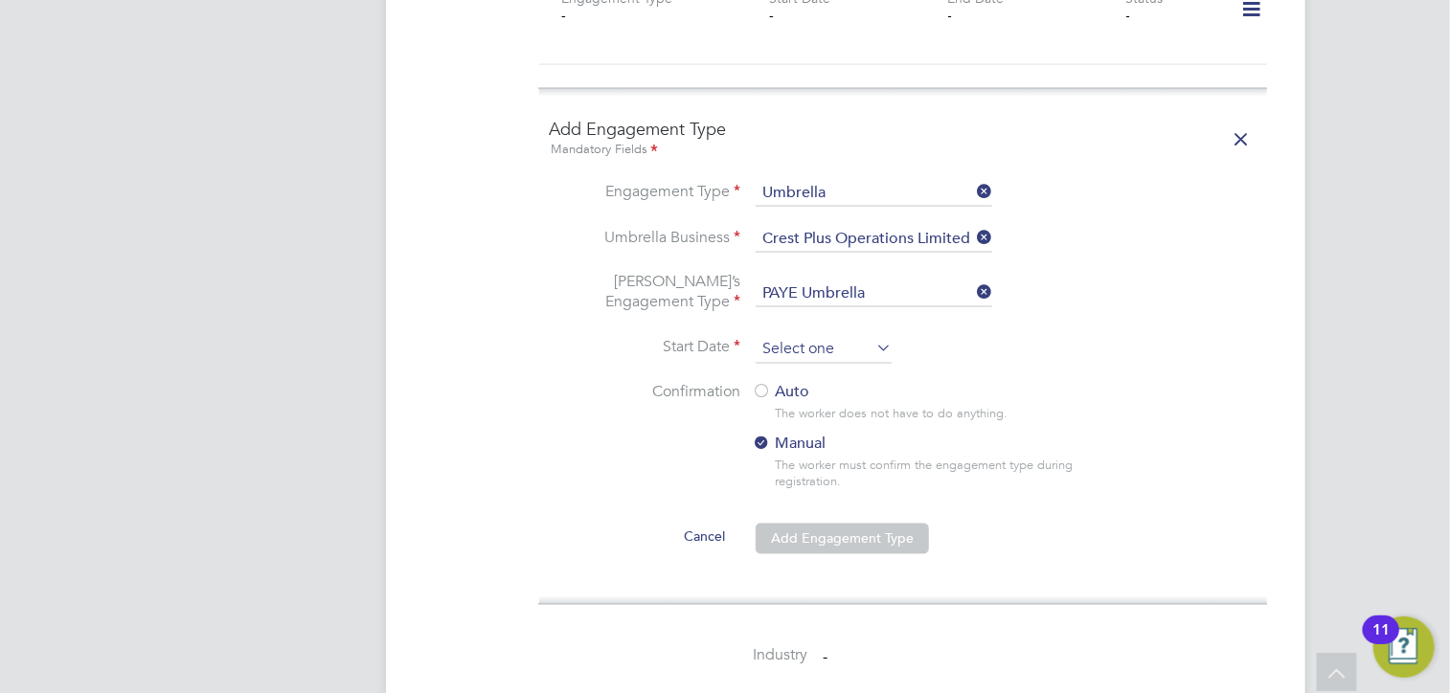
drag, startPoint x: 789, startPoint y: 299, endPoint x: 789, endPoint y: 317, distance: 18.2
click at [789, 302] on li "Umbrella’s Engagement Type PAYE Umbrella" at bounding box center [903, 303] width 709 height 63
click at [788, 335] on input at bounding box center [824, 349] width 136 height 29
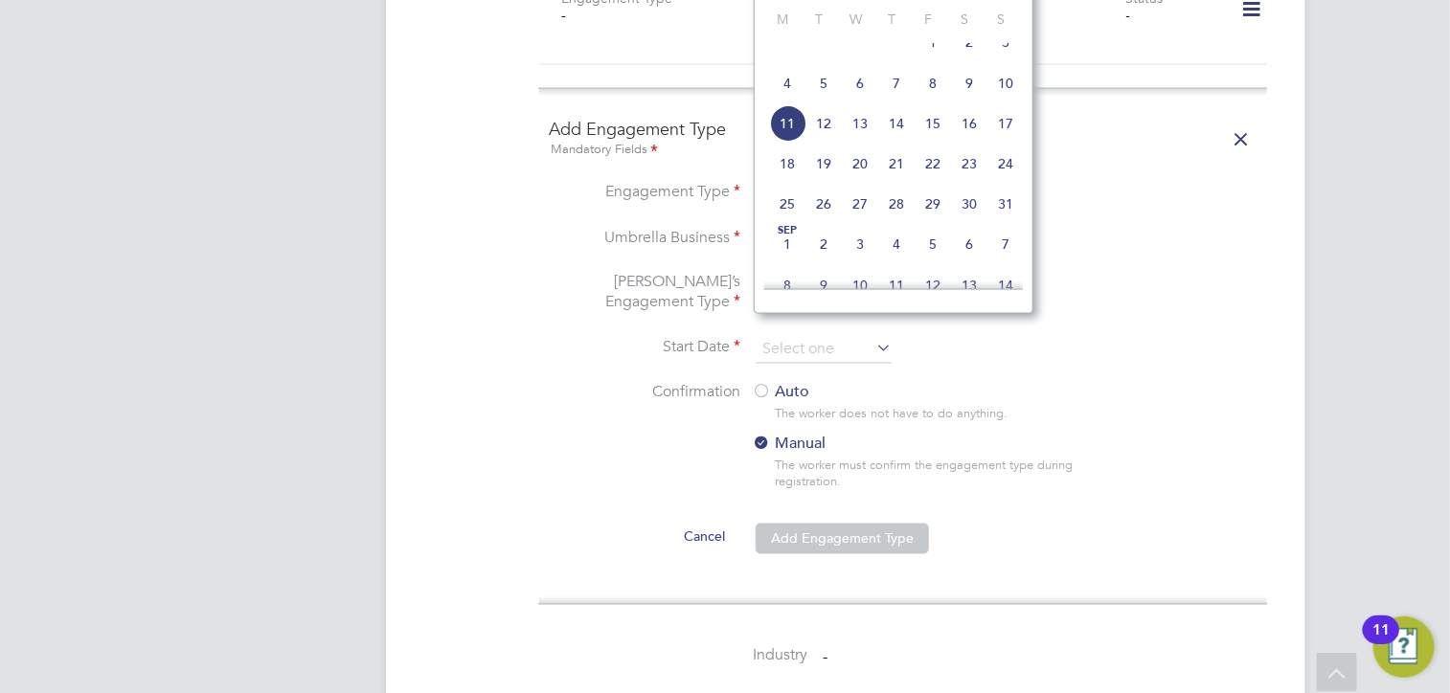
click at [789, 142] on span "11" at bounding box center [787, 123] width 36 height 36
type input "[DATE]"
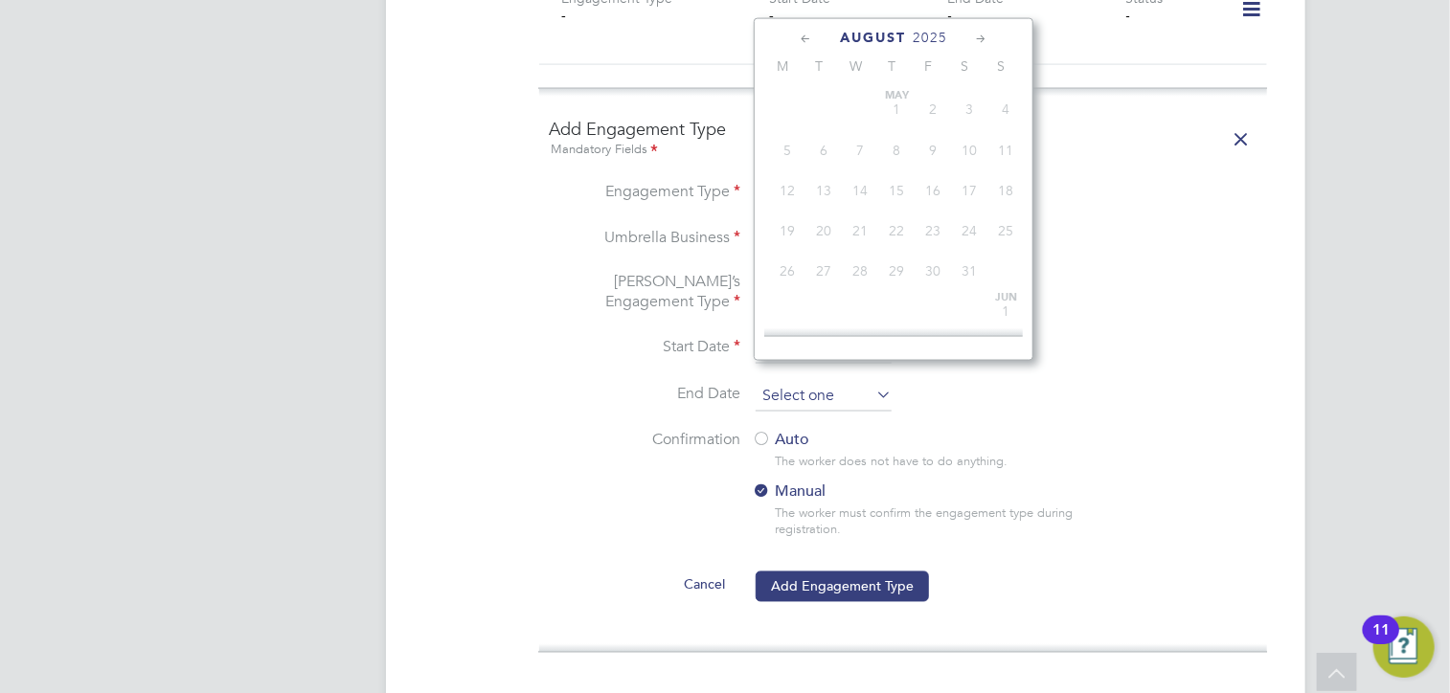
click at [776, 383] on input at bounding box center [824, 397] width 136 height 29
click at [798, 383] on input at bounding box center [824, 397] width 136 height 29
click at [781, 383] on input at bounding box center [824, 397] width 136 height 29
click at [1045, 387] on li "End Date" at bounding box center [903, 407] width 709 height 48
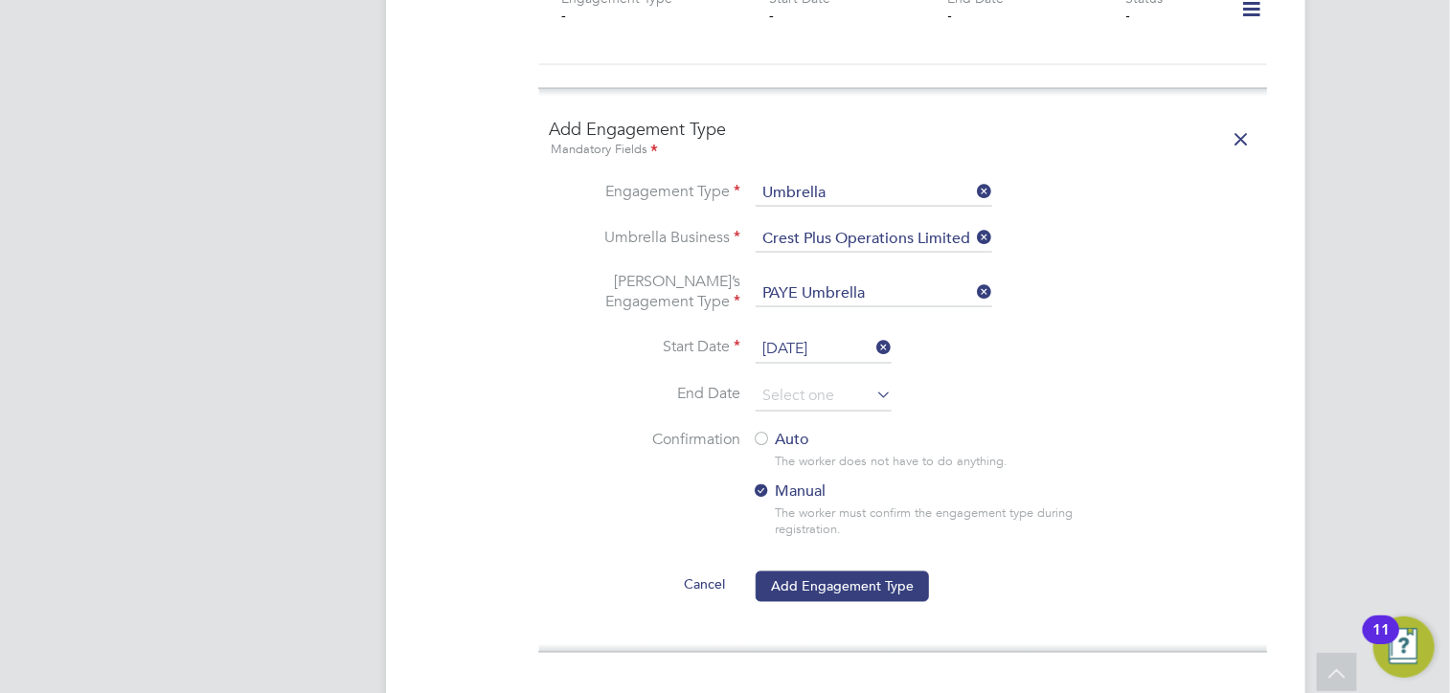
click at [766, 432] on div at bounding box center [761, 441] width 19 height 19
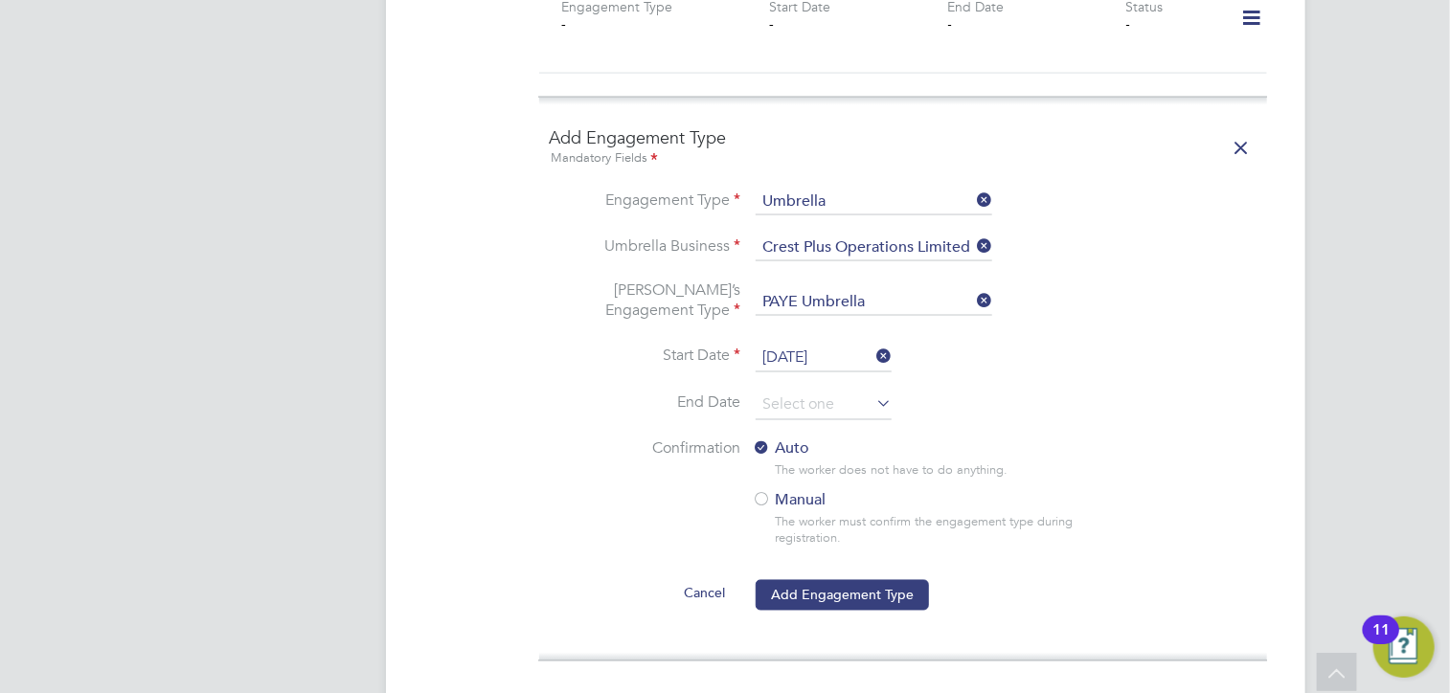
scroll to position [1532, 0]
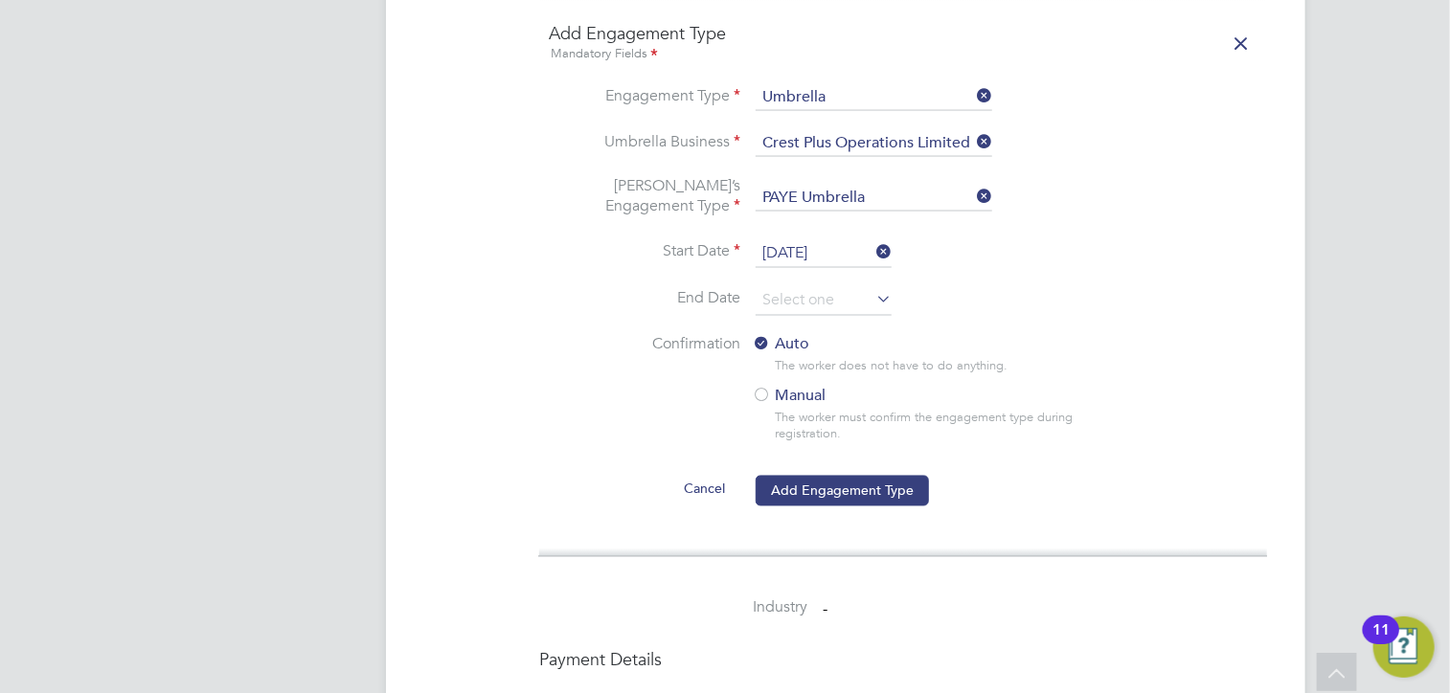
click at [831, 476] on button "Add Engagement Type" at bounding box center [842, 491] width 173 height 31
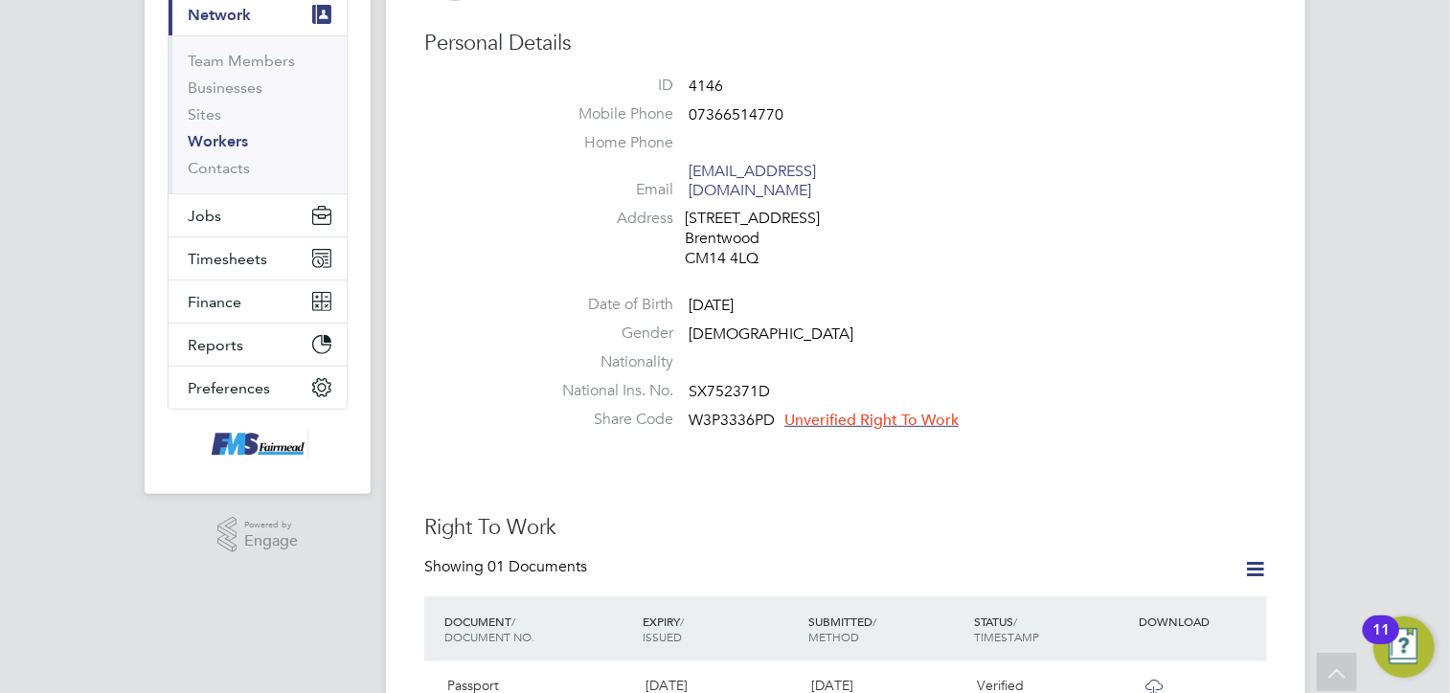
scroll to position [0, 0]
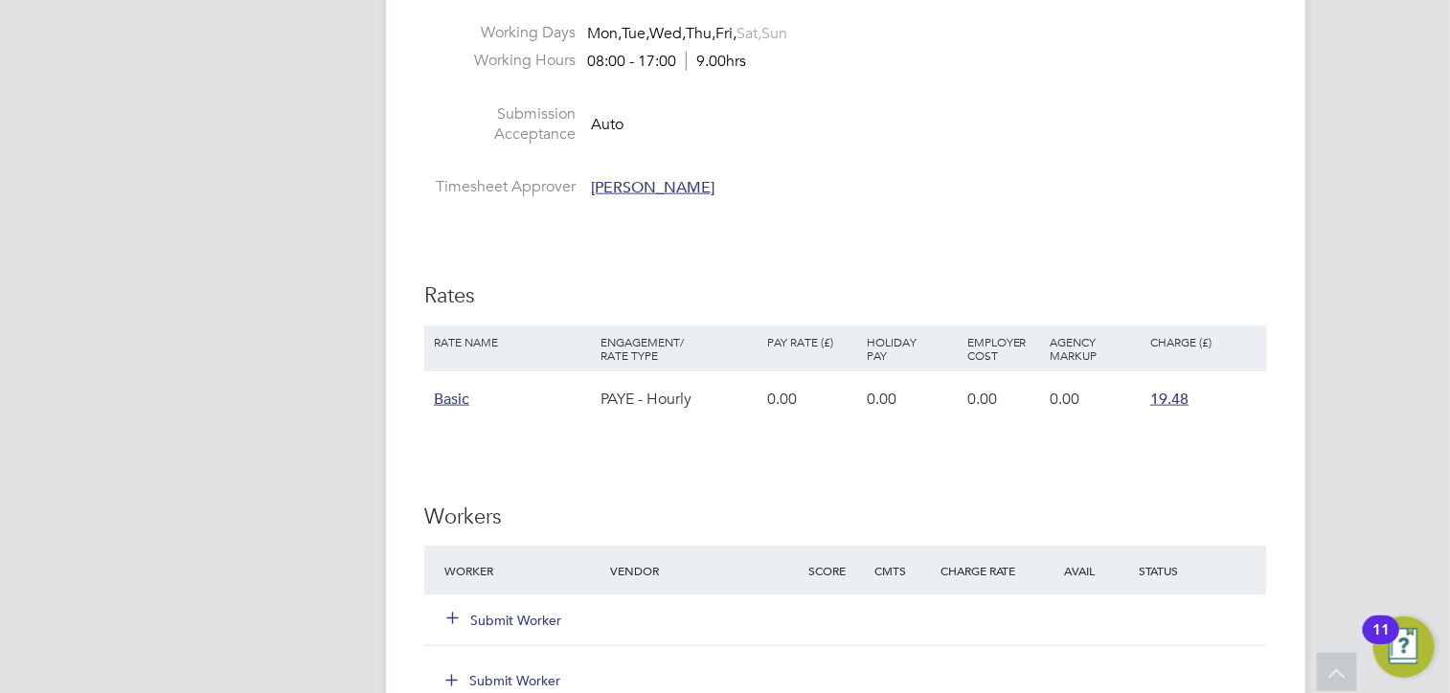
scroll to position [1245, 0]
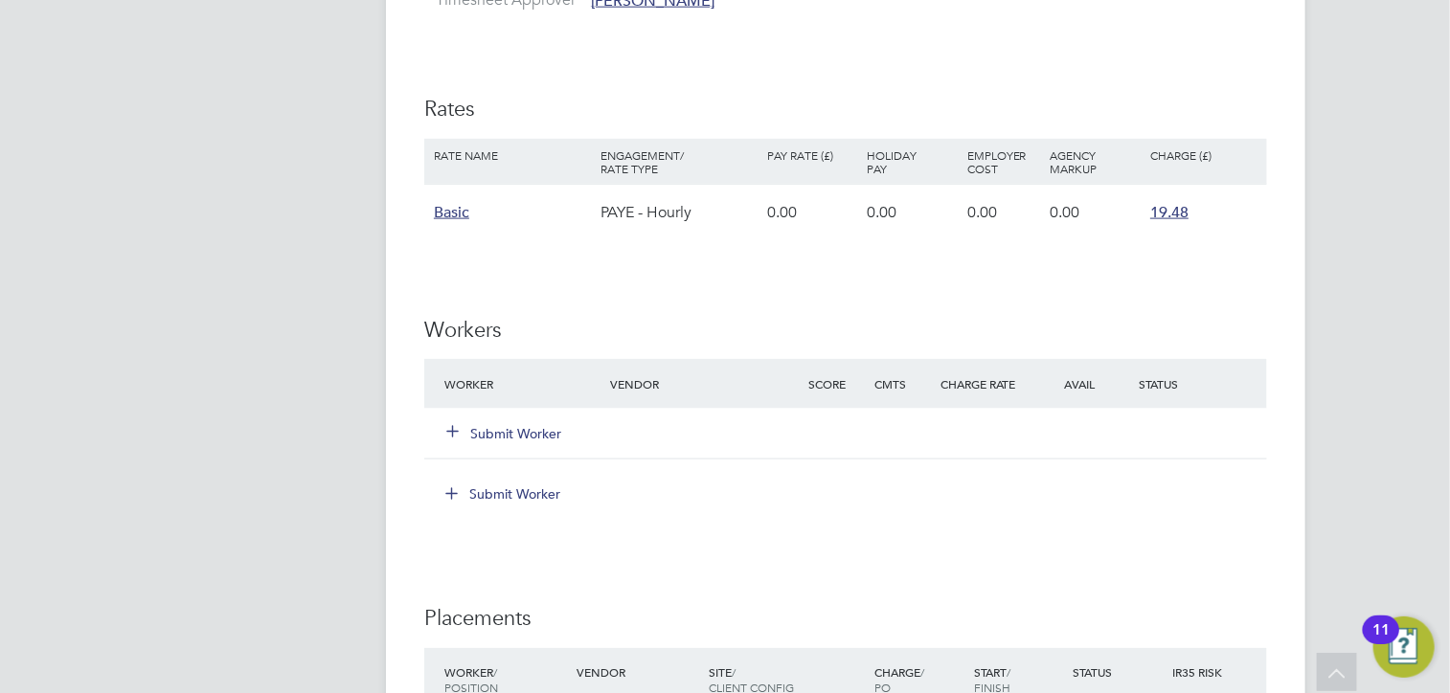
click at [476, 425] on button "Submit Worker" at bounding box center [504, 433] width 115 height 19
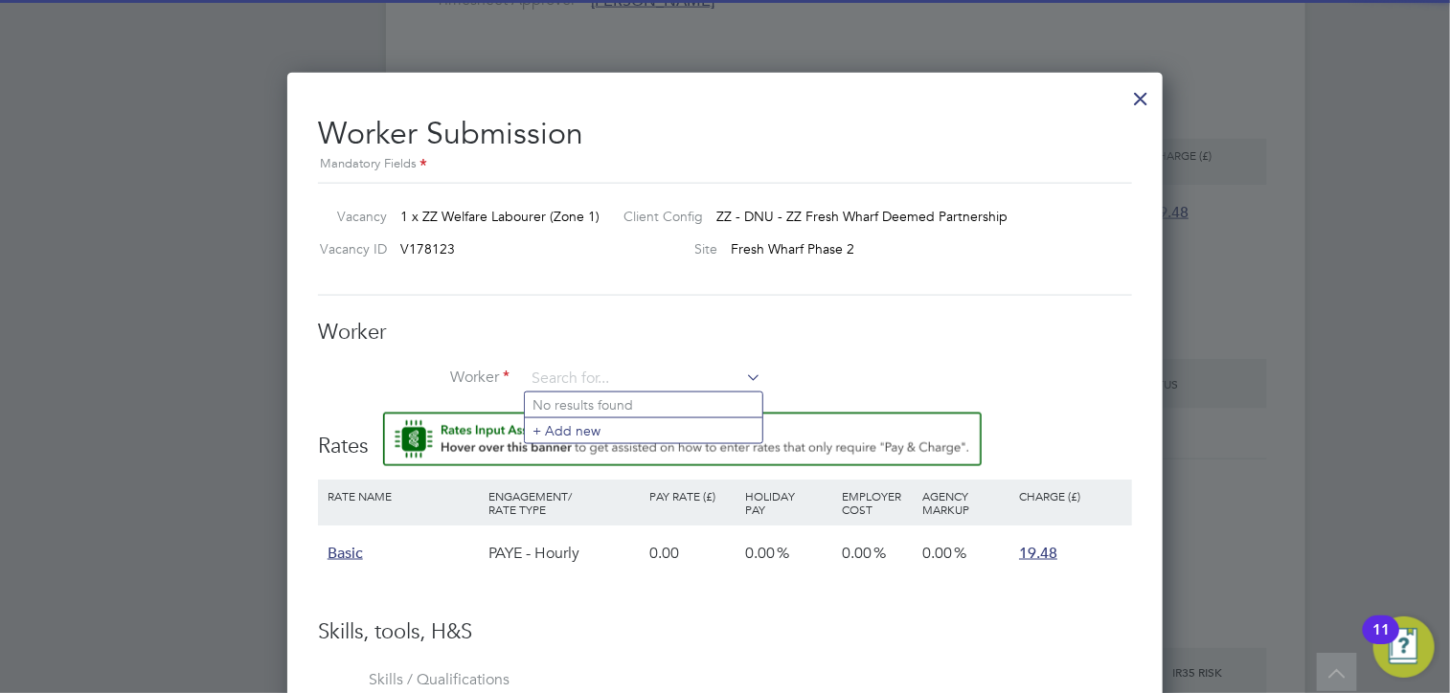
scroll to position [0, 0]
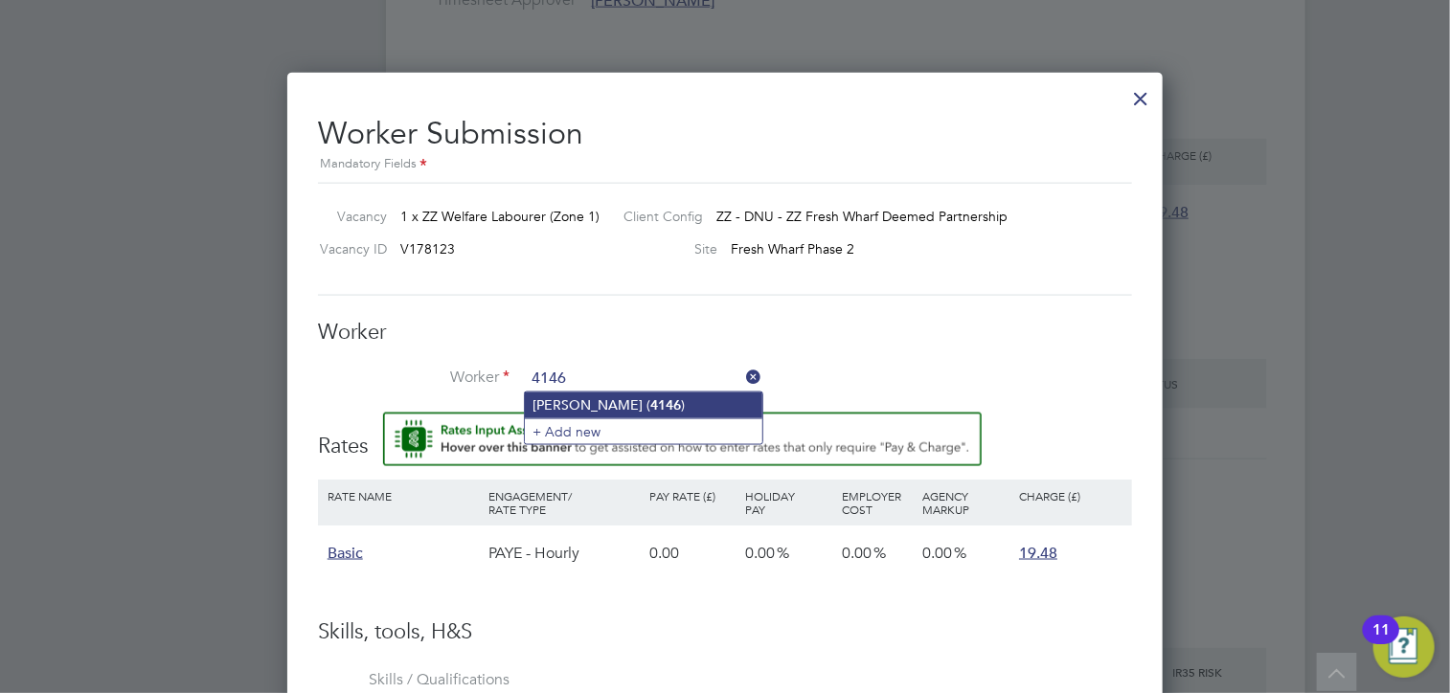
click at [574, 411] on li "Petronela Apostol ( 4146 )" at bounding box center [644, 406] width 238 height 26
type input "Petronela Apostol (4146)"
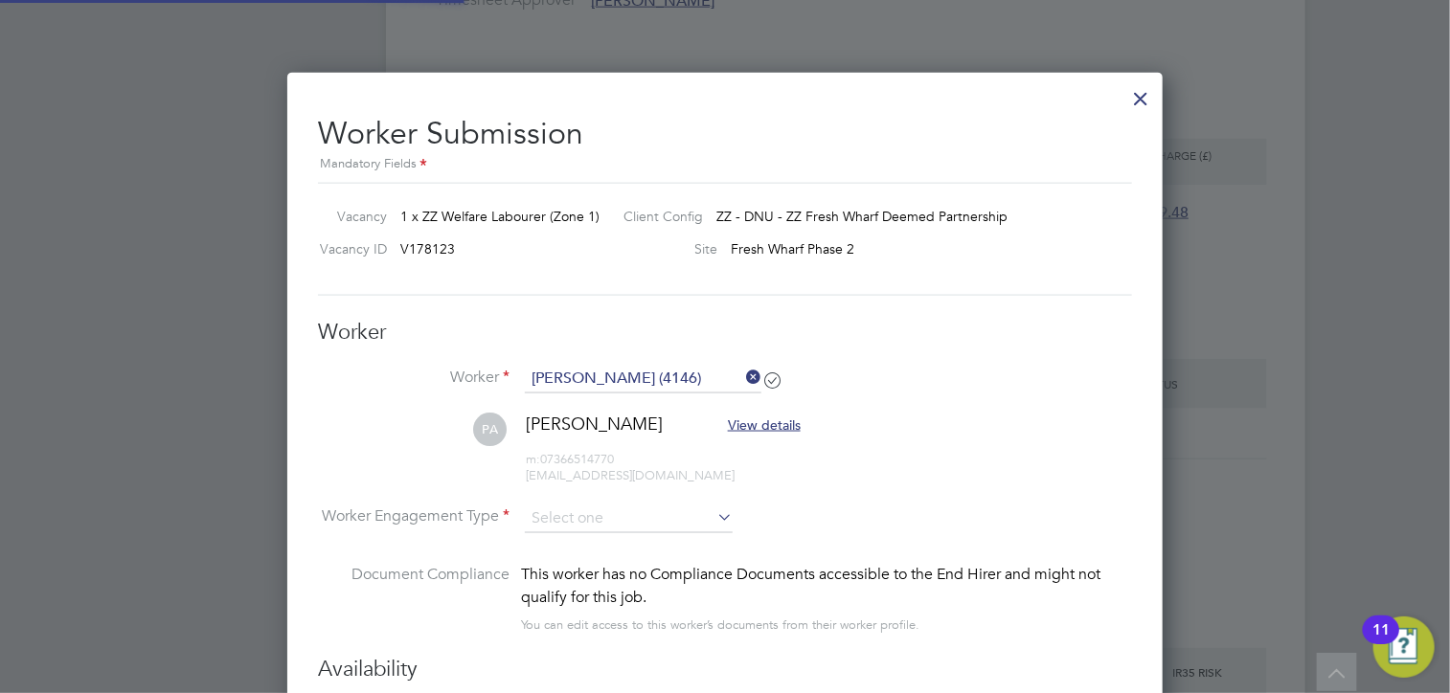
scroll to position [1586, 876]
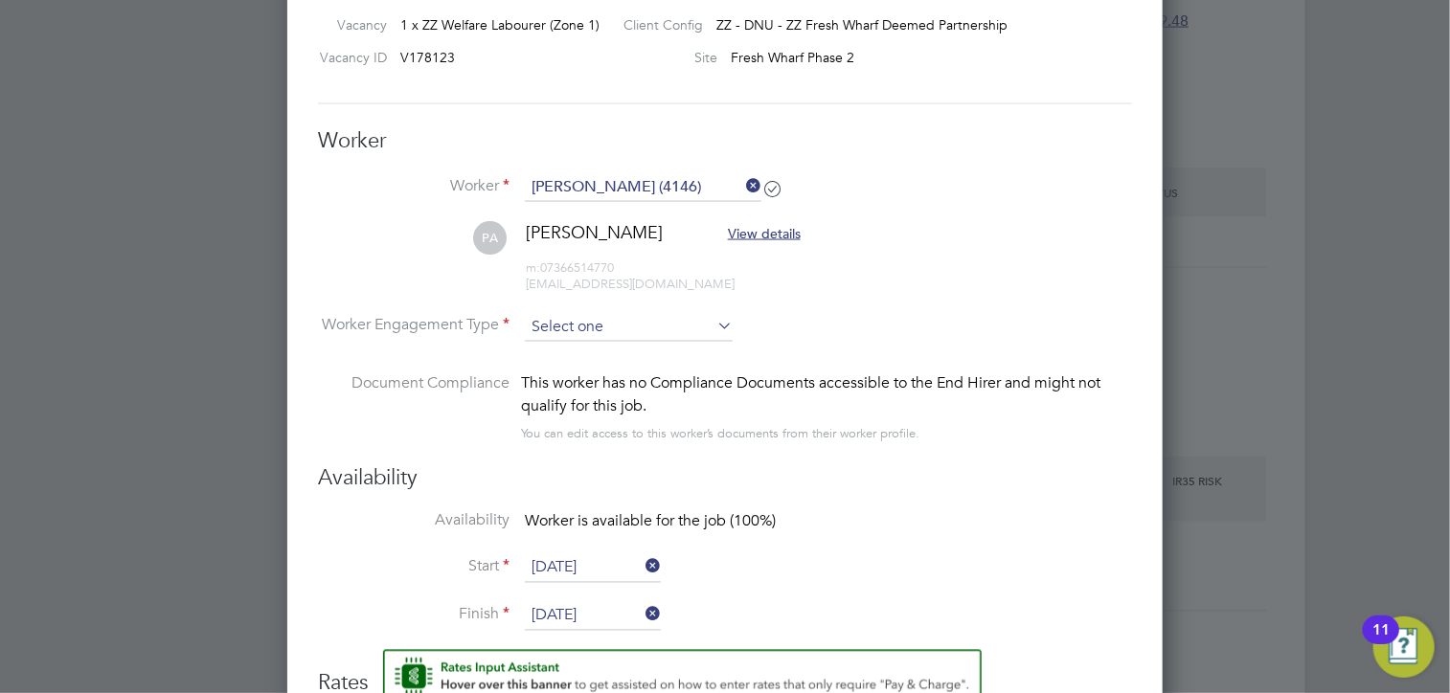
click at [592, 311] on ul "Worker Petronela Apostol (4146) PA Petronela Apostol View details m: 0736651477…" at bounding box center [725, 318] width 814 height 291
drag, startPoint x: 592, startPoint y: 311, endPoint x: 580, endPoint y: 320, distance: 14.4
click at [582, 317] on input at bounding box center [629, 327] width 208 height 29
click at [555, 368] on li "PAYE" at bounding box center [629, 376] width 209 height 25
type input "PAYE"
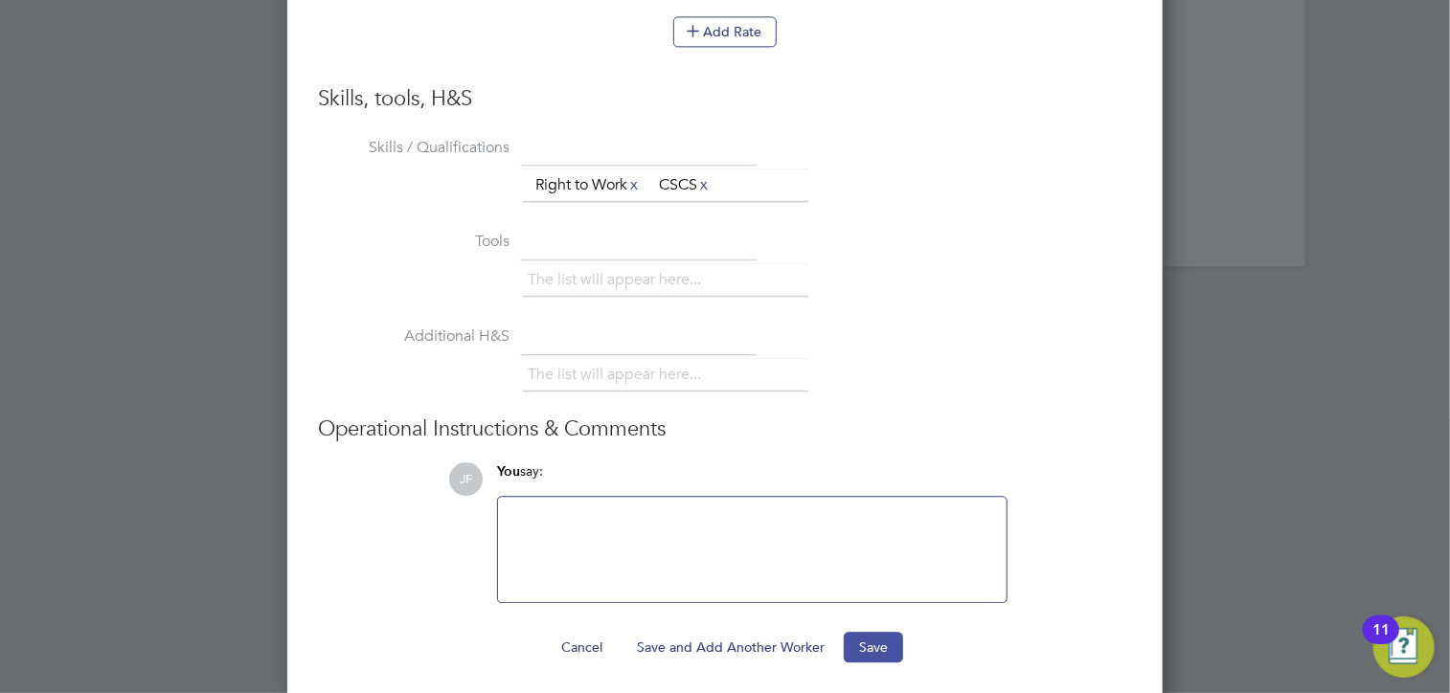
click at [866, 636] on button "Save" at bounding box center [873, 647] width 59 height 31
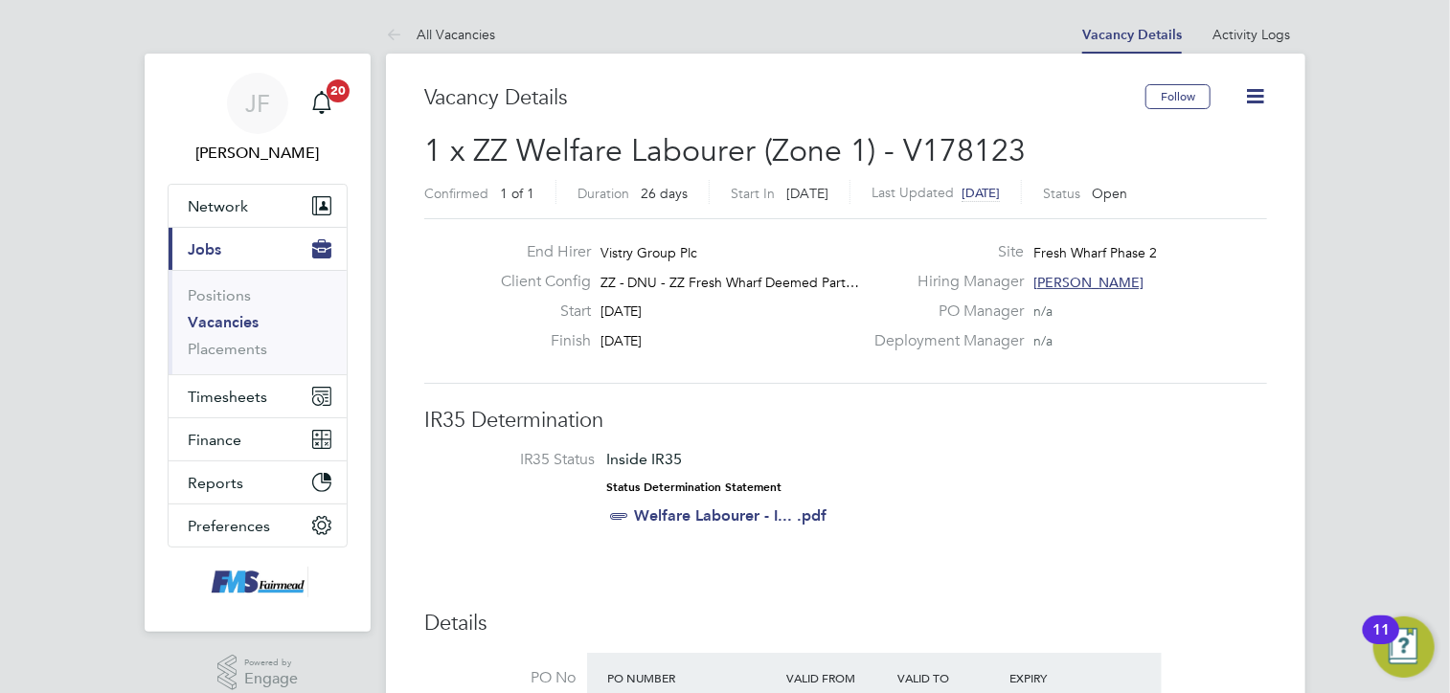
click at [1262, 90] on icon at bounding box center [1255, 96] width 24 height 24
click at [1199, 169] on li "Update Status" at bounding box center [1208, 168] width 111 height 27
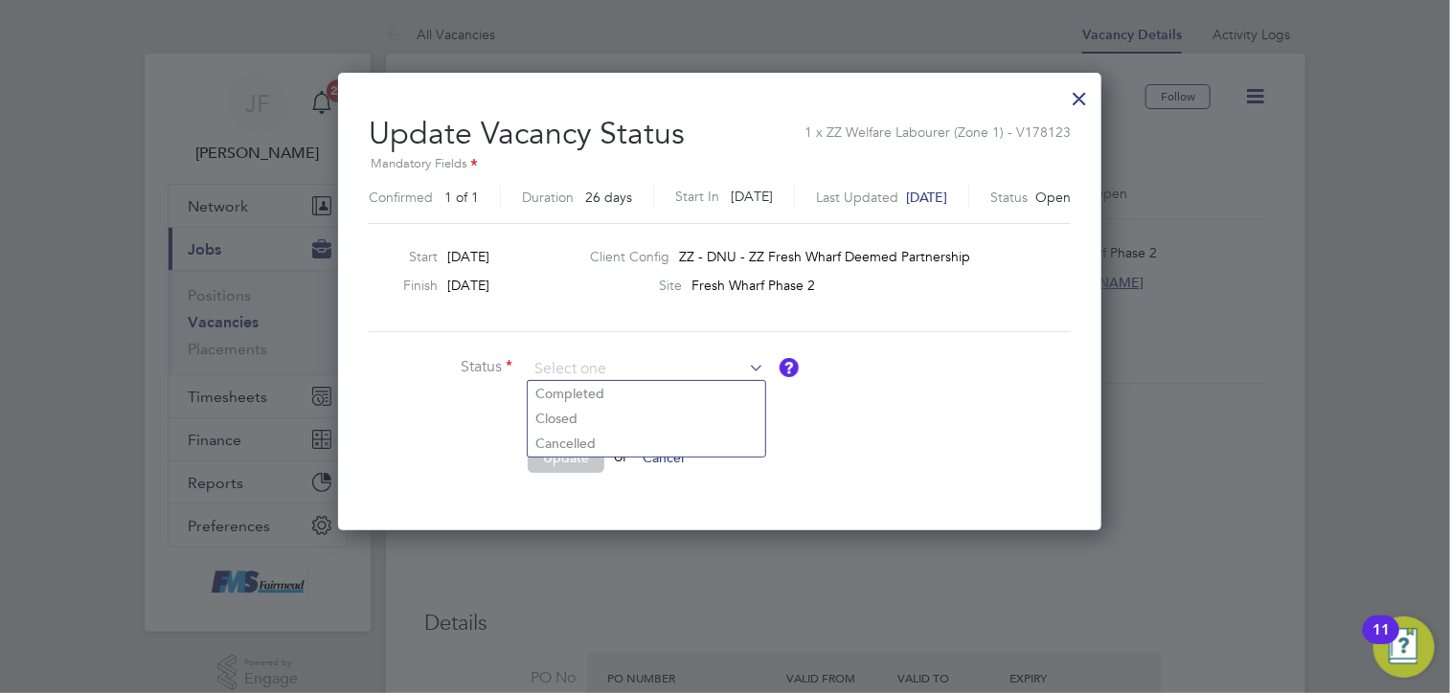
click at [1086, 95] on div at bounding box center [1079, 94] width 34 height 34
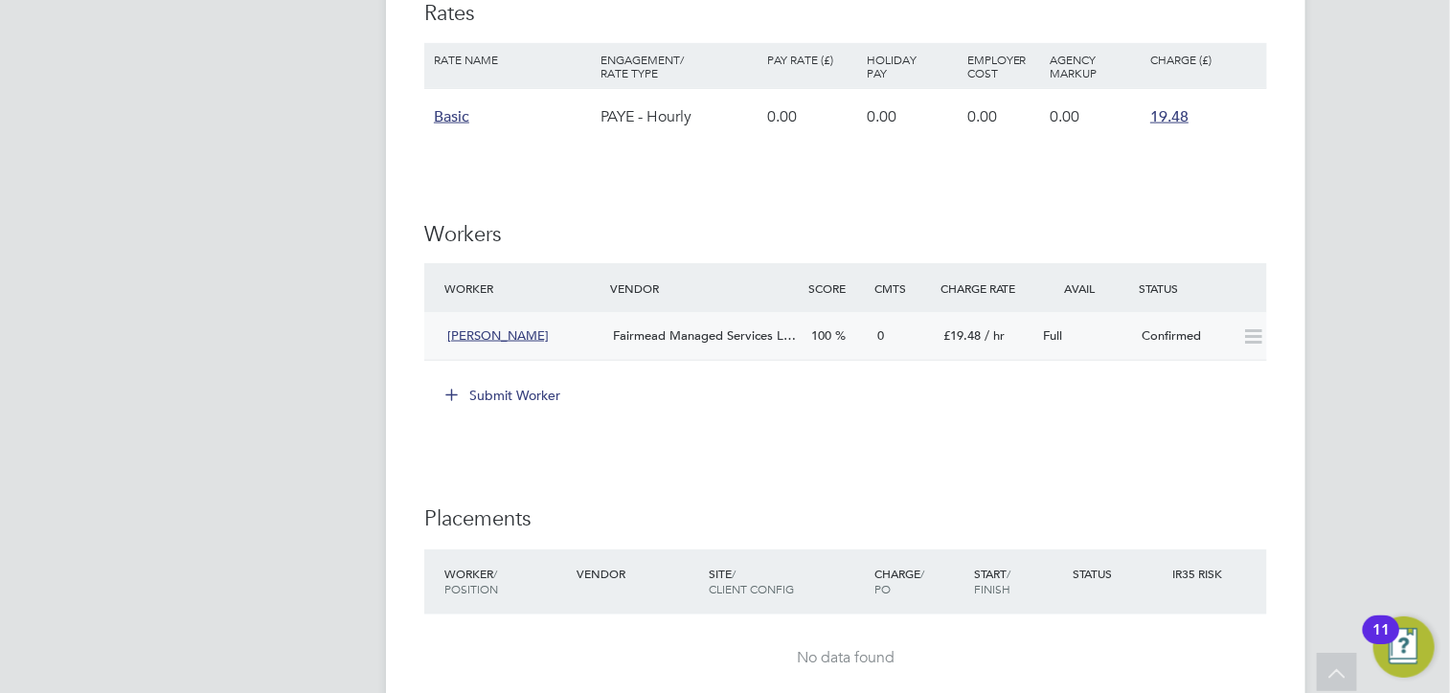
click at [487, 329] on span "[PERSON_NAME]" at bounding box center [498, 336] width 102 height 16
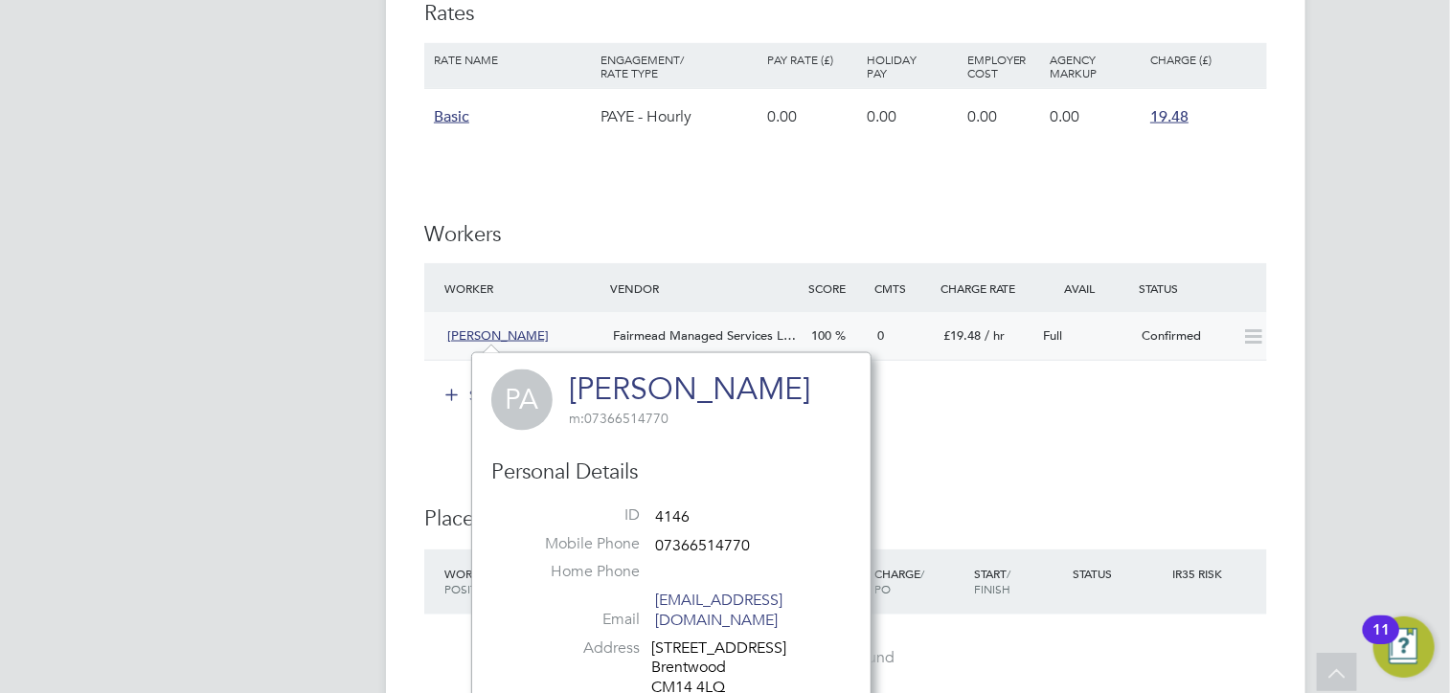
click at [468, 331] on span "[PERSON_NAME]" at bounding box center [498, 336] width 102 height 16
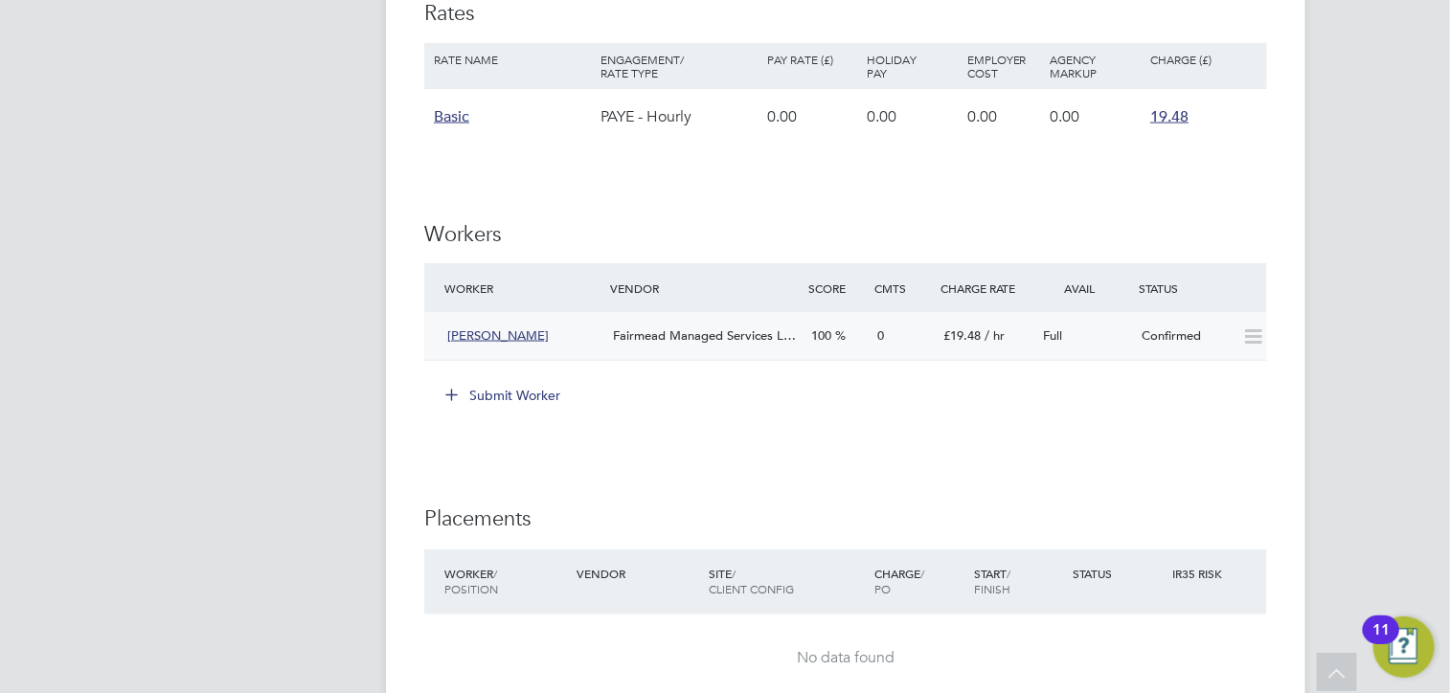
click at [1198, 336] on div "Confirmed" at bounding box center [1185, 337] width 100 height 32
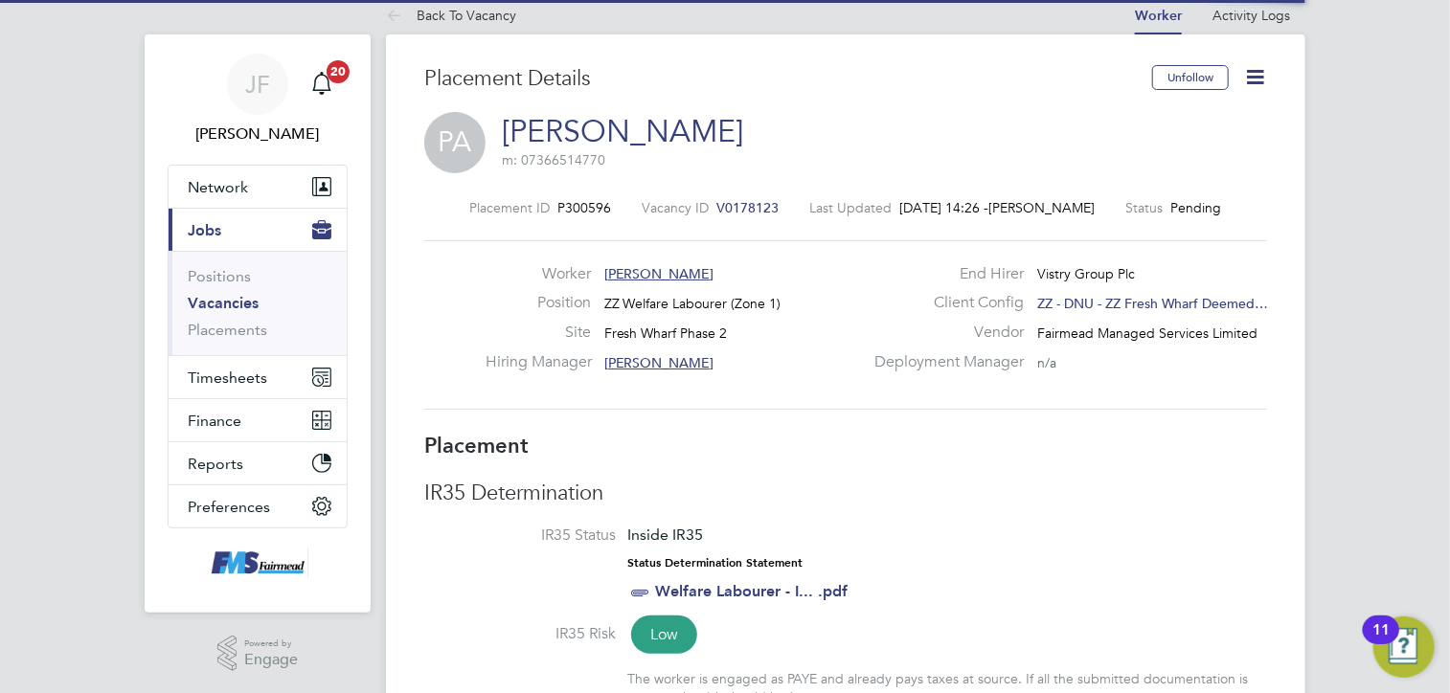
click at [1262, 79] on icon at bounding box center [1255, 77] width 24 height 24
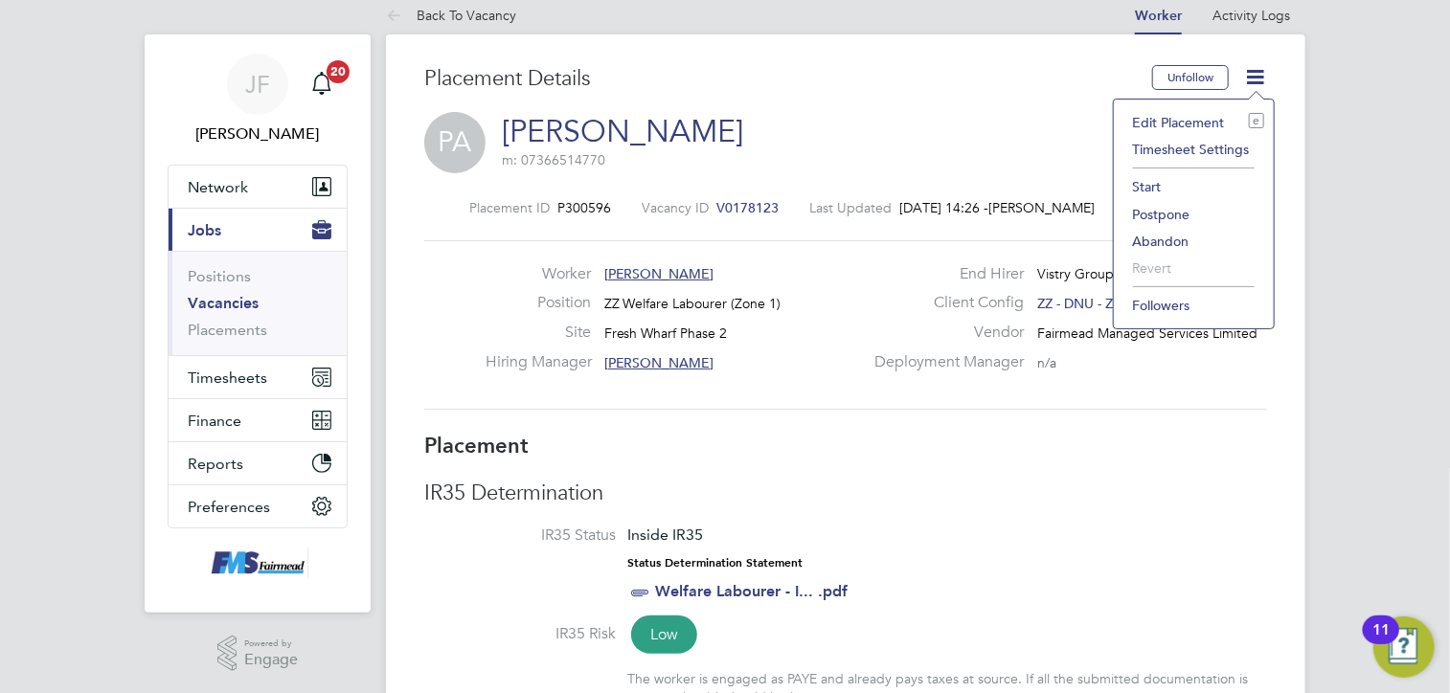
click at [1166, 189] on li "Start" at bounding box center [1193, 186] width 141 height 27
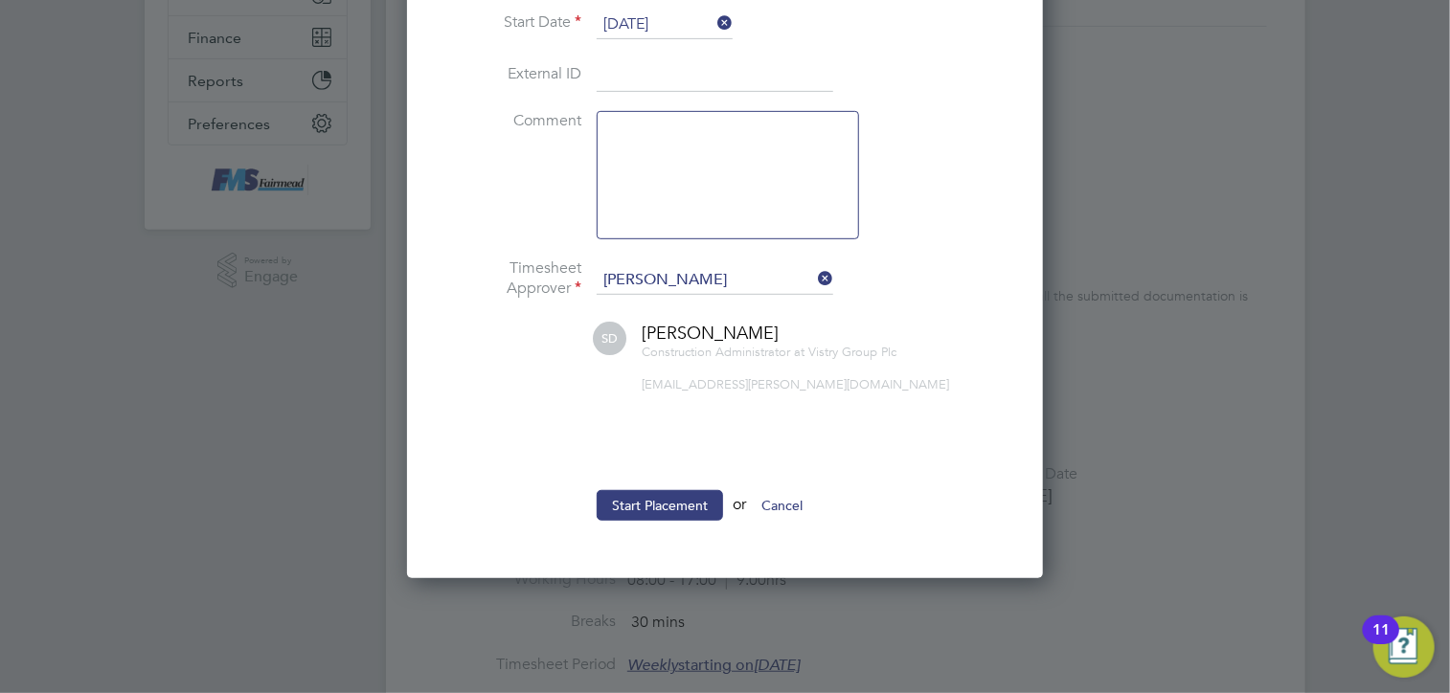
click at [645, 499] on button "Start Placement" at bounding box center [660, 505] width 126 height 31
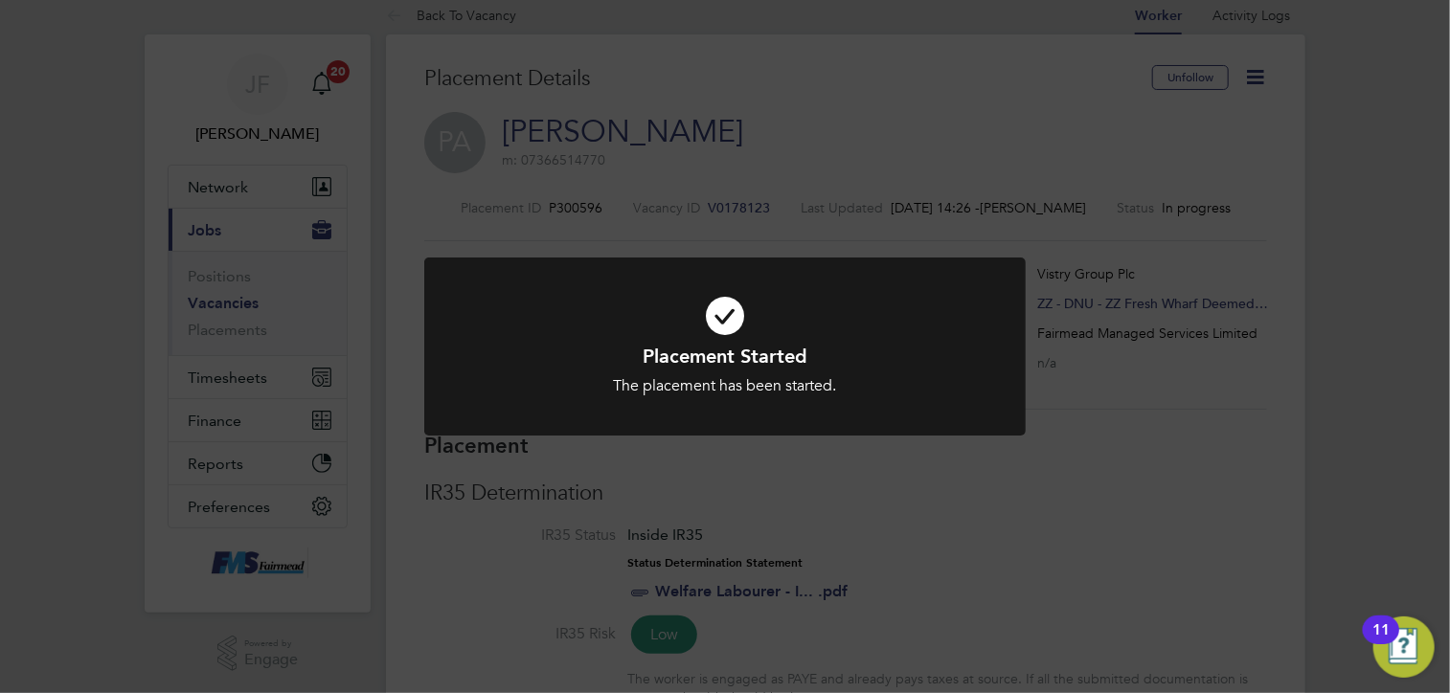
click at [1088, 437] on div "Placement Started The placement has been started. Cancel Okay" at bounding box center [725, 346] width 1450 height 693
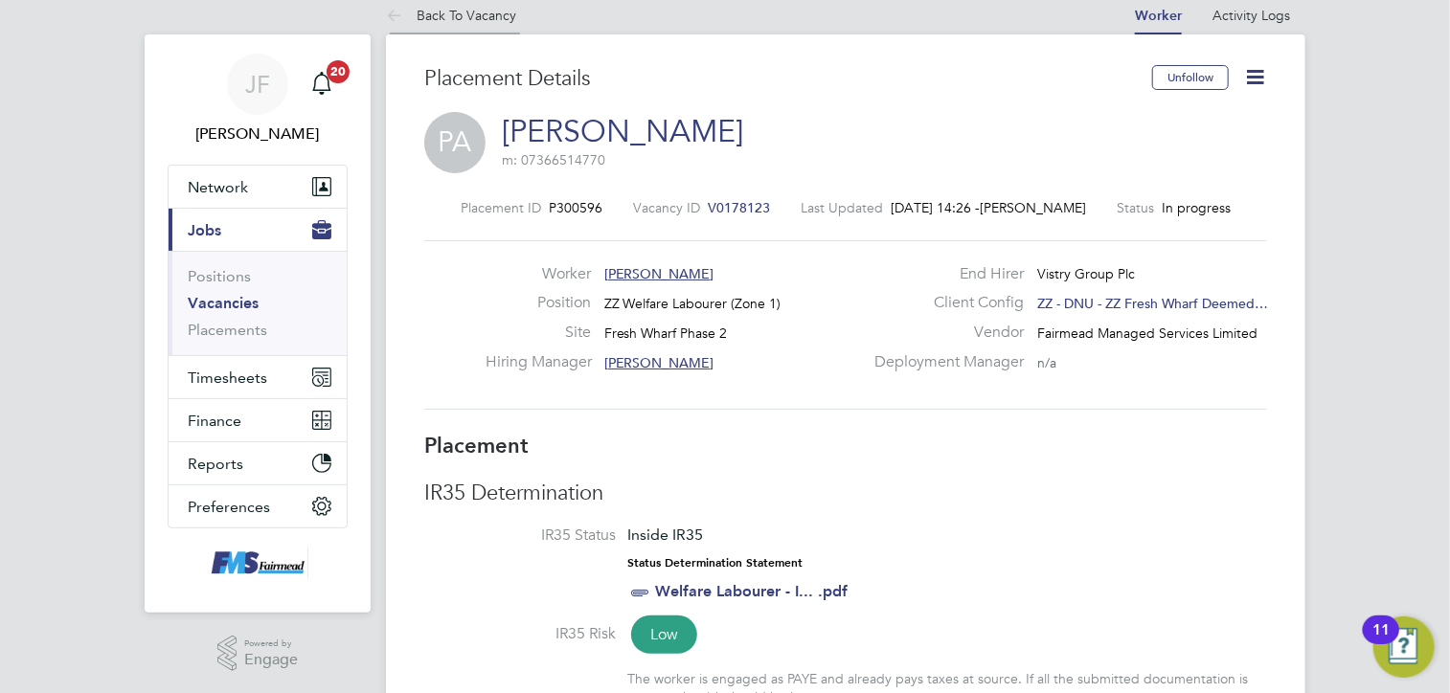
click at [471, 21] on link "Back To Vacancy" at bounding box center [451, 15] width 130 height 17
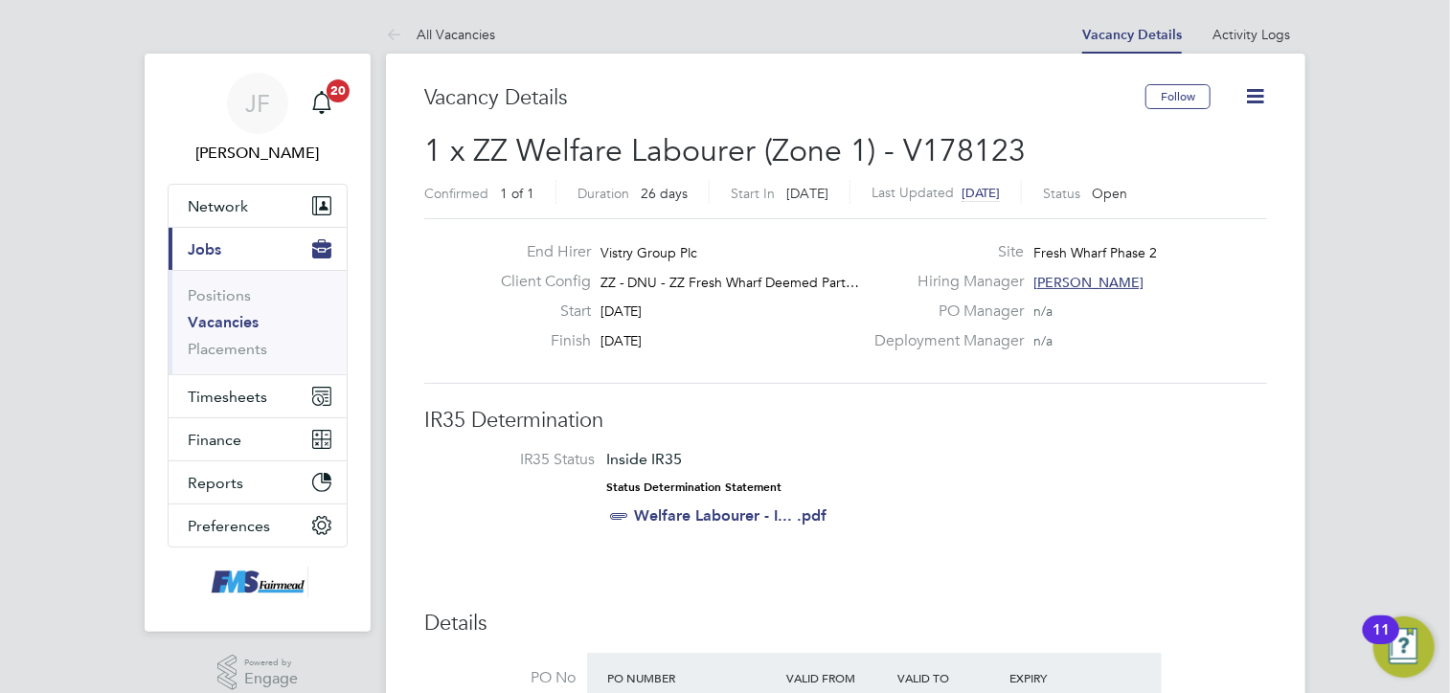
click at [1249, 106] on icon at bounding box center [1255, 96] width 24 height 24
click at [1212, 175] on li "Update Status" at bounding box center [1208, 168] width 111 height 27
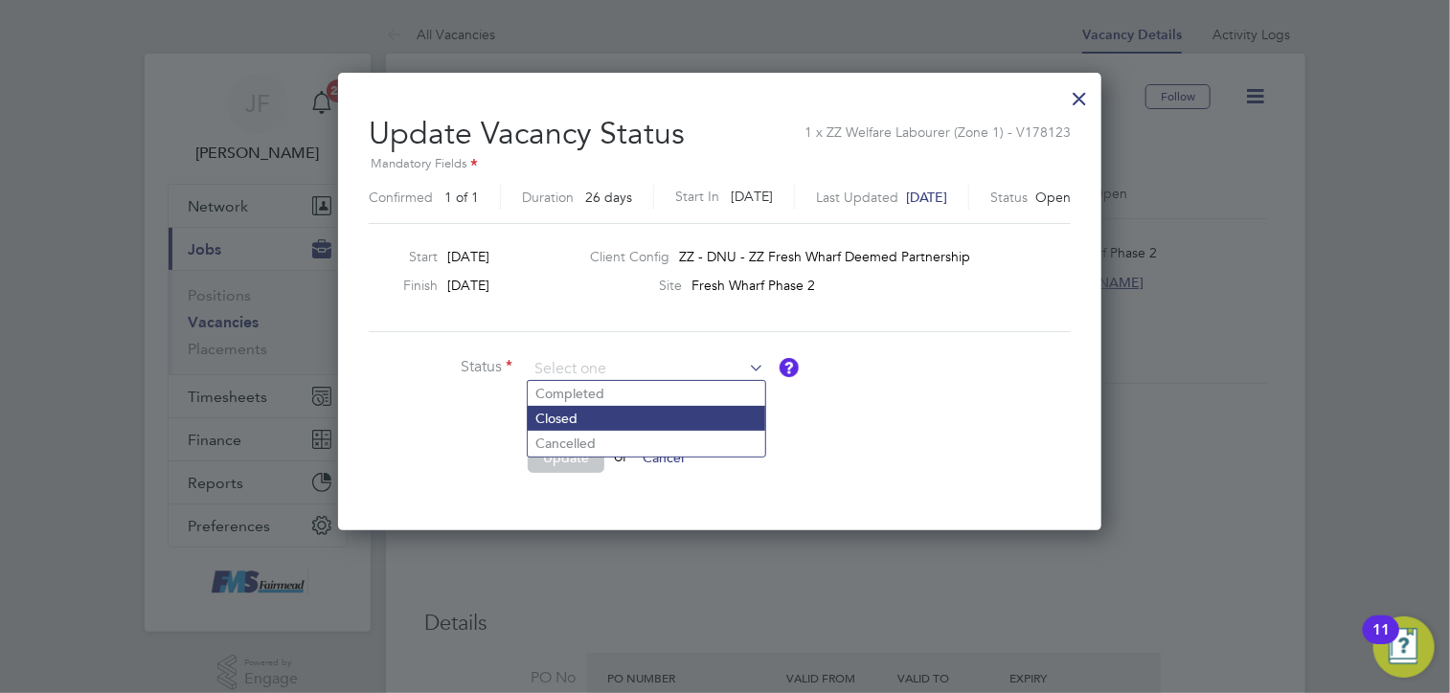
click at [578, 420] on li "Closed" at bounding box center [647, 418] width 238 height 25
type input "Closed"
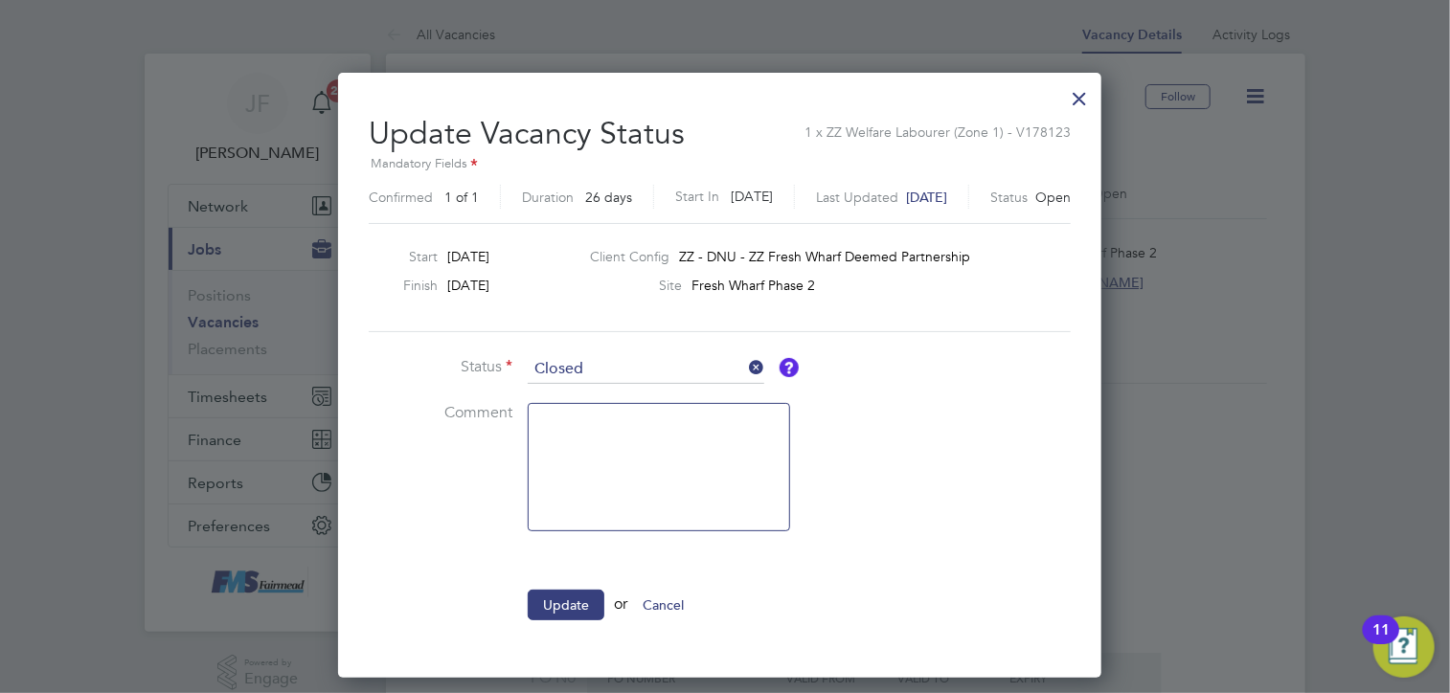
click at [558, 602] on button "Update" at bounding box center [566, 605] width 77 height 31
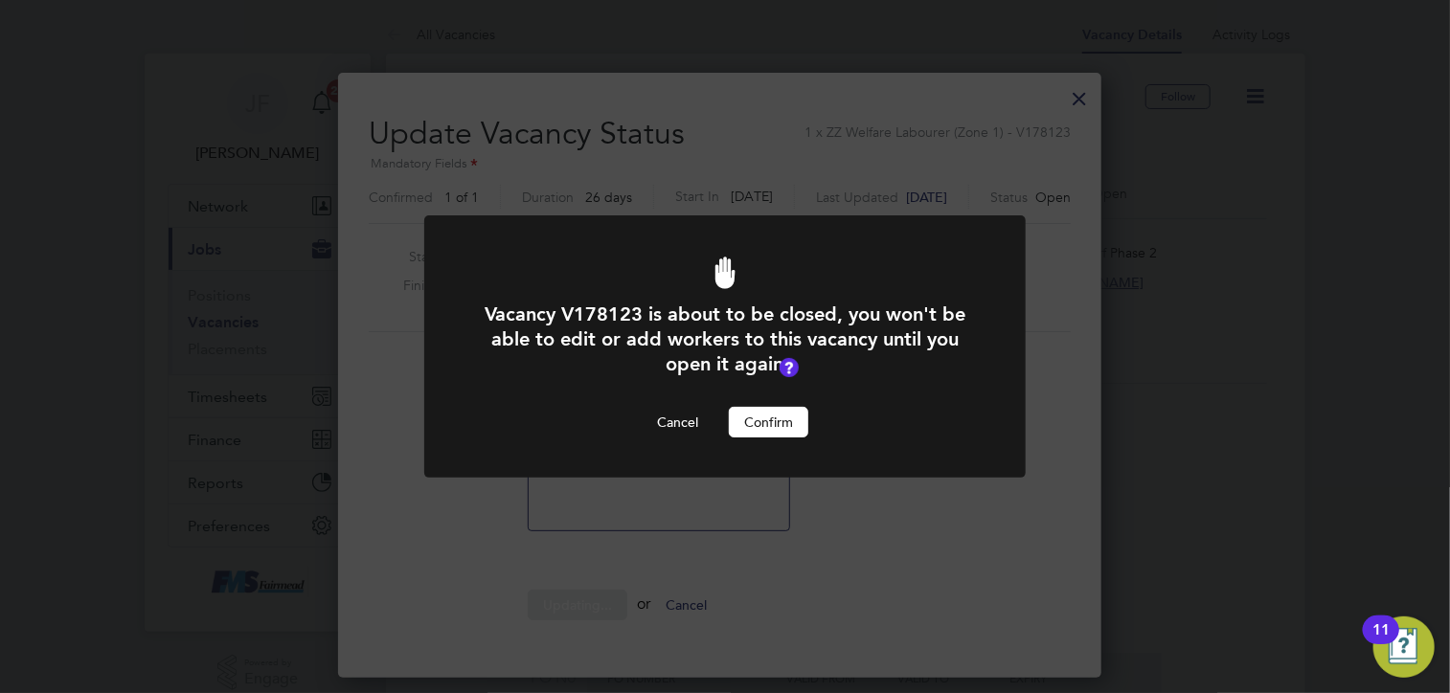
click at [757, 422] on button "Confirm" at bounding box center [768, 422] width 79 height 31
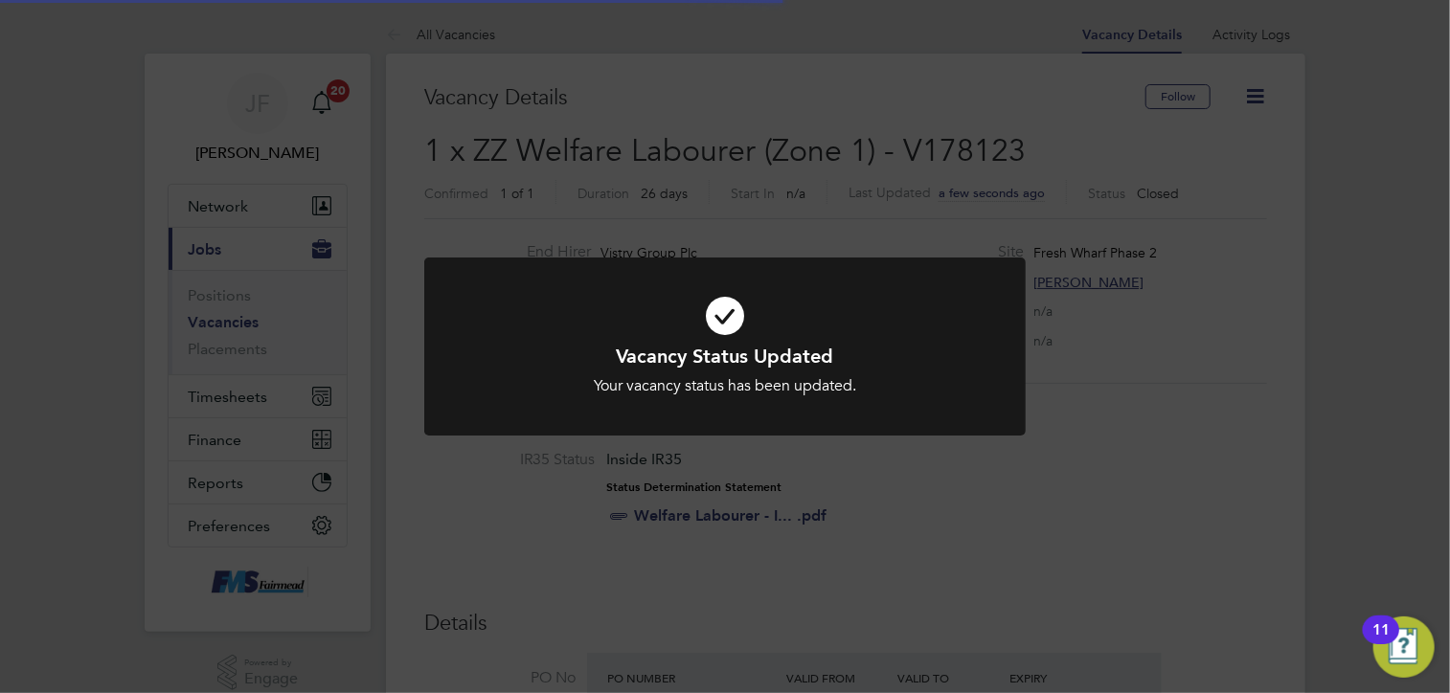
click at [987, 461] on div "Vacancy Status Updated Your vacancy status has been updated. Cancel Okay" at bounding box center [725, 346] width 1450 height 693
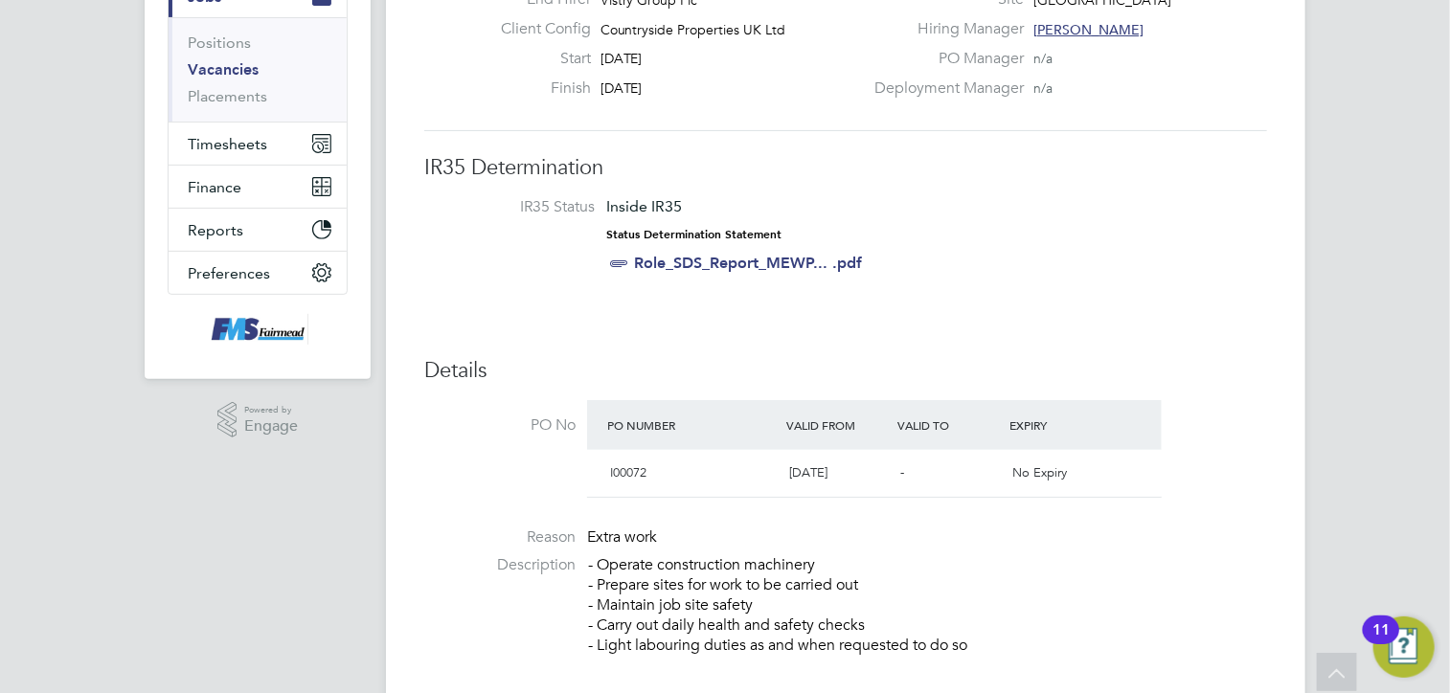
scroll to position [192, 0]
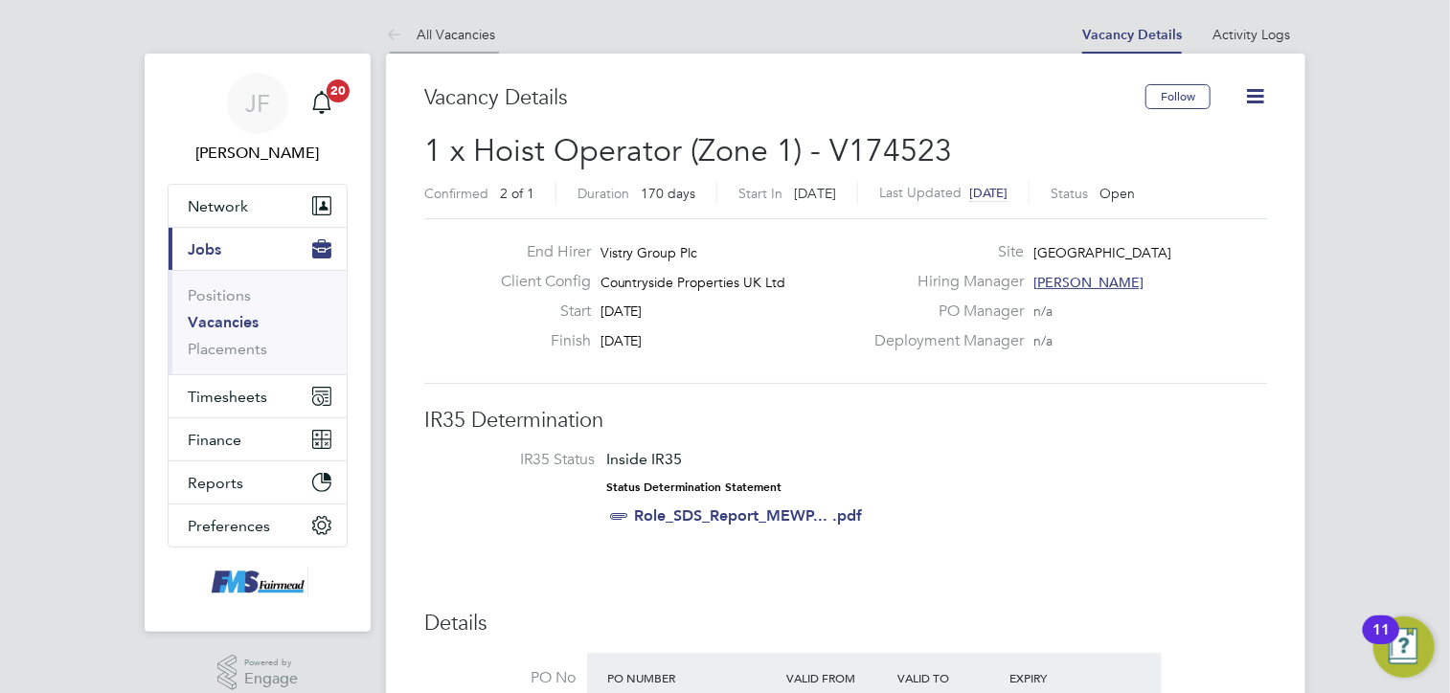
click at [400, 33] on icon at bounding box center [398, 36] width 24 height 24
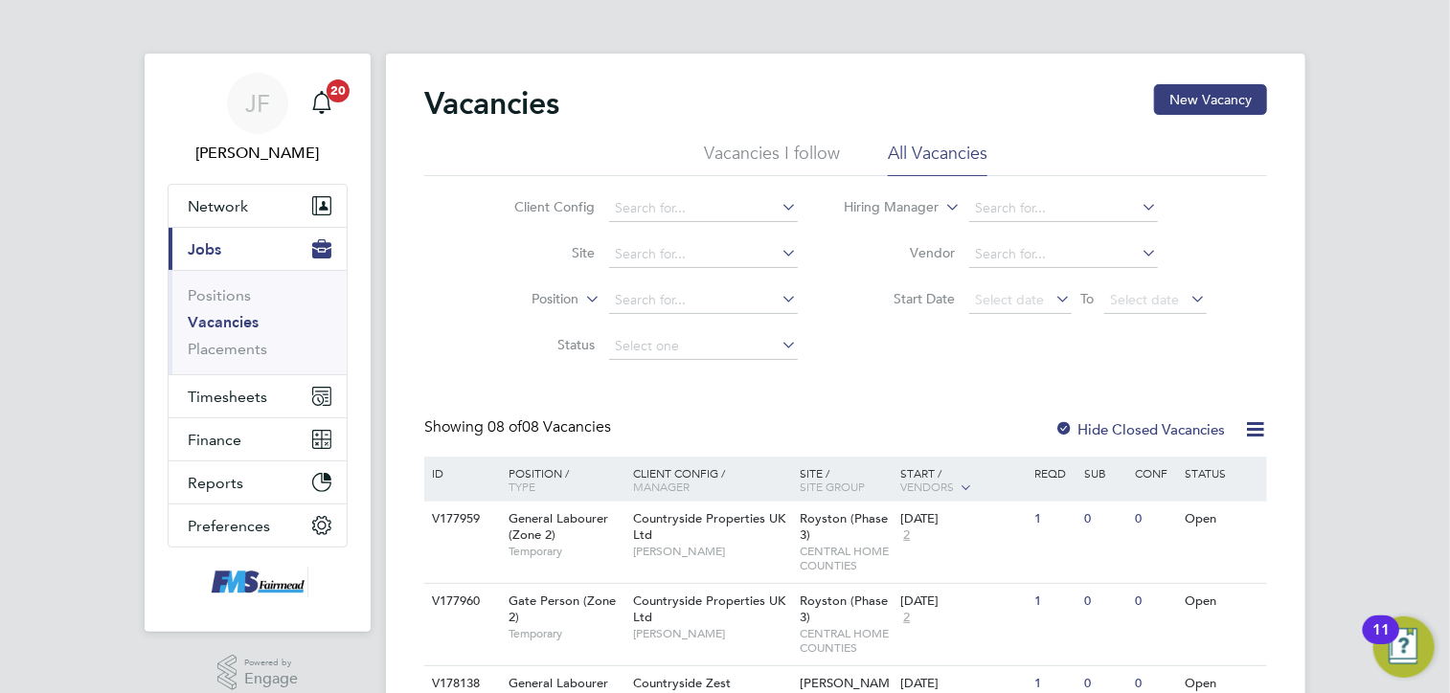
click at [201, 254] on span "Jobs" at bounding box center [205, 249] width 34 height 18
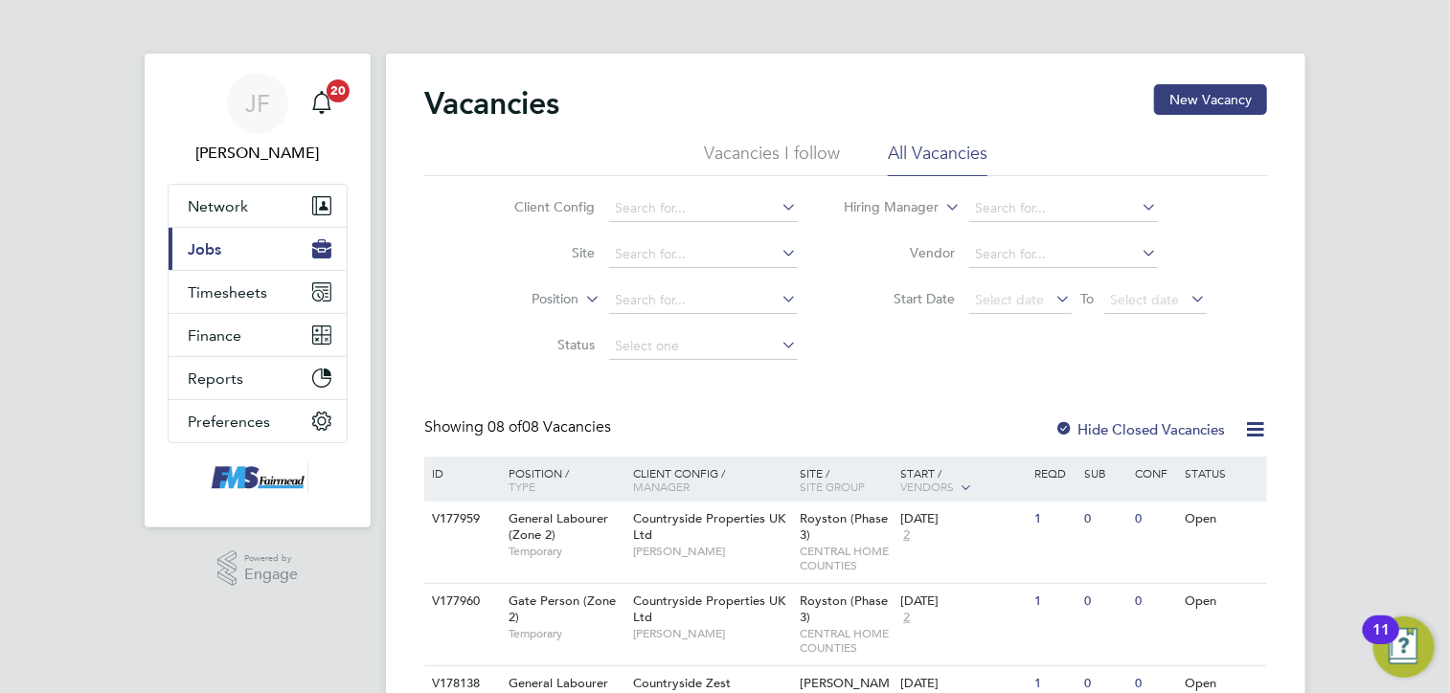
click at [214, 244] on span "Jobs" at bounding box center [205, 249] width 34 height 18
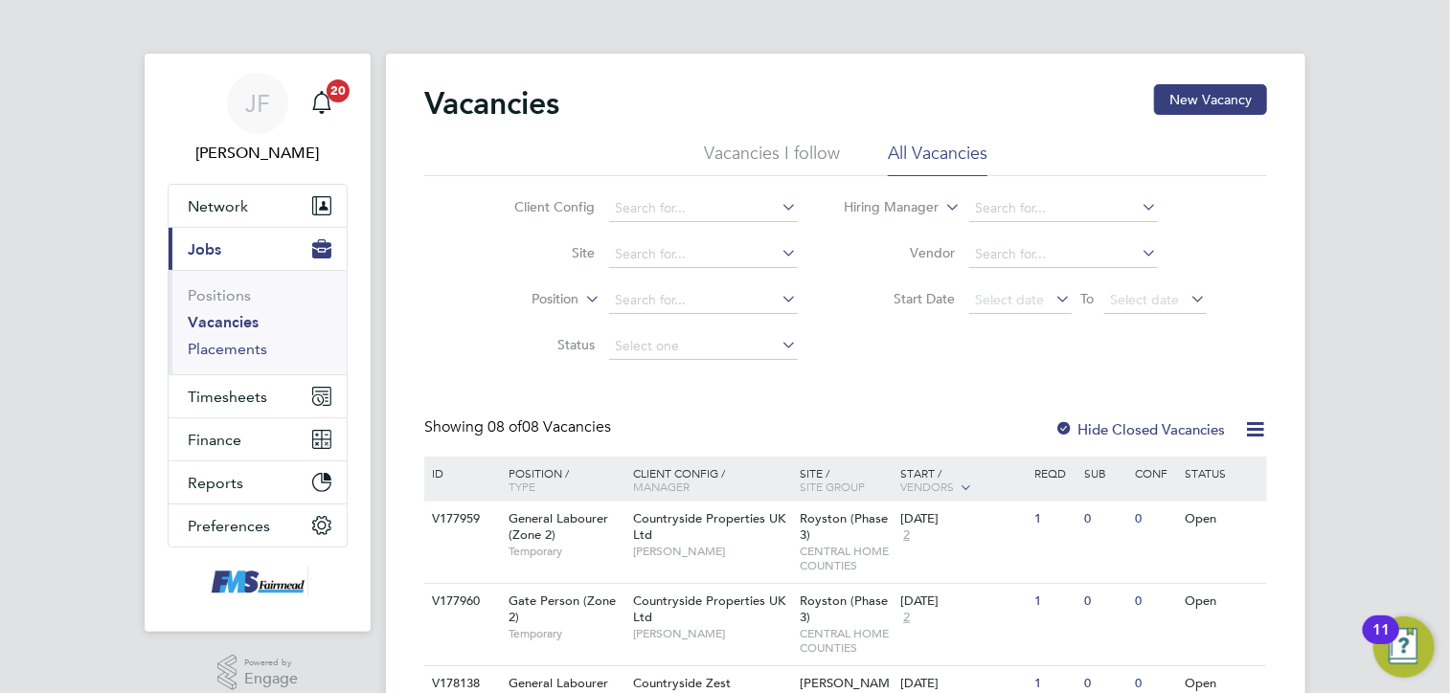
click at [218, 340] on link "Placements" at bounding box center [227, 349] width 79 height 18
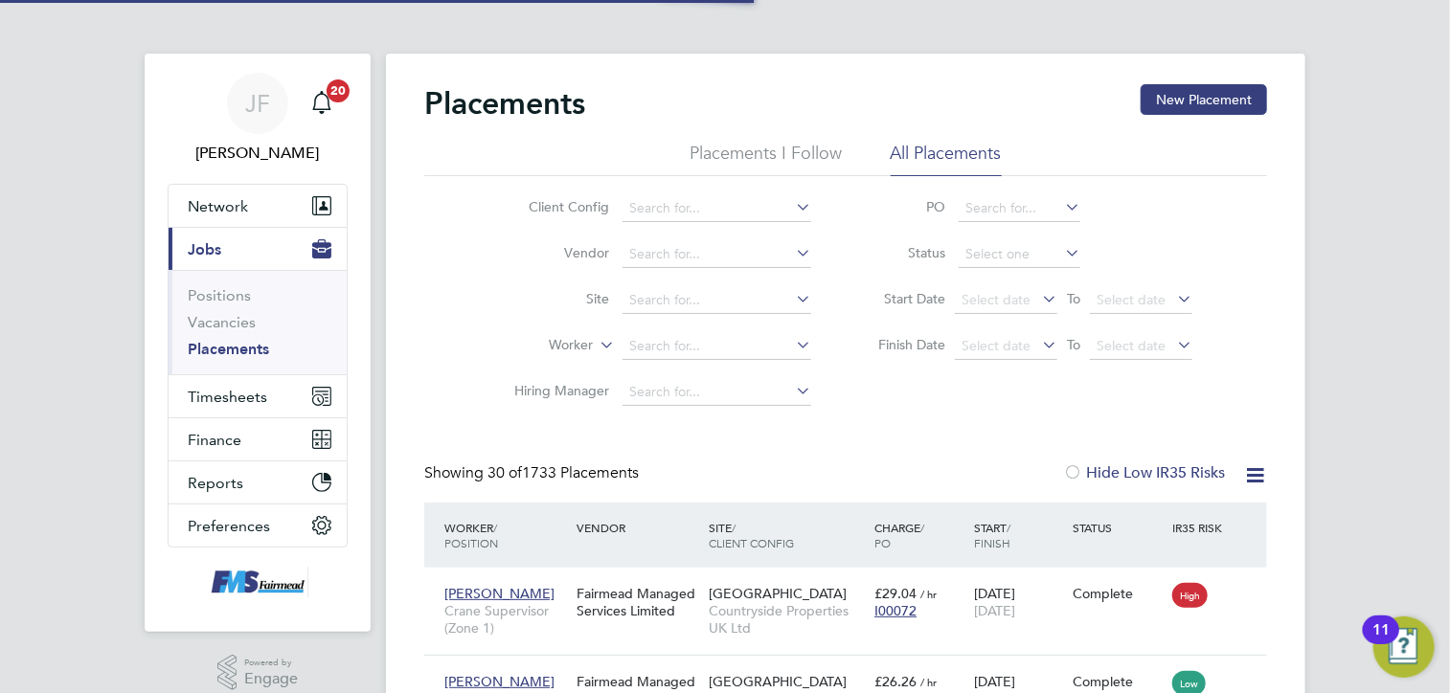
scroll to position [72, 167]
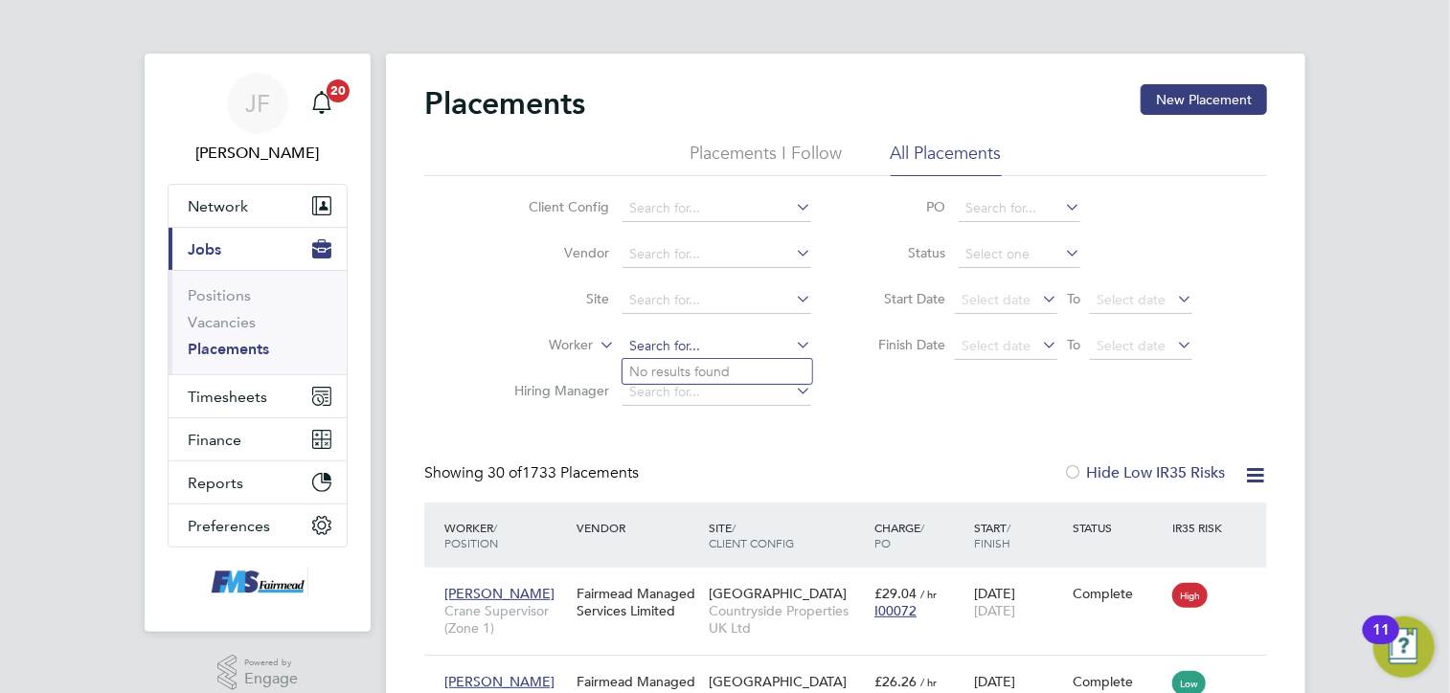
click at [637, 343] on input at bounding box center [717, 346] width 189 height 27
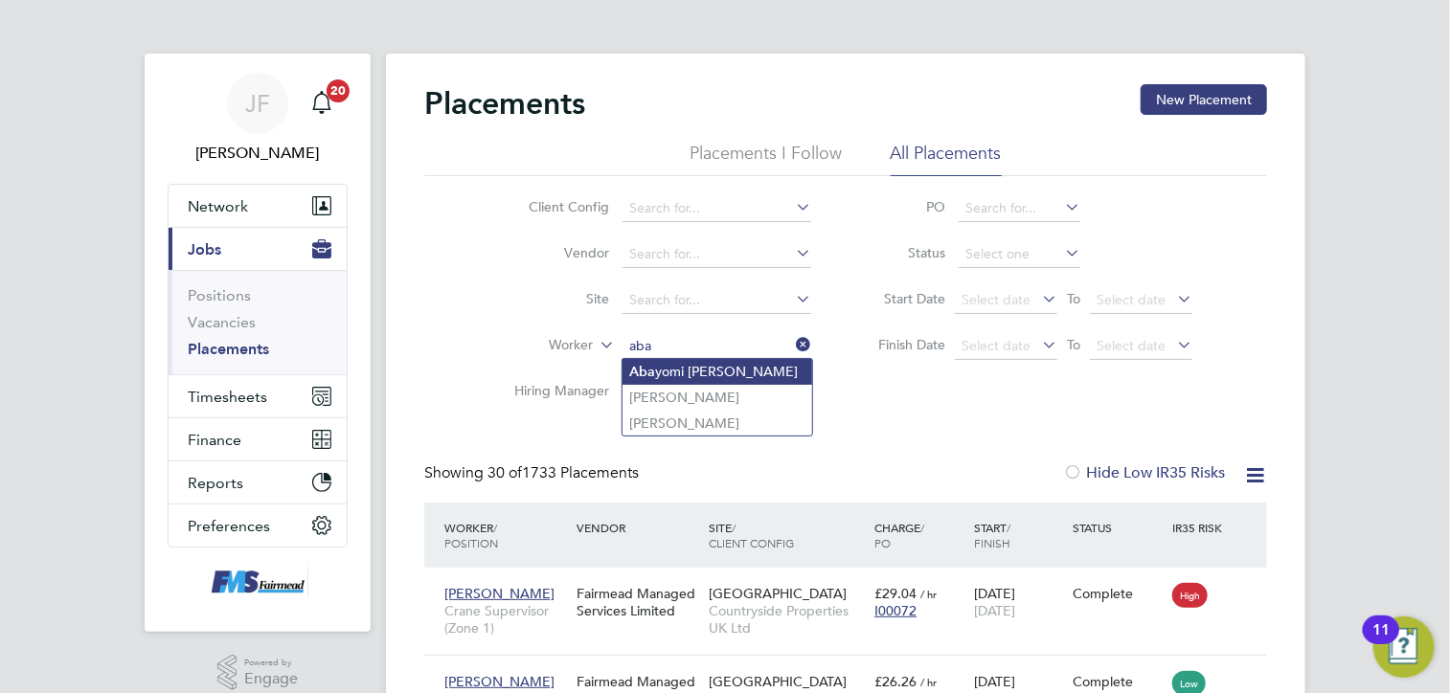
click at [717, 373] on li "Aba yomi [PERSON_NAME]" at bounding box center [718, 372] width 190 height 26
type input "[PERSON_NAME] [PERSON_NAME]"
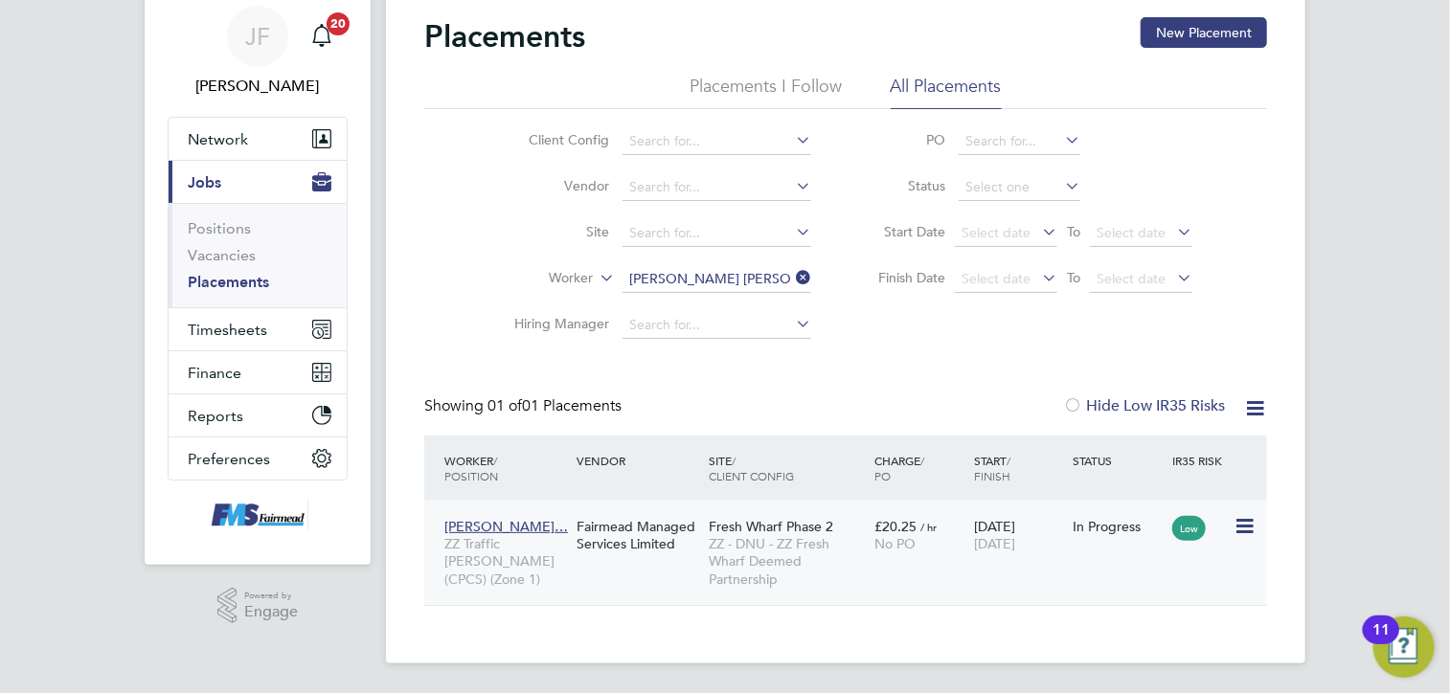
click at [515, 526] on span "[PERSON_NAME]…" at bounding box center [506, 526] width 124 height 17
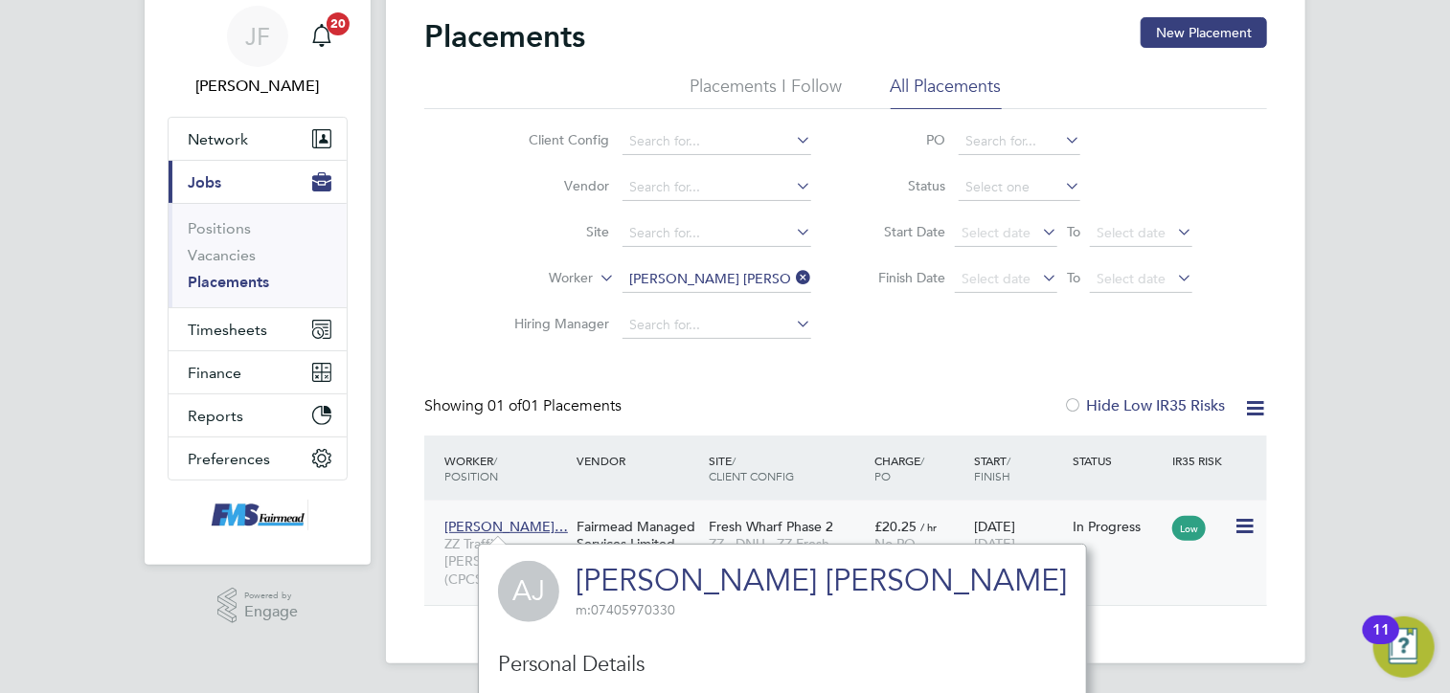
click at [1107, 580] on div "[PERSON_NAME]… ZZ Traffic [PERSON_NAME] (CPCS) (Zone 1) Fairmead Managed Servic…" at bounding box center [845, 553] width 843 height 104
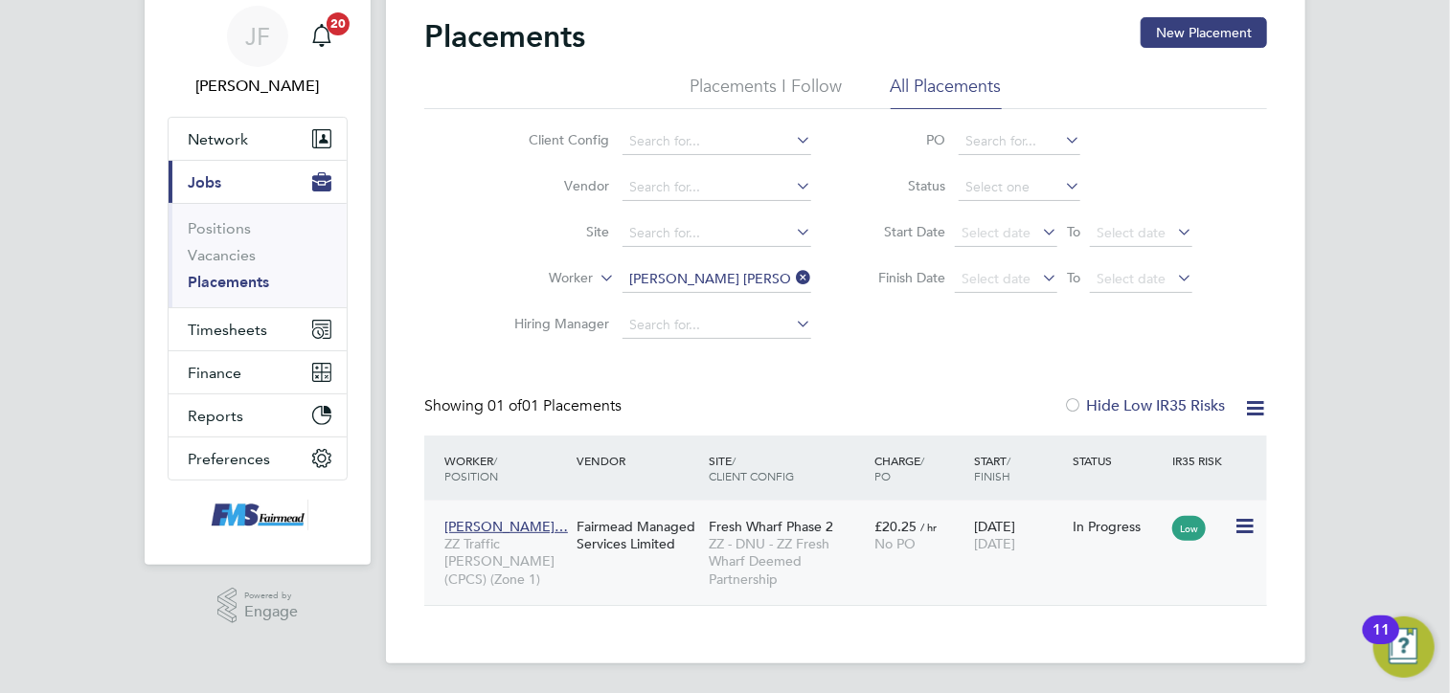
click at [924, 564] on div "[PERSON_NAME]… ZZ Traffic [PERSON_NAME] (CPCS) (Zone 1) Fairmead Managed Servic…" at bounding box center [845, 553] width 843 height 104
click at [854, 525] on div "Fresh Wharf Phase 2 ZZ - DNU - ZZ Fresh Wharf Deemed Partnership" at bounding box center [787, 553] width 166 height 89
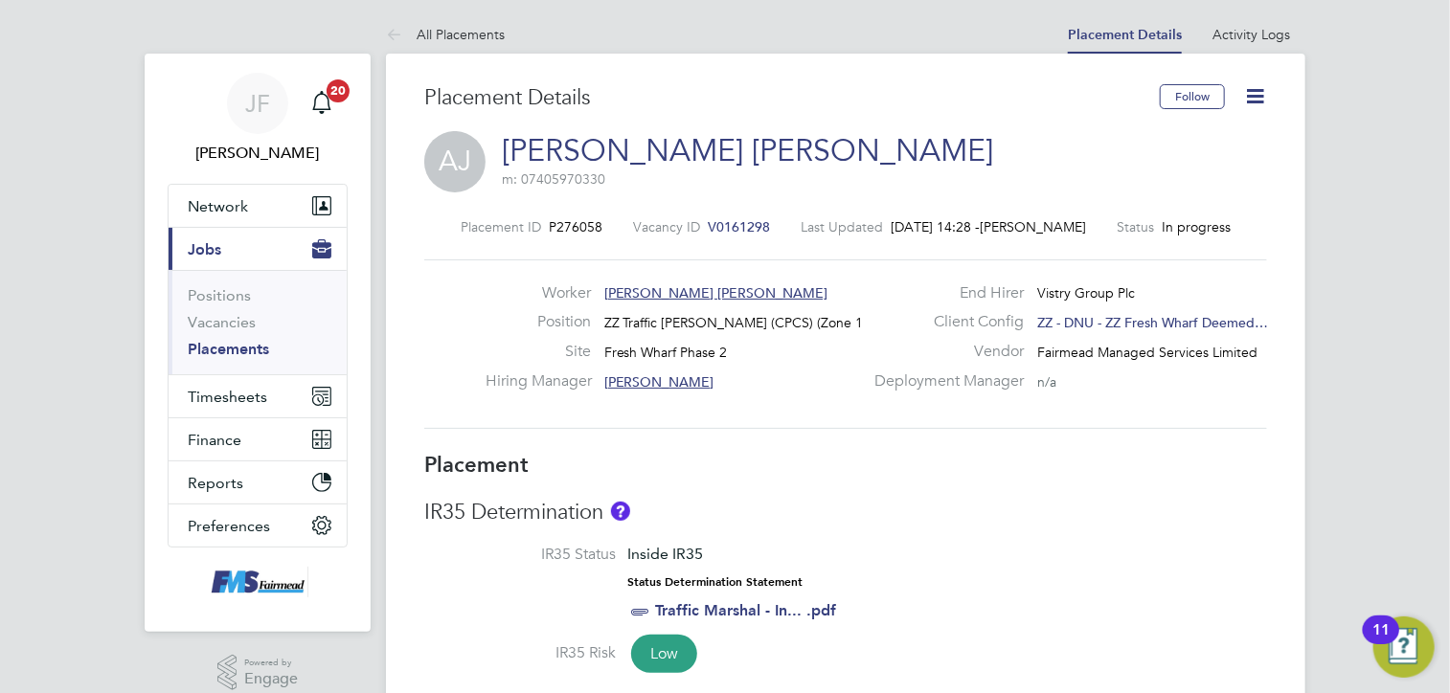
click at [226, 355] on link "Placements" at bounding box center [228, 349] width 81 height 18
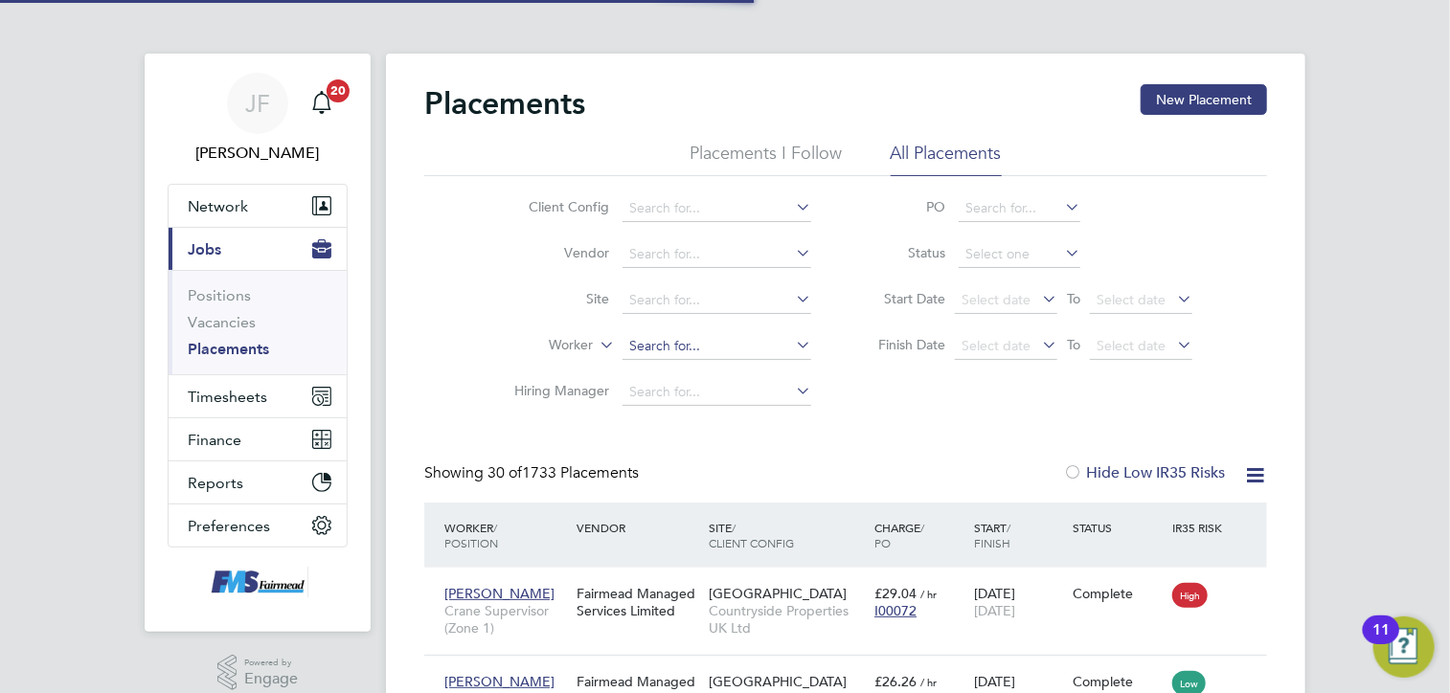
scroll to position [72, 167]
click at [640, 342] on input at bounding box center [717, 346] width 189 height 27
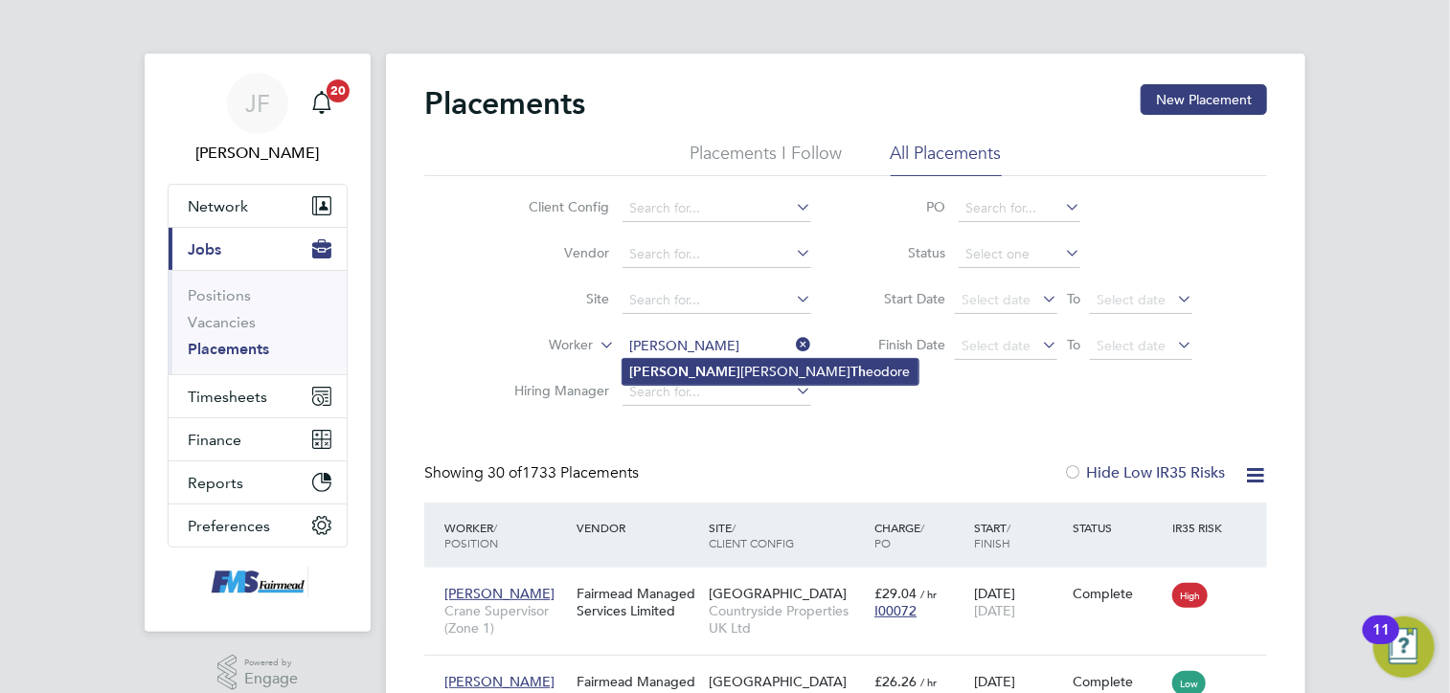
click at [675, 374] on li "[PERSON_NAME] Th eodore" at bounding box center [771, 372] width 296 height 26
type input "[PERSON_NAME] [PERSON_NAME]"
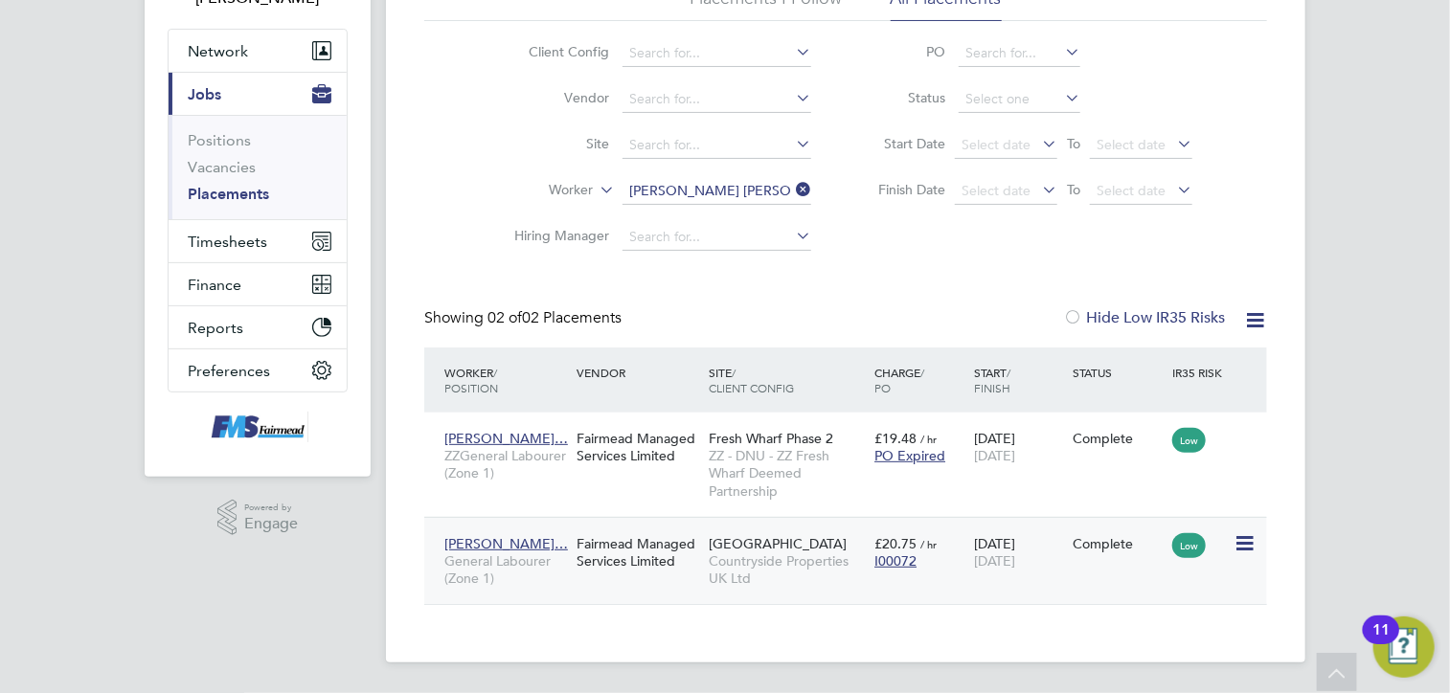
click at [639, 578] on div "Fairmead Managed Services Limited" at bounding box center [638, 553] width 132 height 54
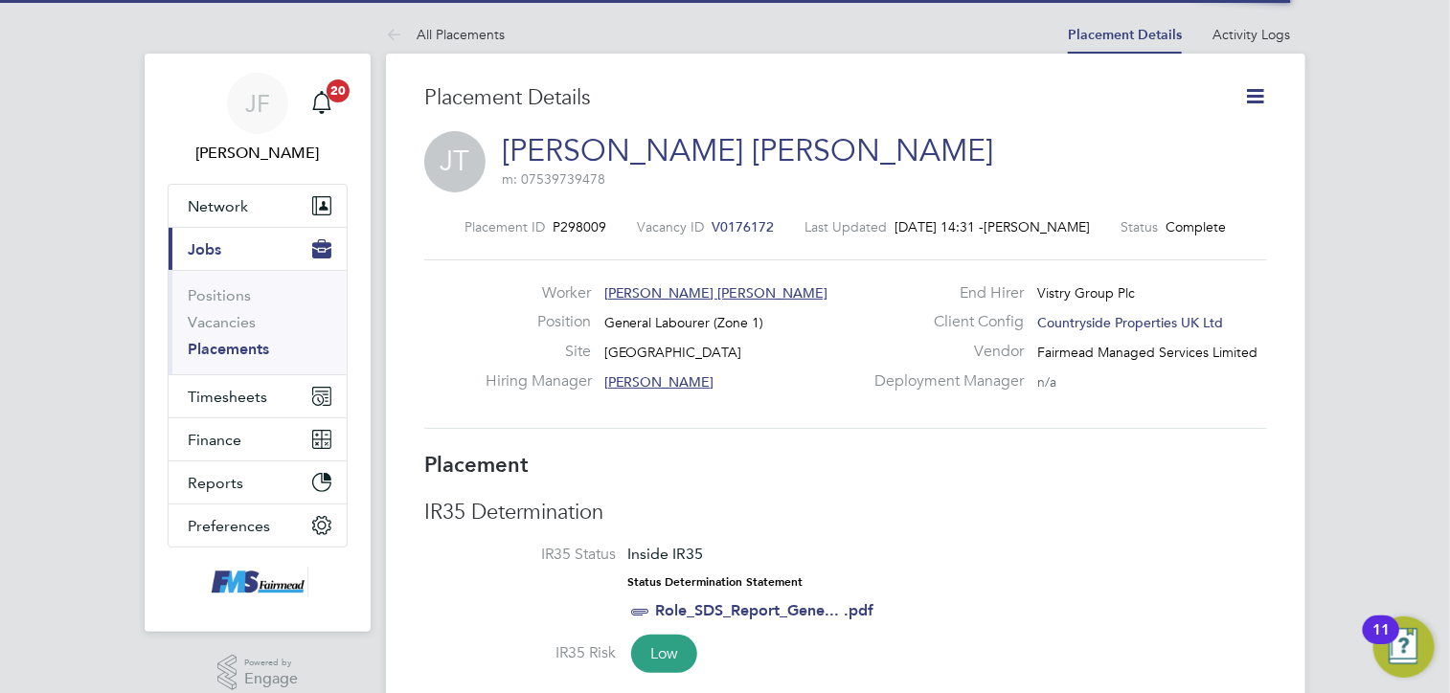
scroll to position [9, 9]
